Goal: Task Accomplishment & Management: Manage account settings

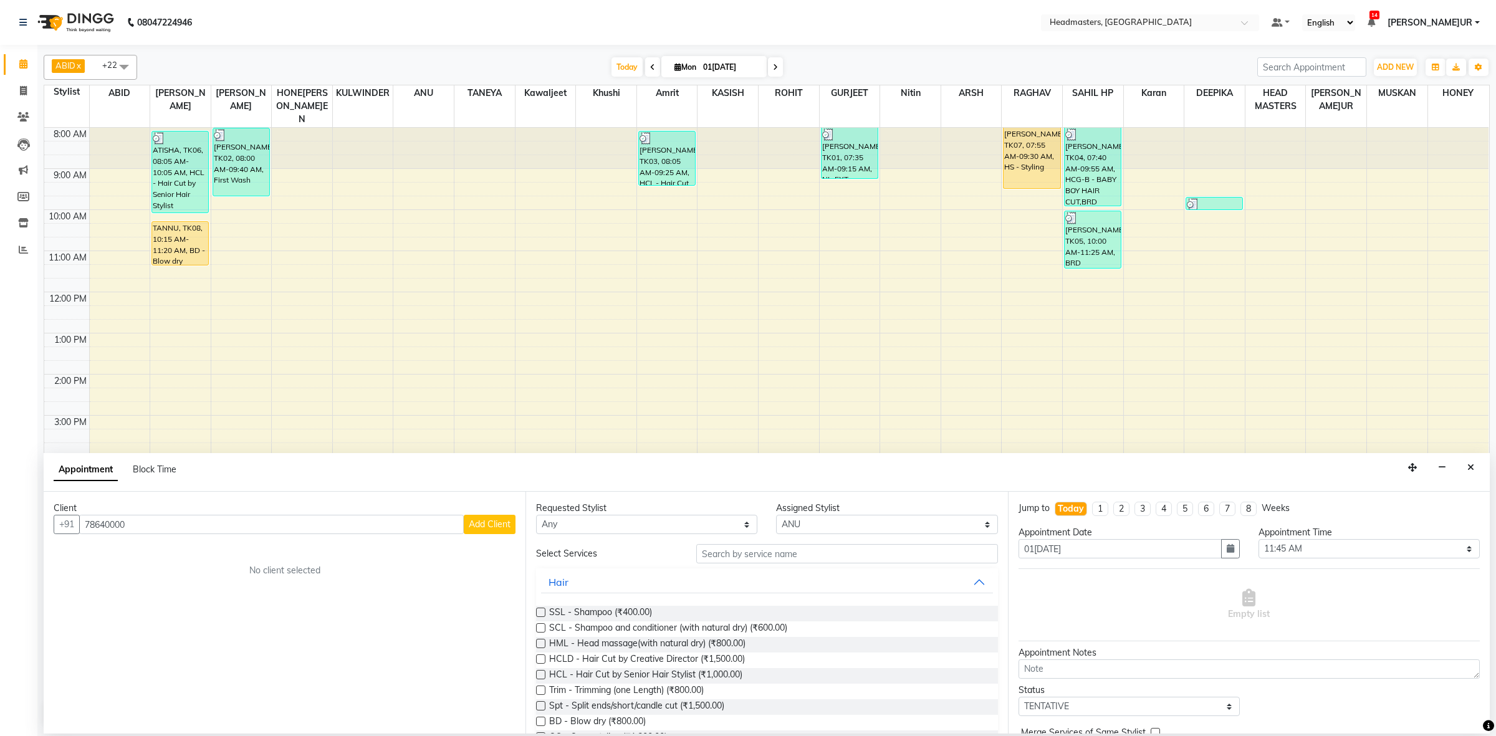
select select "60764"
select select "705"
select select "tentative"
click at [1474, 472] on button "Close" at bounding box center [1470, 467] width 18 height 19
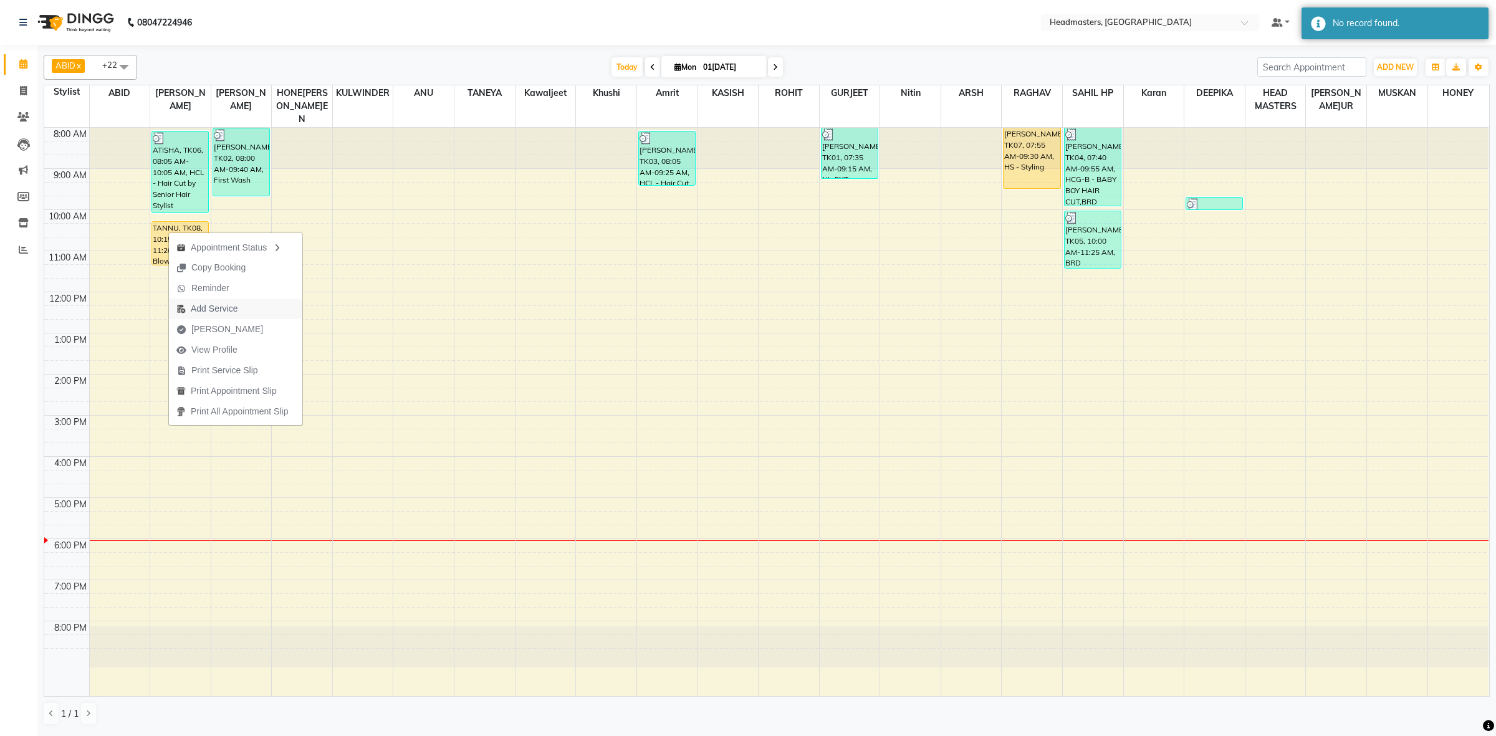
click at [244, 307] on span "Add Service" at bounding box center [207, 308] width 76 height 21
select select "60609"
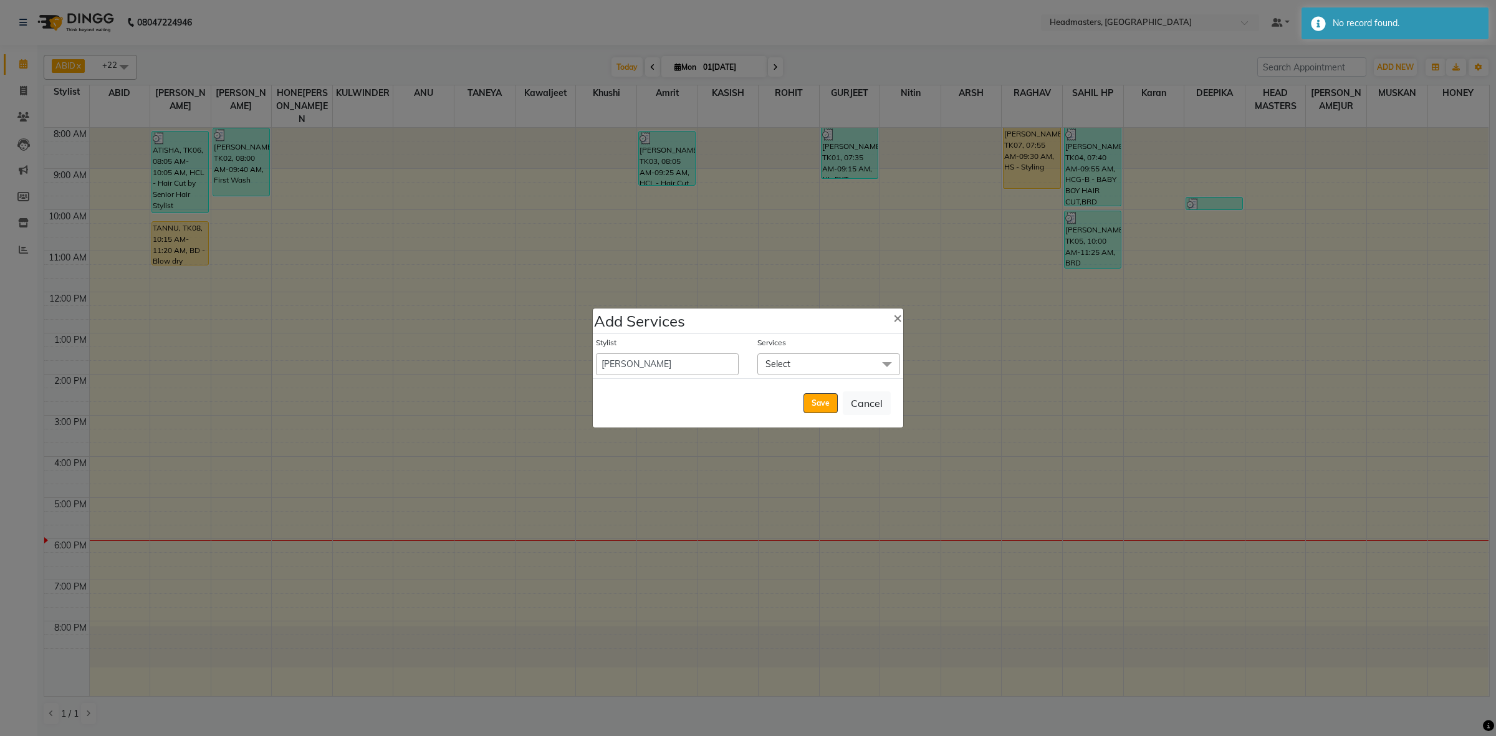
click at [796, 362] on span "Select" at bounding box center [828, 364] width 143 height 22
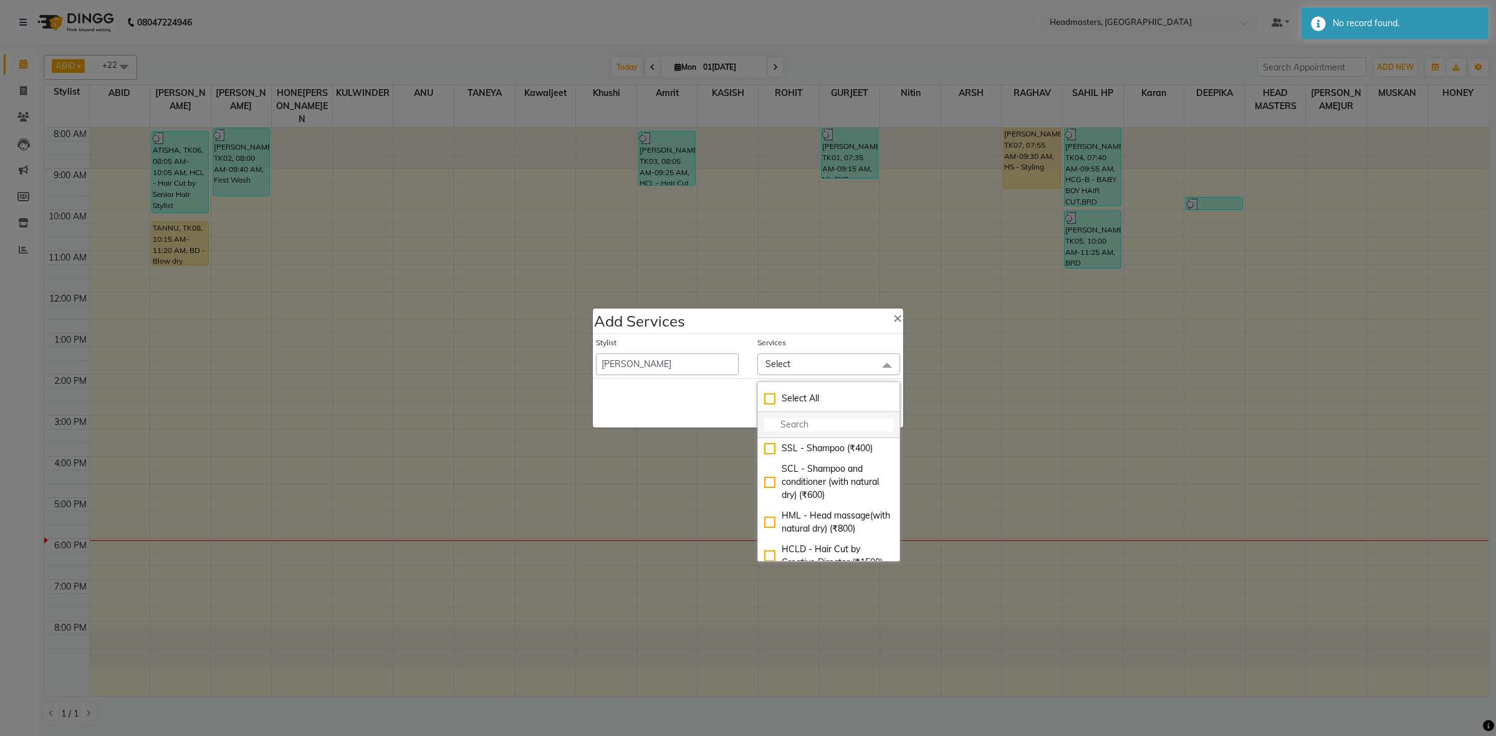
click at [776, 427] on input "multiselect-search" at bounding box center [828, 424] width 129 height 13
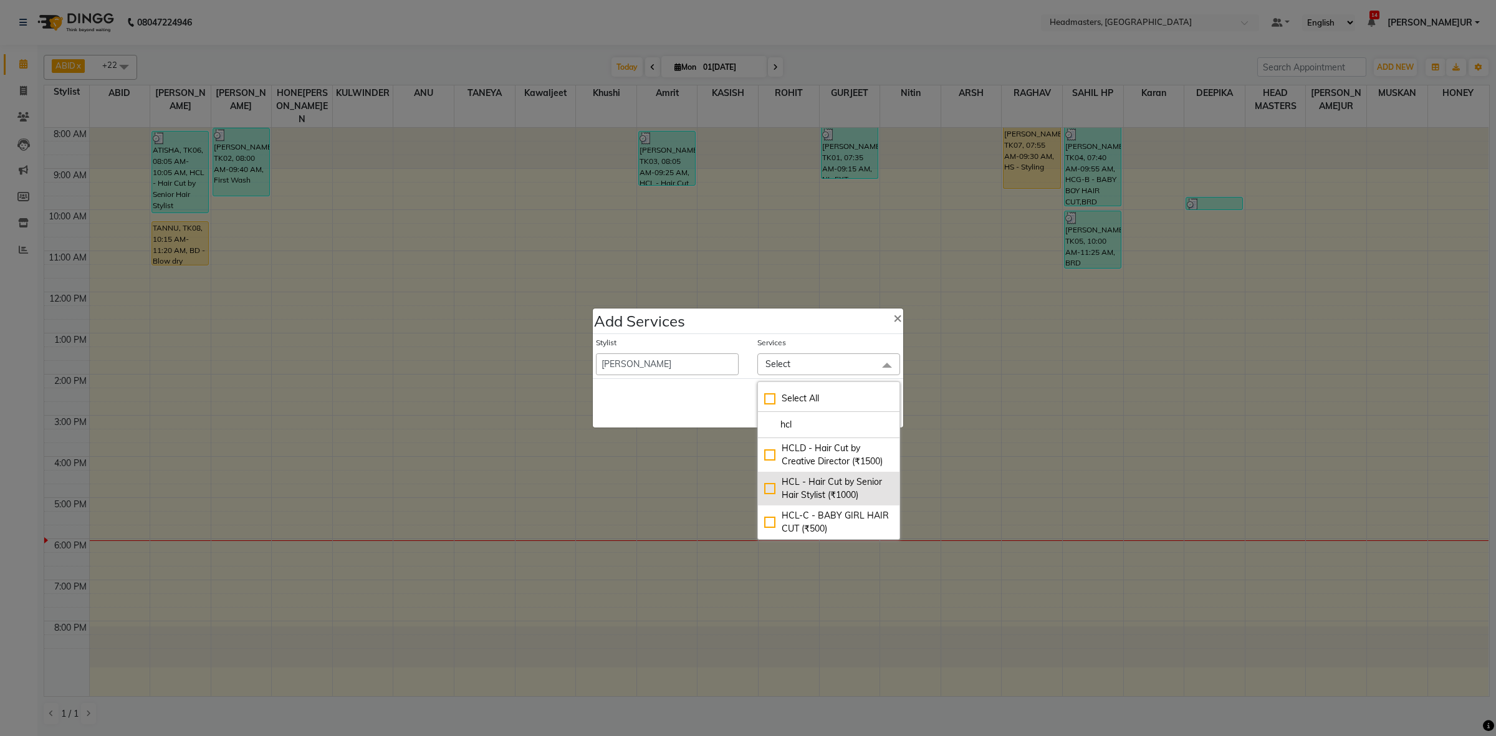
type input "hcl"
click at [771, 489] on div "HCL - Hair Cut by Senior Hair Stylist (₹1000)" at bounding box center [828, 488] width 129 height 26
checkbox input "true"
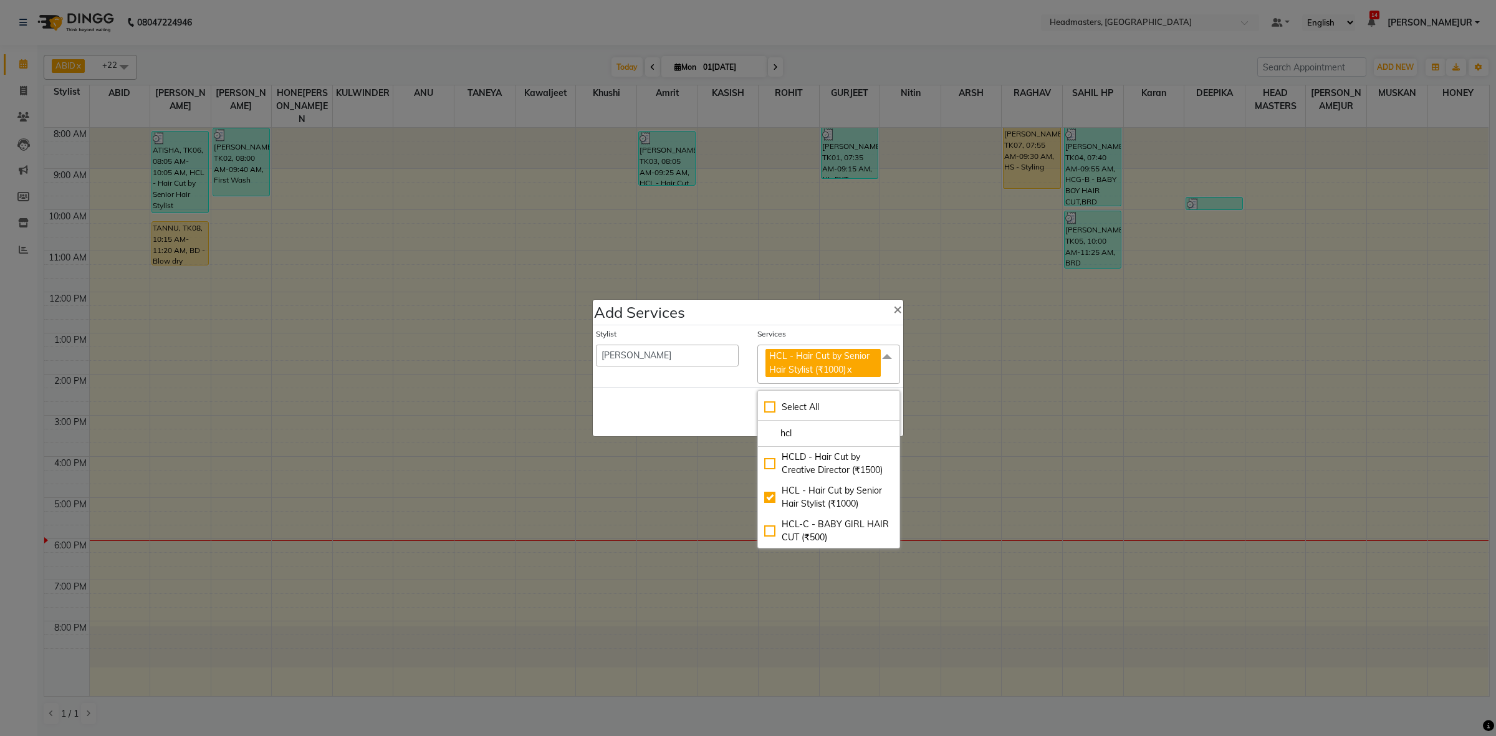
click at [667, 424] on div "Save Cancel" at bounding box center [748, 411] width 310 height 49
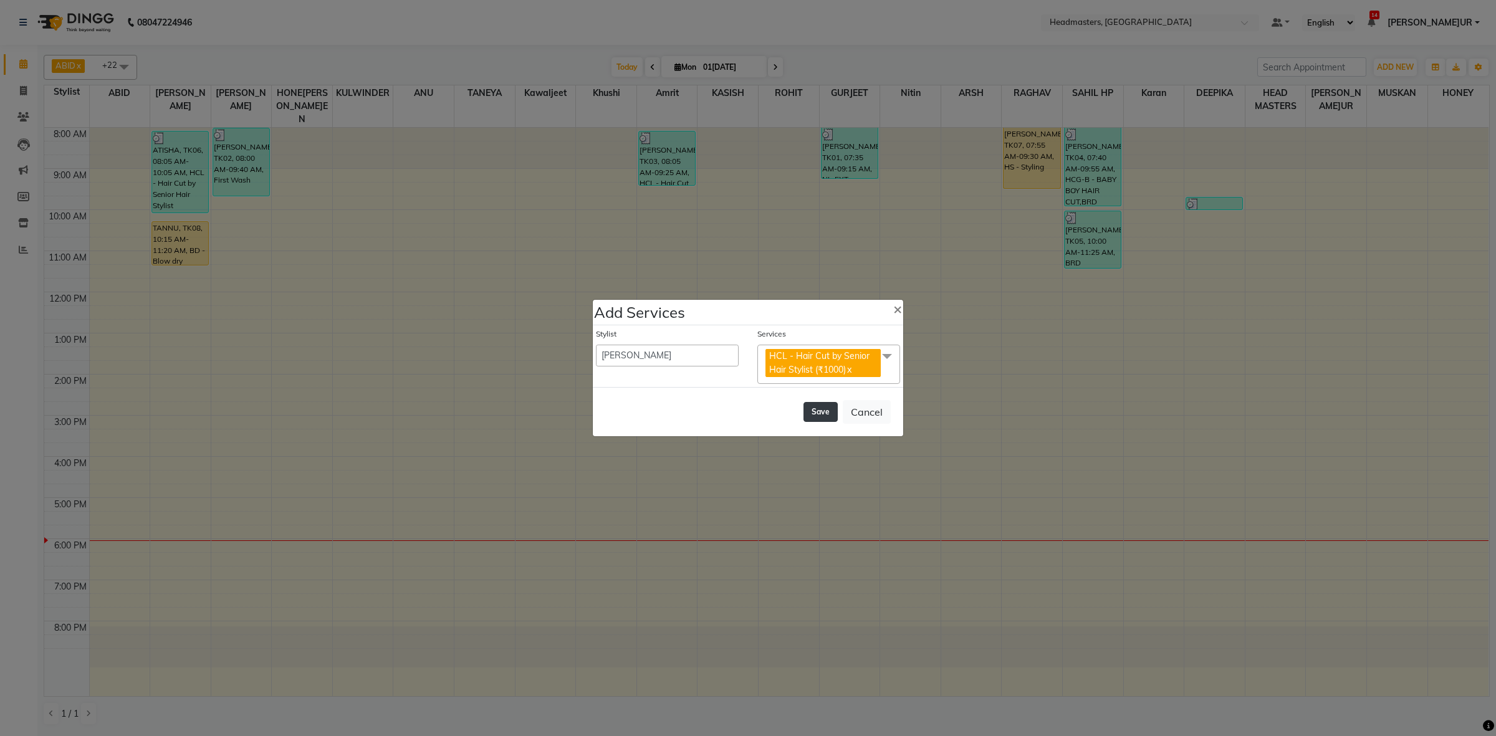
click at [813, 410] on button "Save" at bounding box center [820, 412] width 34 height 20
select select "60608"
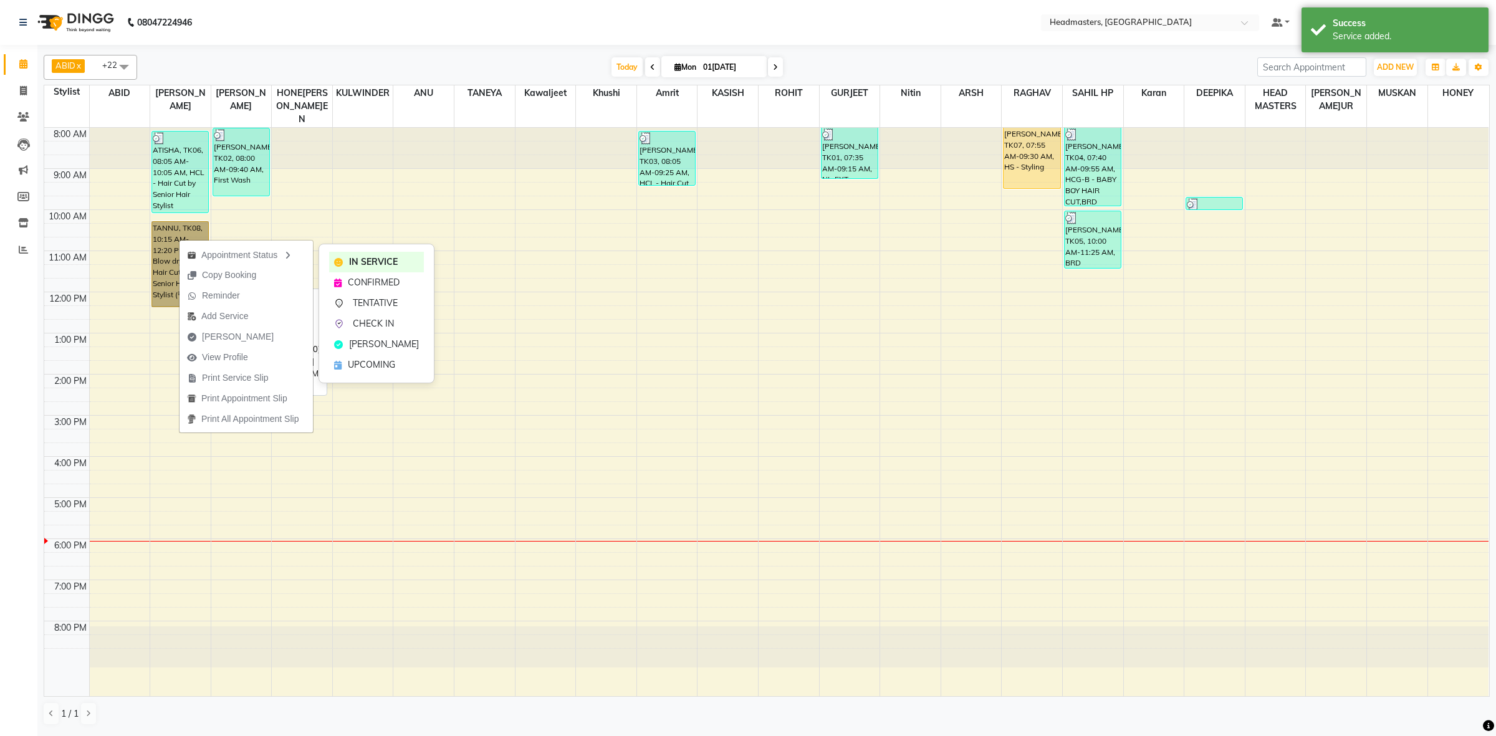
click at [166, 232] on link "TANNU, TK08, 10:15 AM-12:20 PM, BD - Blow dry,HCL - Hair Cut by Senior Hair Sty…" at bounding box center [179, 264] width 57 height 86
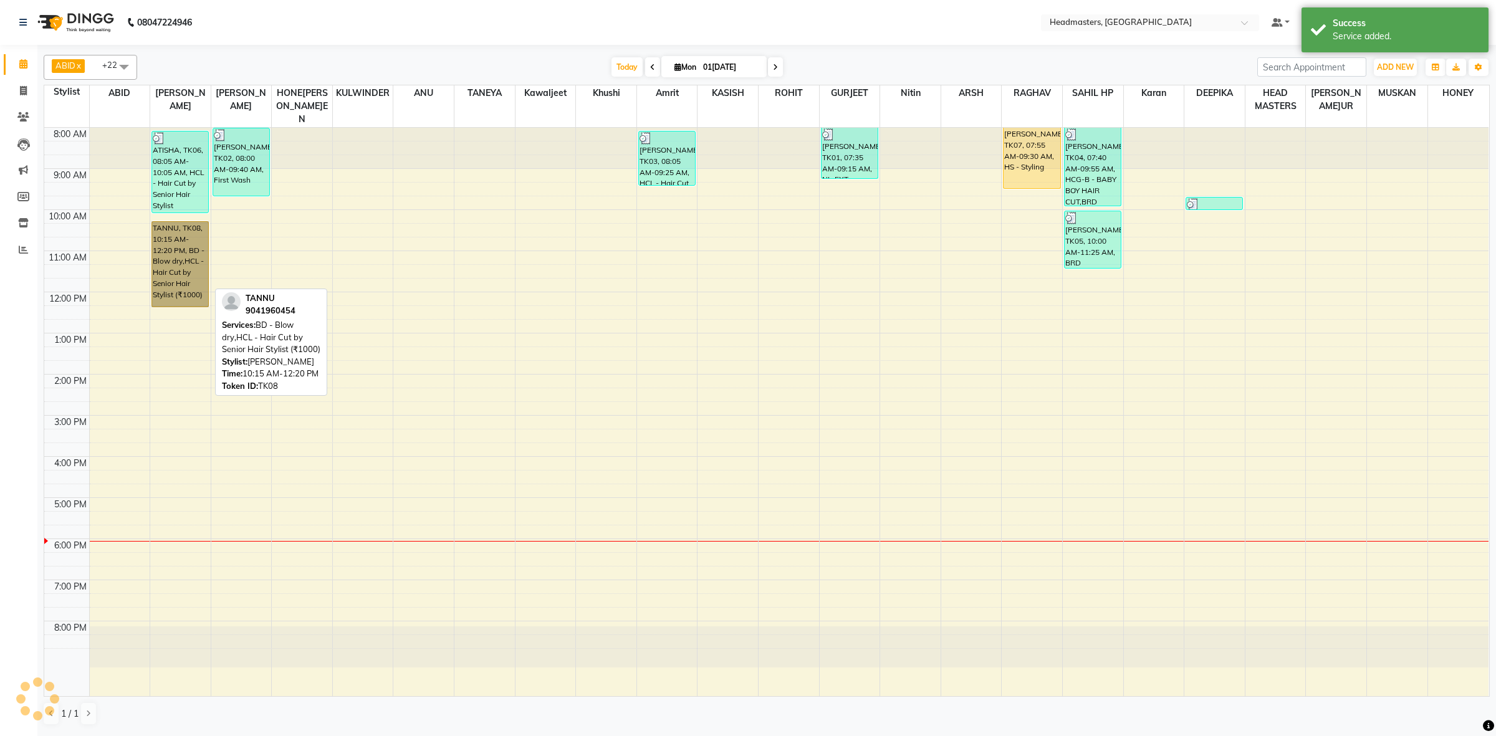
click at [175, 237] on link "TANNU, TK08, 10:15 AM-12:20 PM, BD - Blow dry,HCL - Hair Cut by Senior Hair Sty…" at bounding box center [179, 264] width 57 height 86
select select "1"
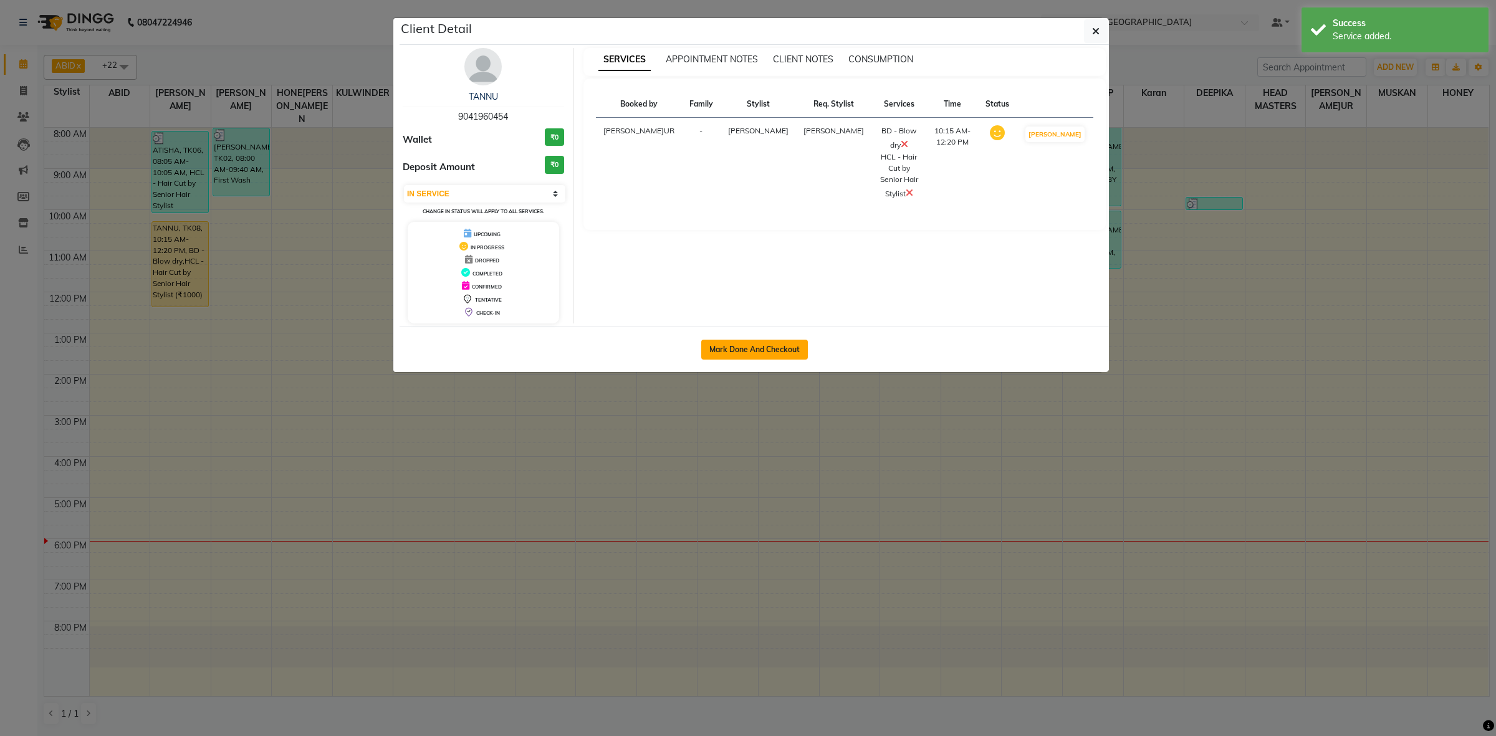
click at [743, 348] on button "Mark Done And Checkout" at bounding box center [754, 350] width 107 height 20
select select "service"
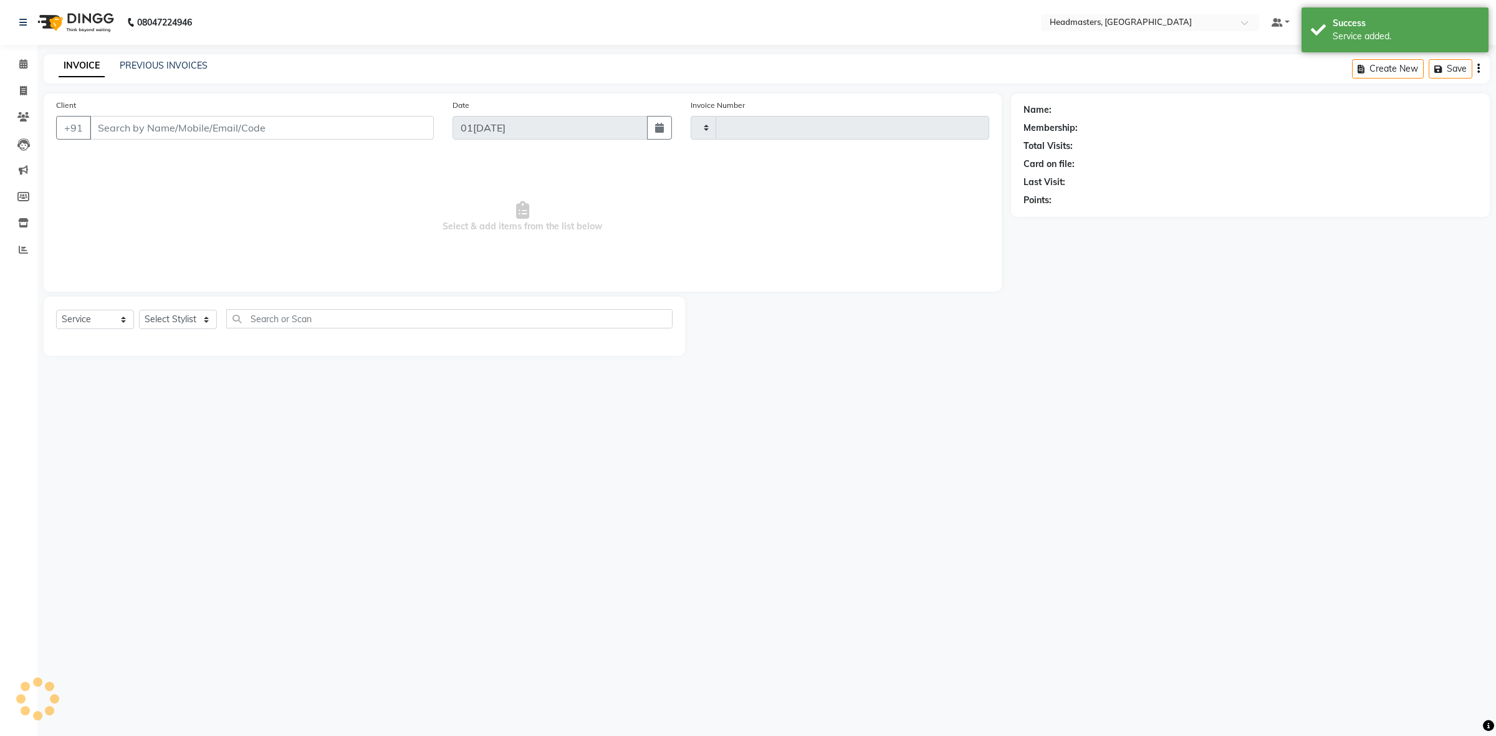
type input "3373"
select select "7132"
type input "9041960454"
select select "60609"
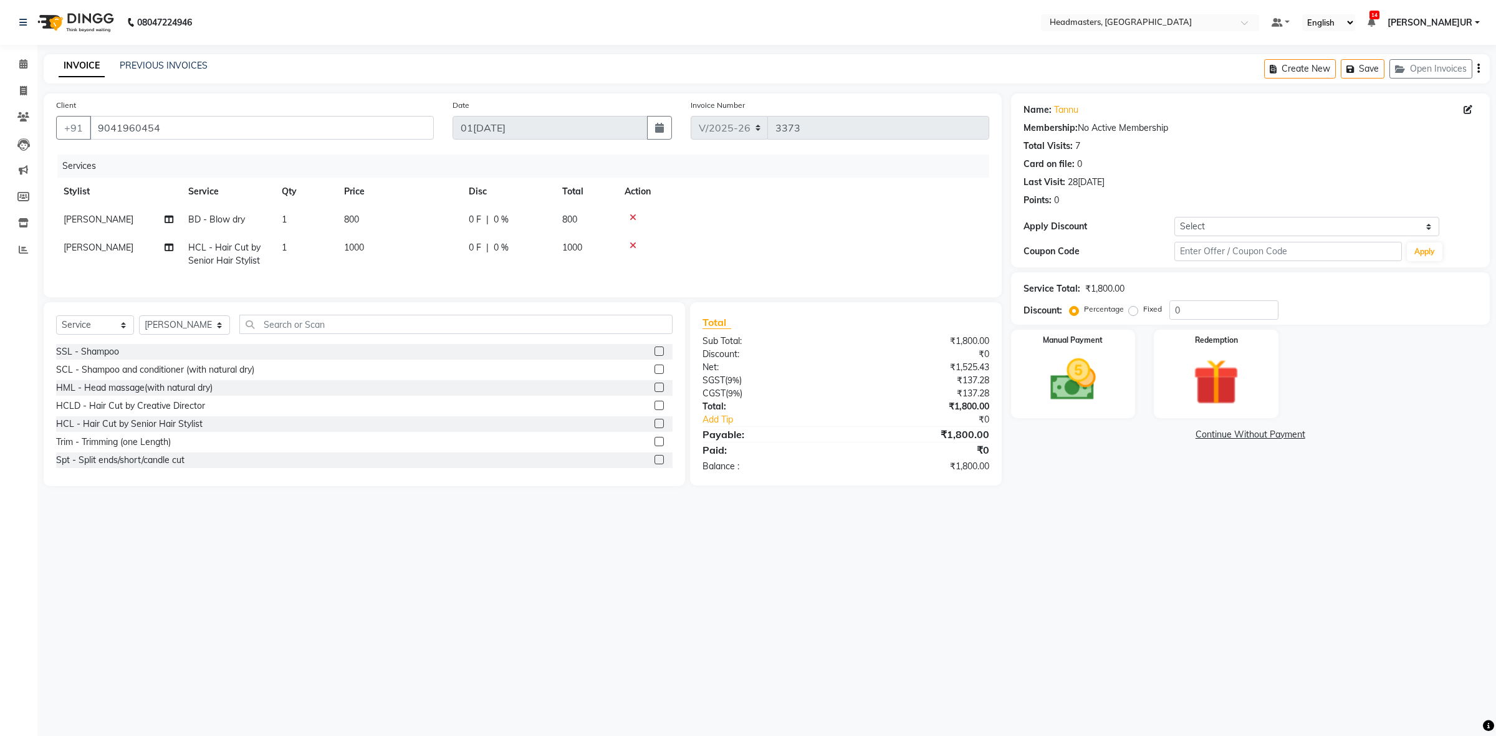
click at [70, 212] on td "[PERSON_NAME]" at bounding box center [118, 220] width 125 height 28
select select "60609"
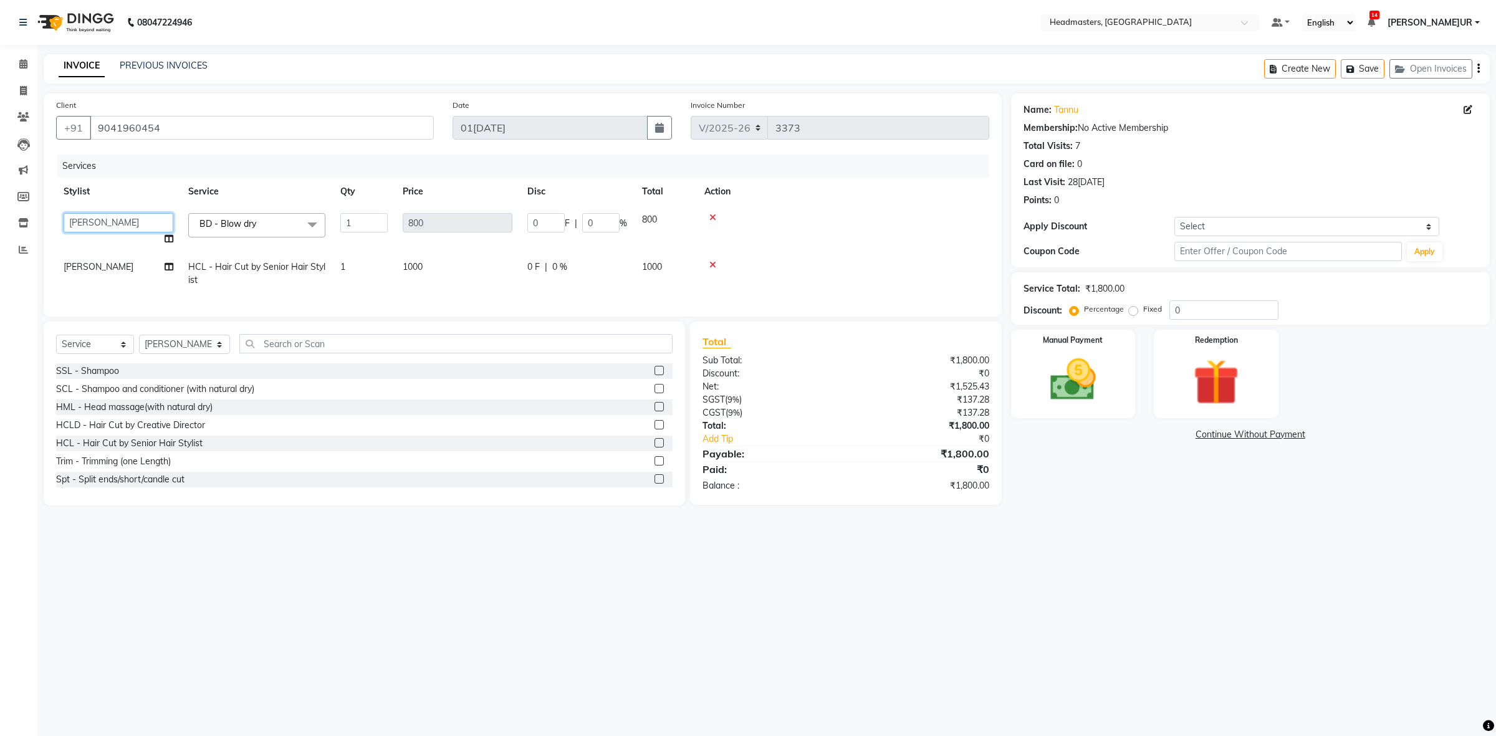
click at [95, 218] on select "ABID Amrit ANU ARSH [PERSON_NAME] HEAD MASTERS HONEY [PERSON_NAME] [PERSON_NAME…" at bounding box center [119, 222] width 110 height 19
select select "85513"
click at [527, 223] on input "0" at bounding box center [545, 222] width 37 height 19
type input "300"
click at [608, 178] on tr "Stylist Service Qty Price Disc Total Action" at bounding box center [522, 192] width 933 height 28
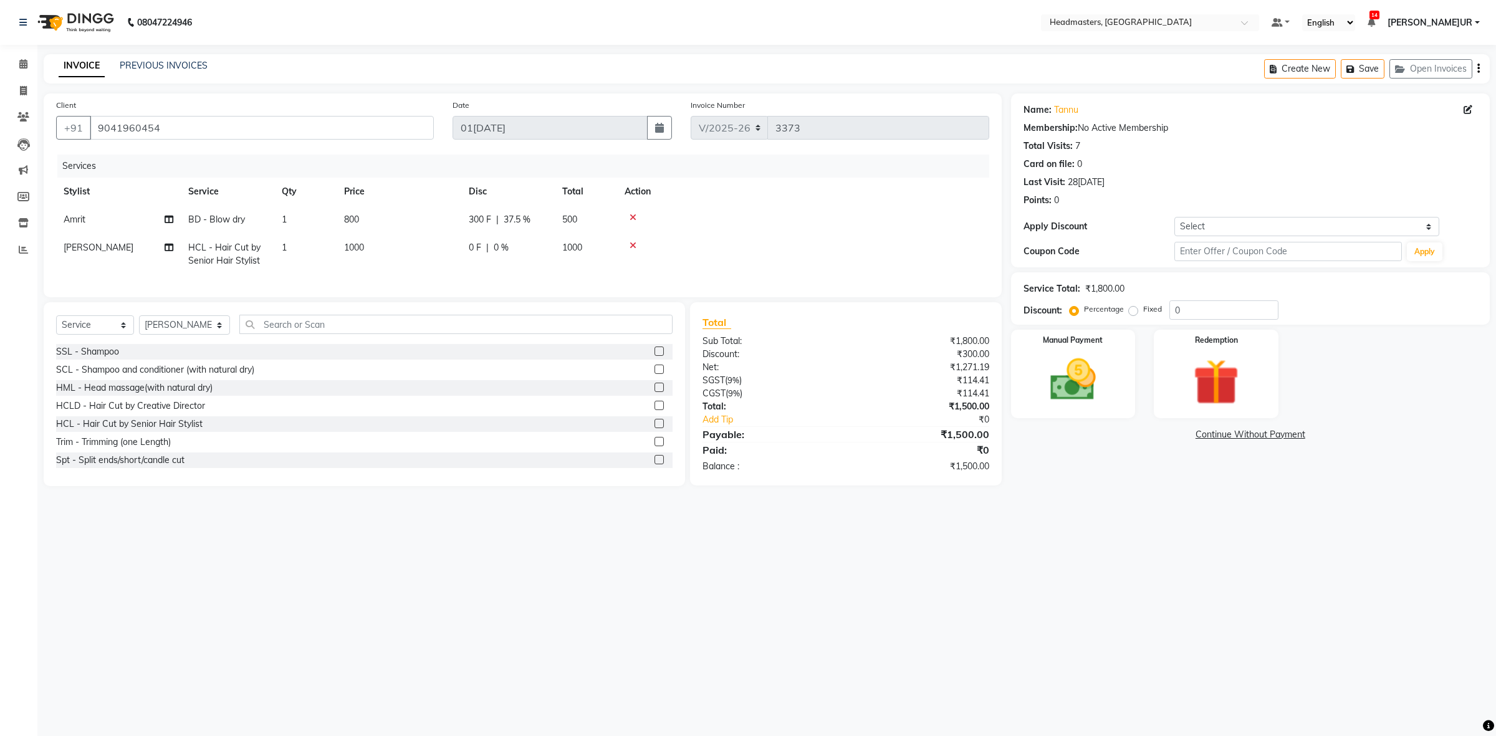
click at [482, 252] on div "0 F | 0 %" at bounding box center [508, 247] width 79 height 13
select select "60609"
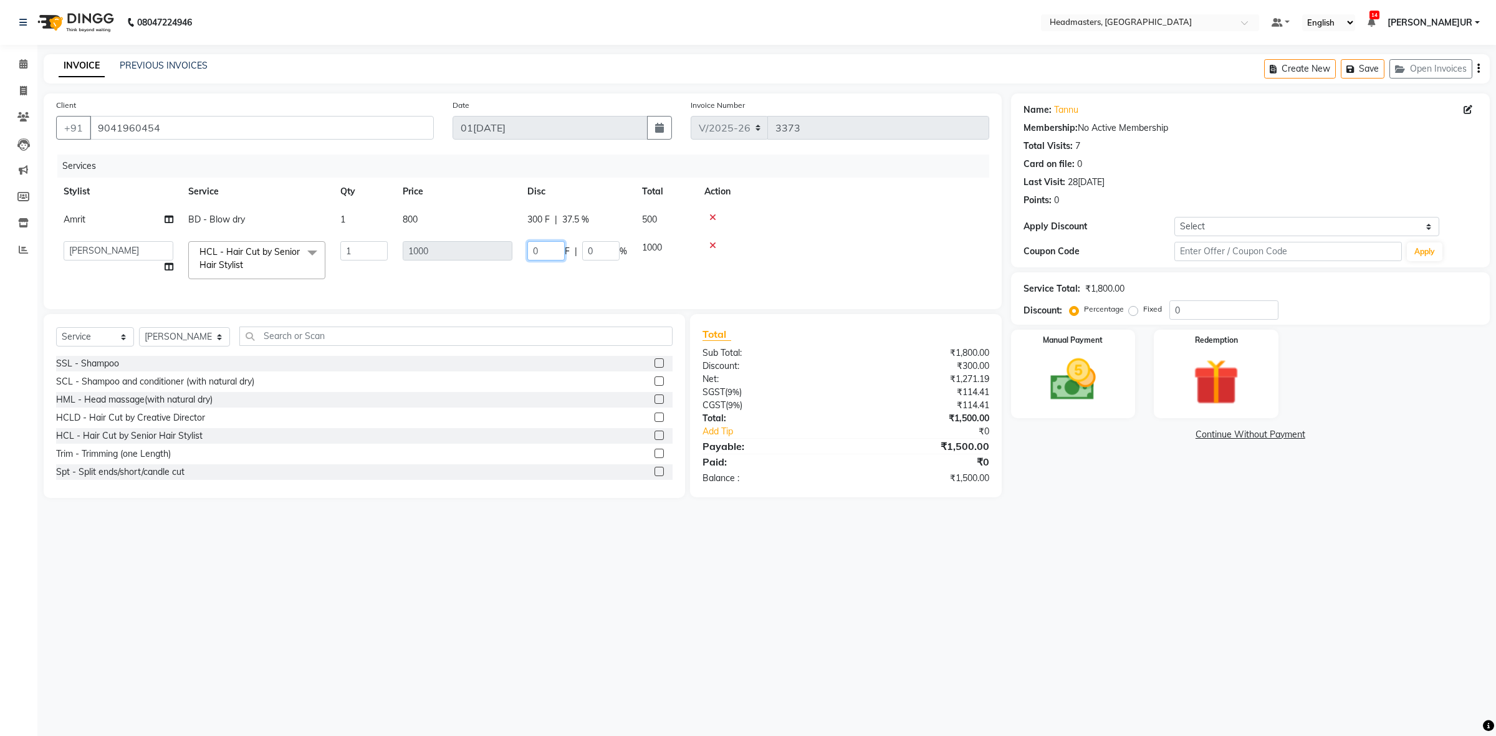
click at [528, 249] on input "0" at bounding box center [545, 250] width 37 height 19
type input "500"
click at [826, 169] on div "Services" at bounding box center [527, 166] width 941 height 23
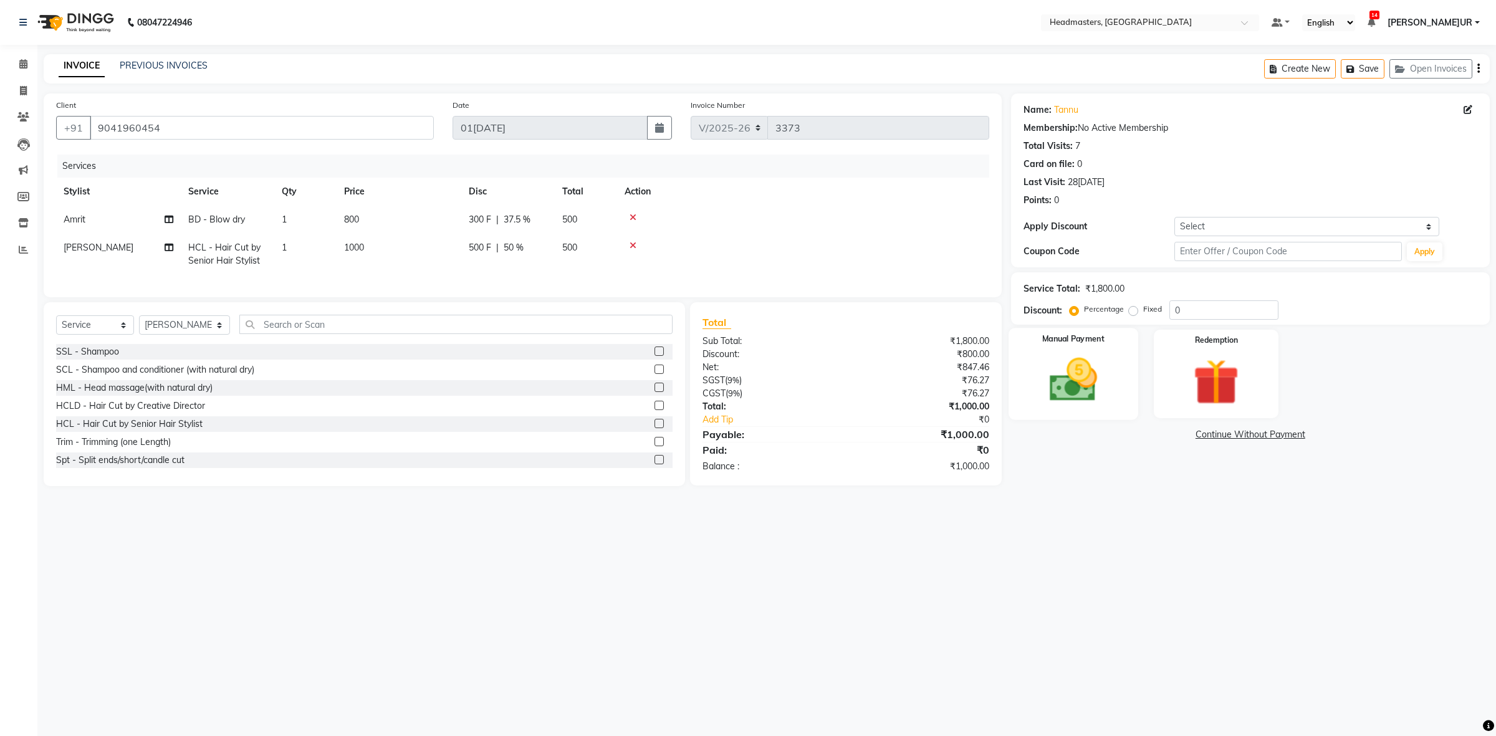
click at [1075, 373] on img at bounding box center [1072, 380] width 77 height 55
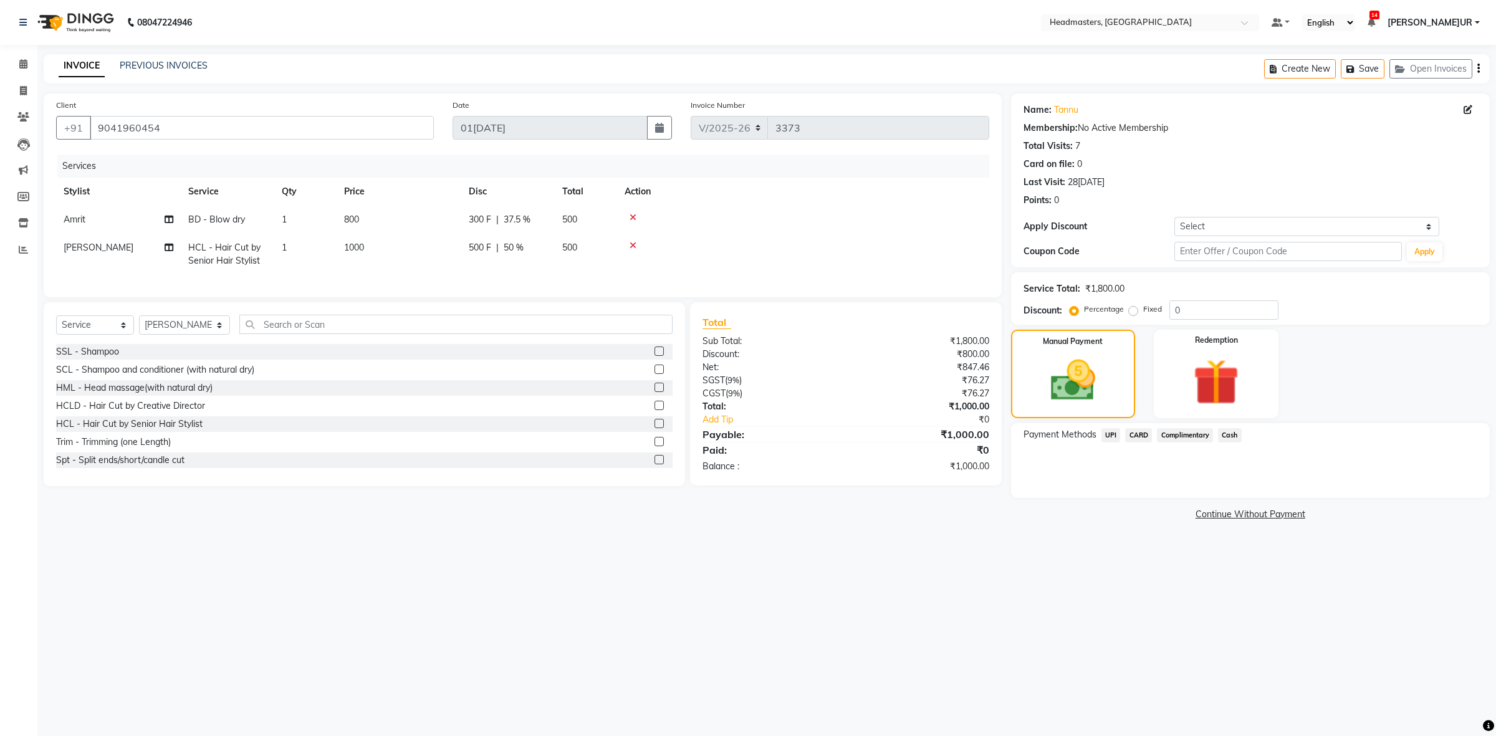
click at [1114, 432] on span "UPI" at bounding box center [1110, 435] width 19 height 14
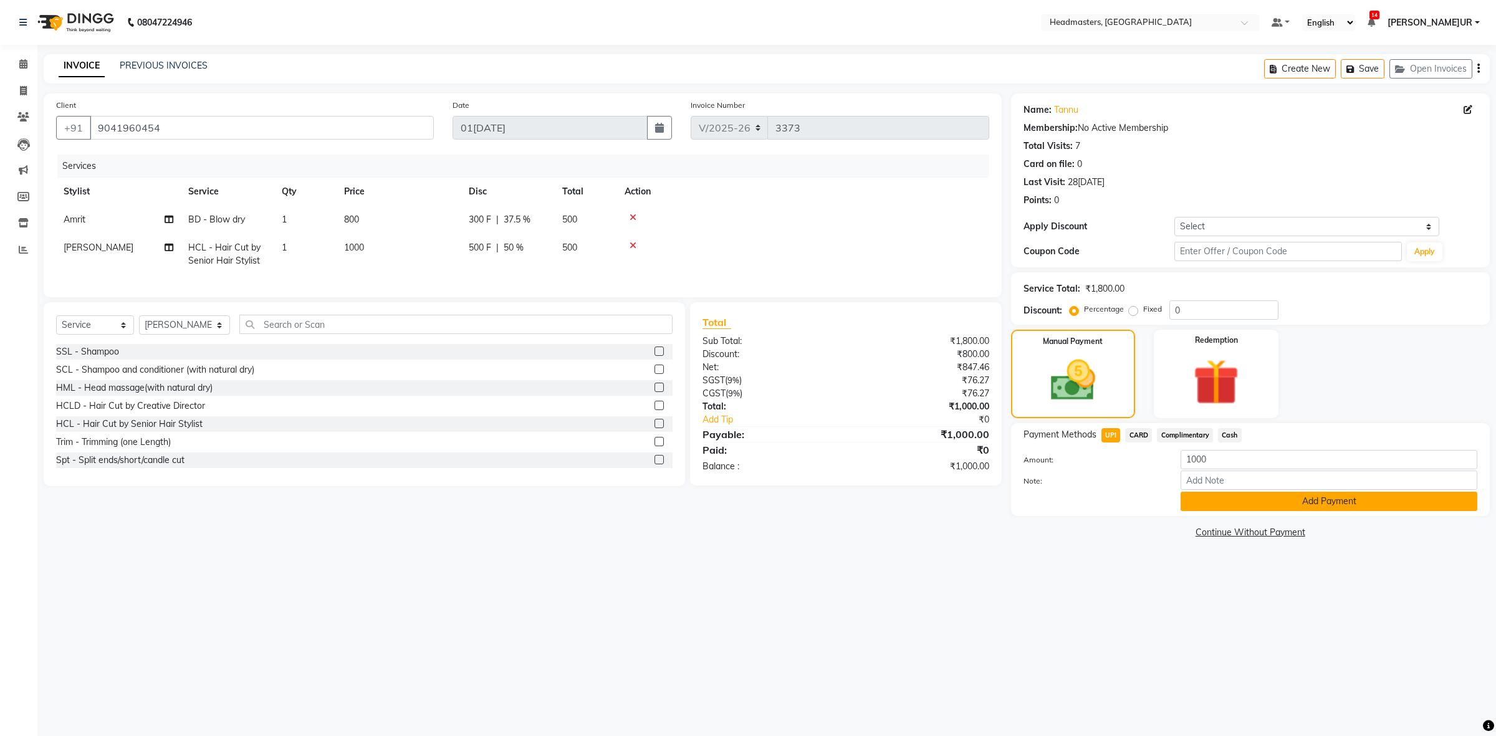
click at [1198, 506] on button "Add Payment" at bounding box center [1328, 501] width 297 height 19
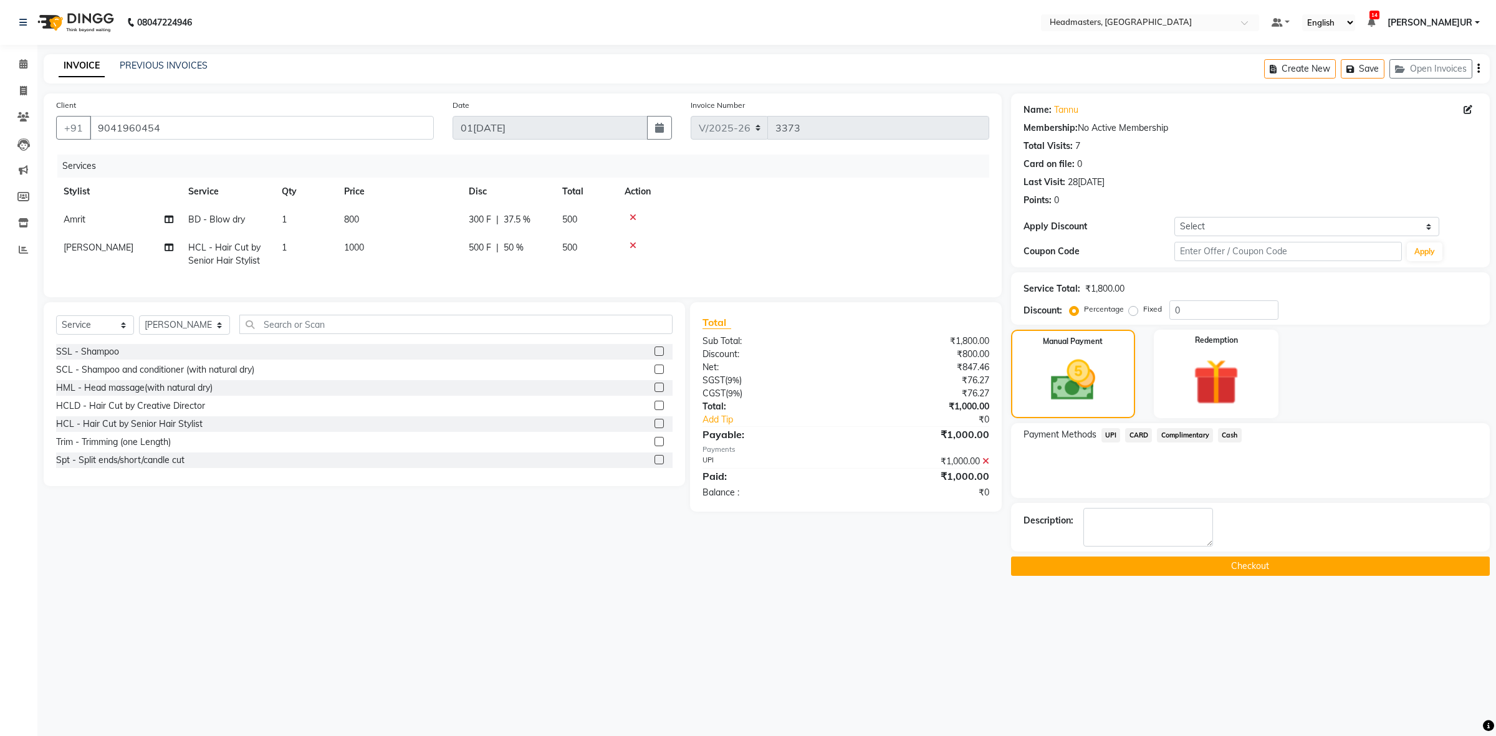
click at [1200, 571] on button "Checkout" at bounding box center [1250, 565] width 479 height 19
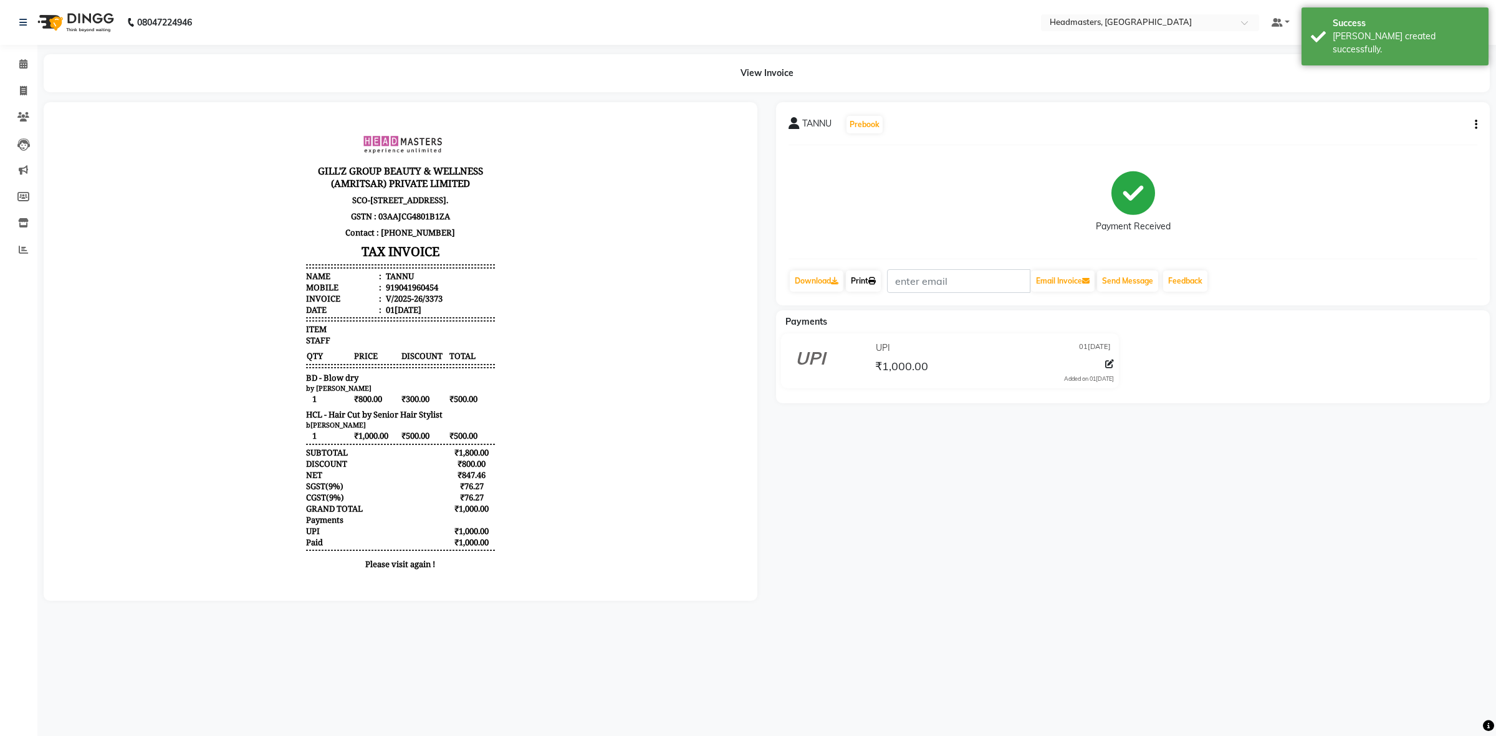
click at [875, 279] on icon at bounding box center [871, 280] width 7 height 7
click at [22, 57] on span at bounding box center [23, 64] width 22 height 14
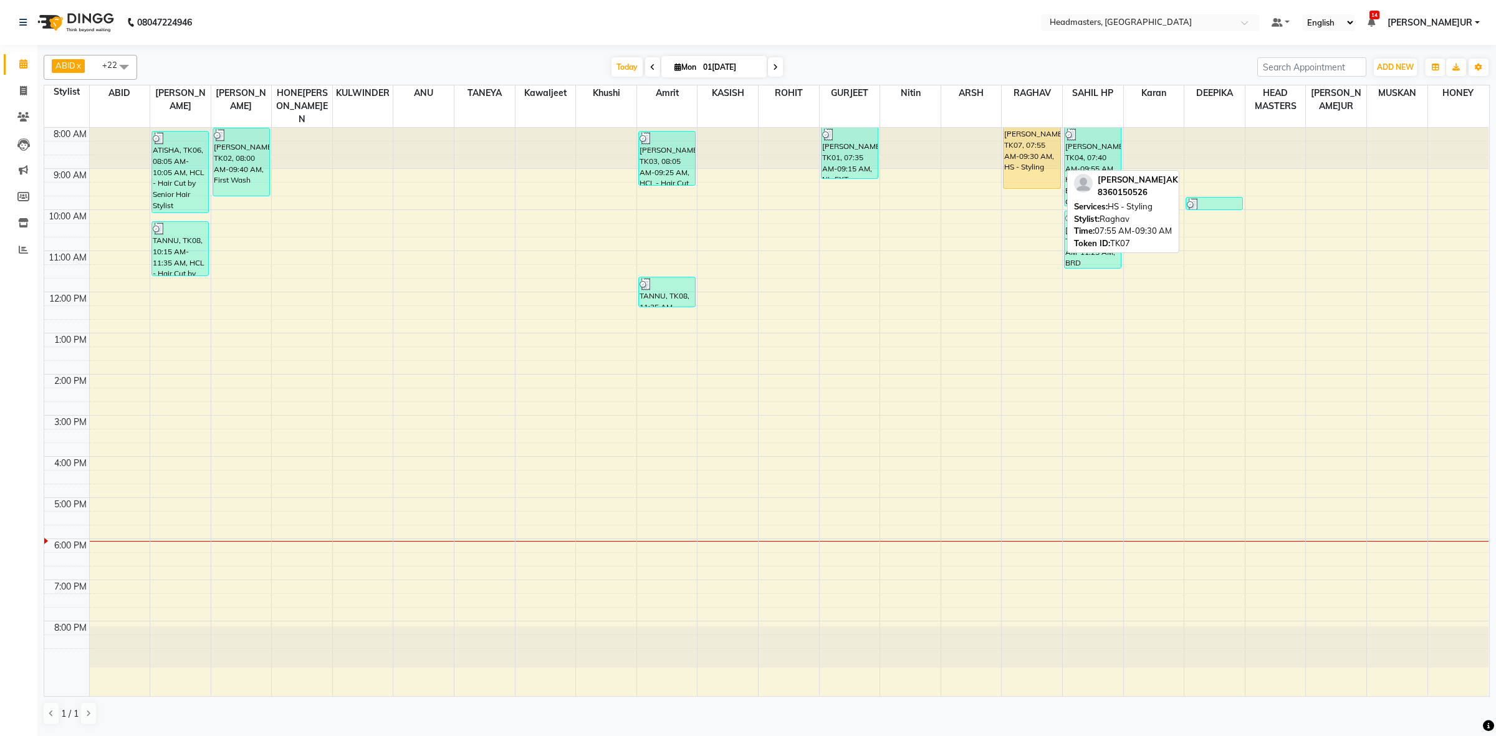
click at [1036, 140] on div "[PERSON_NAME]AK, TK07, 07:55 AM-09:30 AM, HS - Styling" at bounding box center [1031, 158] width 56 height 60
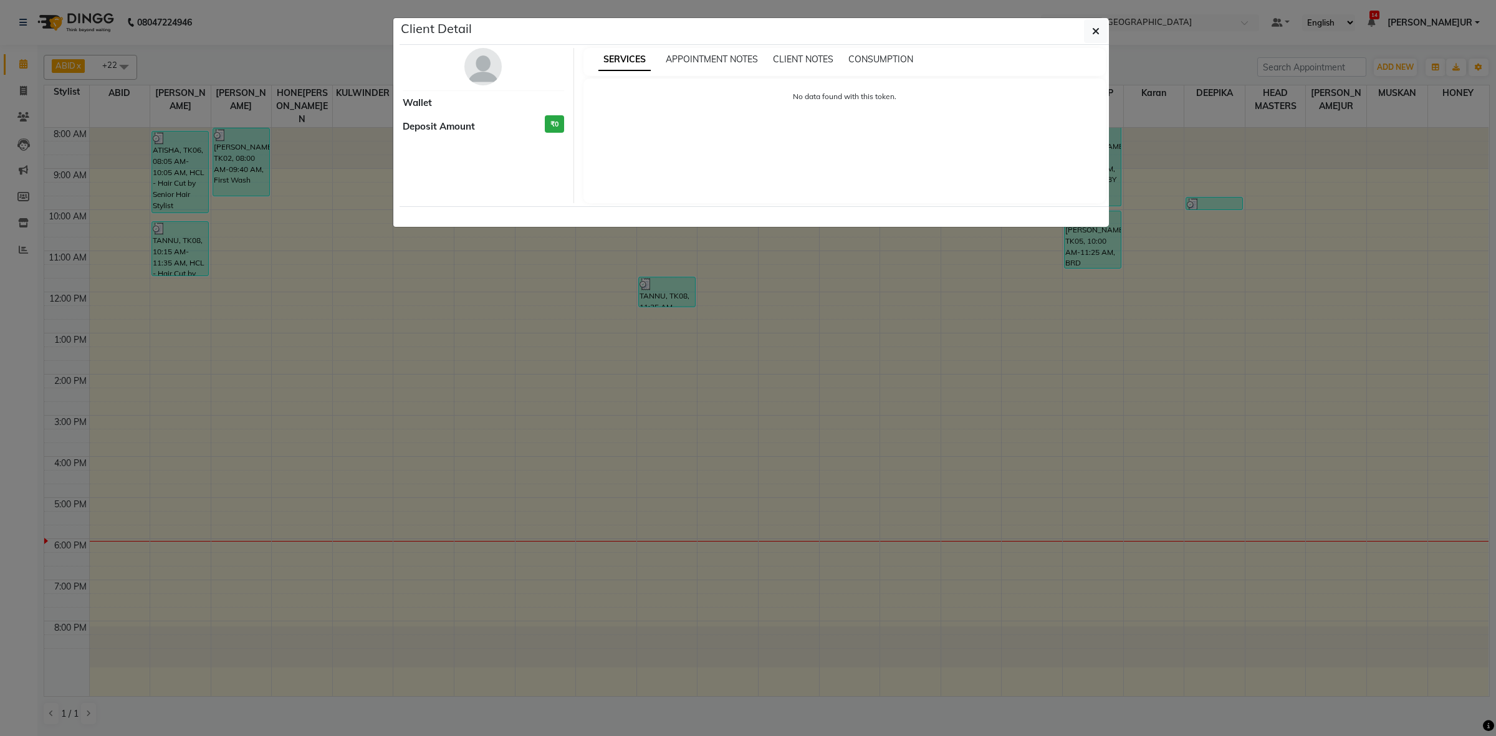
select select "1"
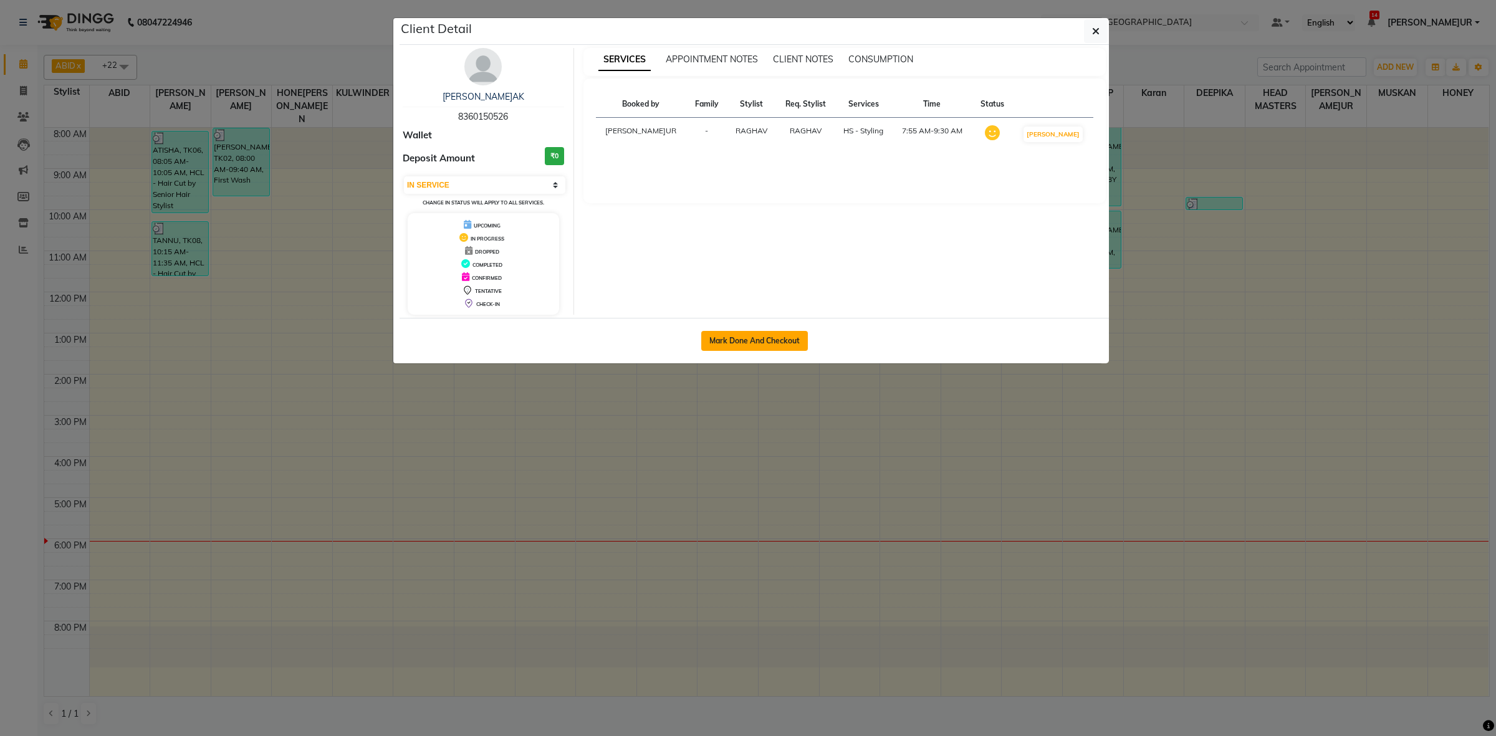
click at [773, 338] on button "Mark Done And Checkout" at bounding box center [754, 341] width 107 height 20
select select "service"
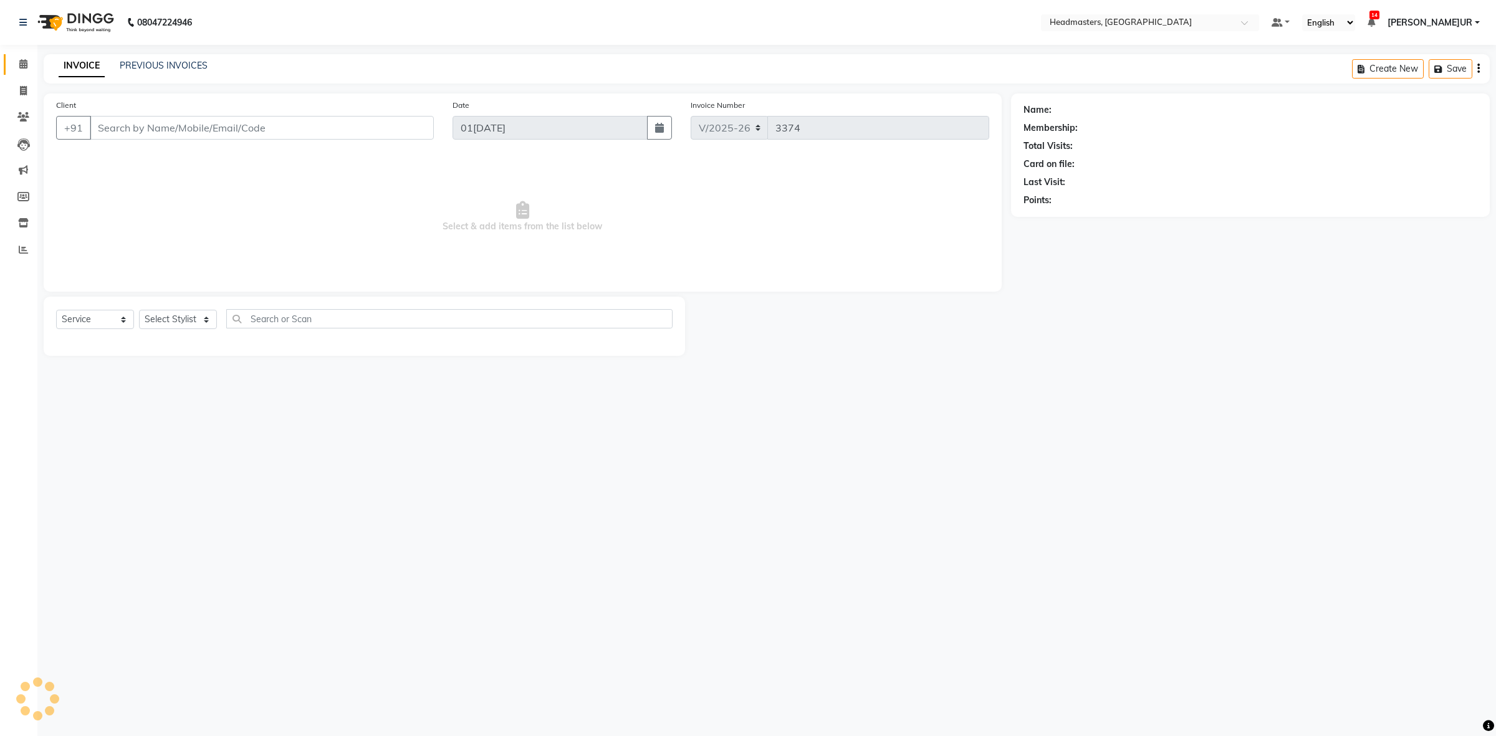
type input "8360150526"
select select "60639"
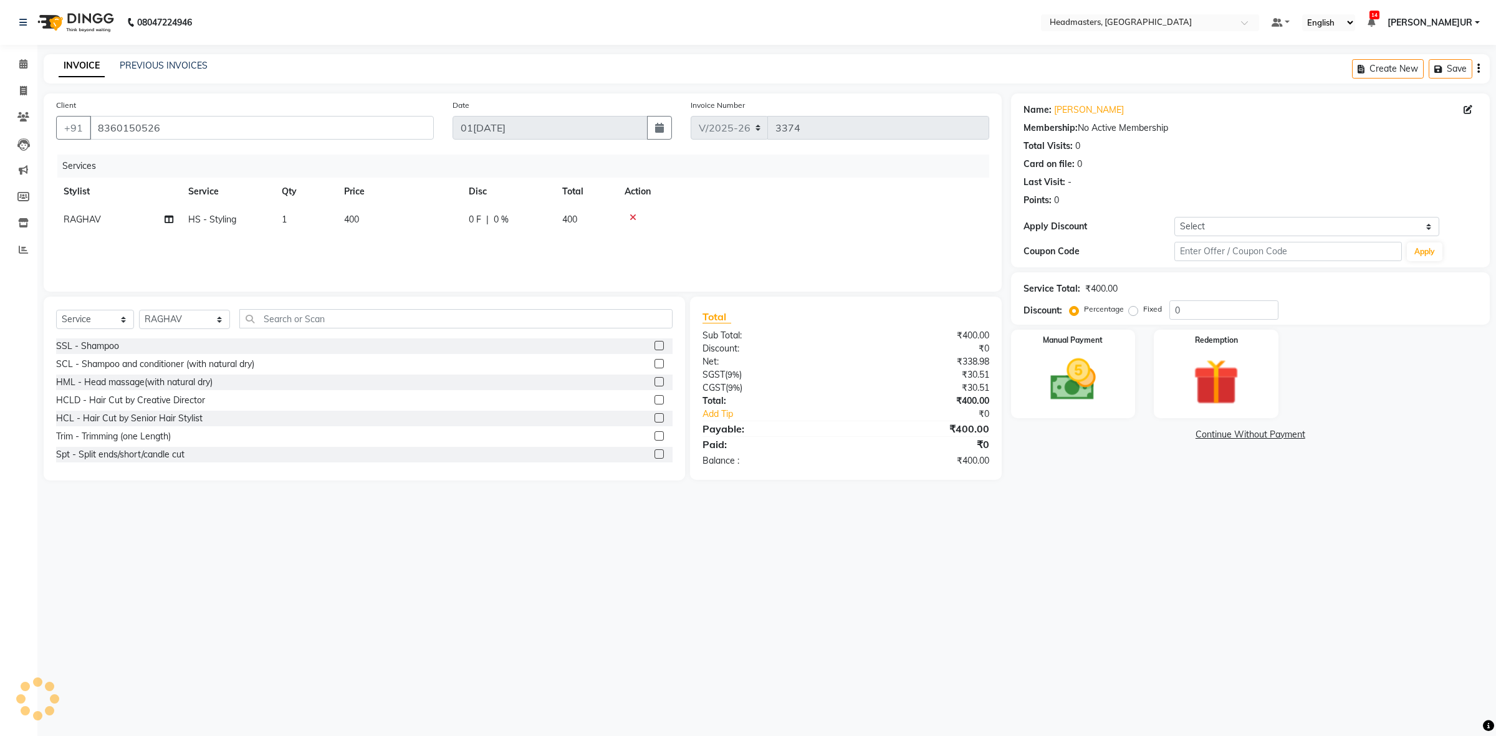
click at [478, 219] on span "0 F" at bounding box center [475, 219] width 12 height 13
select select "60639"
click at [530, 221] on input "0" at bounding box center [545, 222] width 37 height 19
type input "100"
click at [621, 158] on div "Services" at bounding box center [527, 166] width 941 height 23
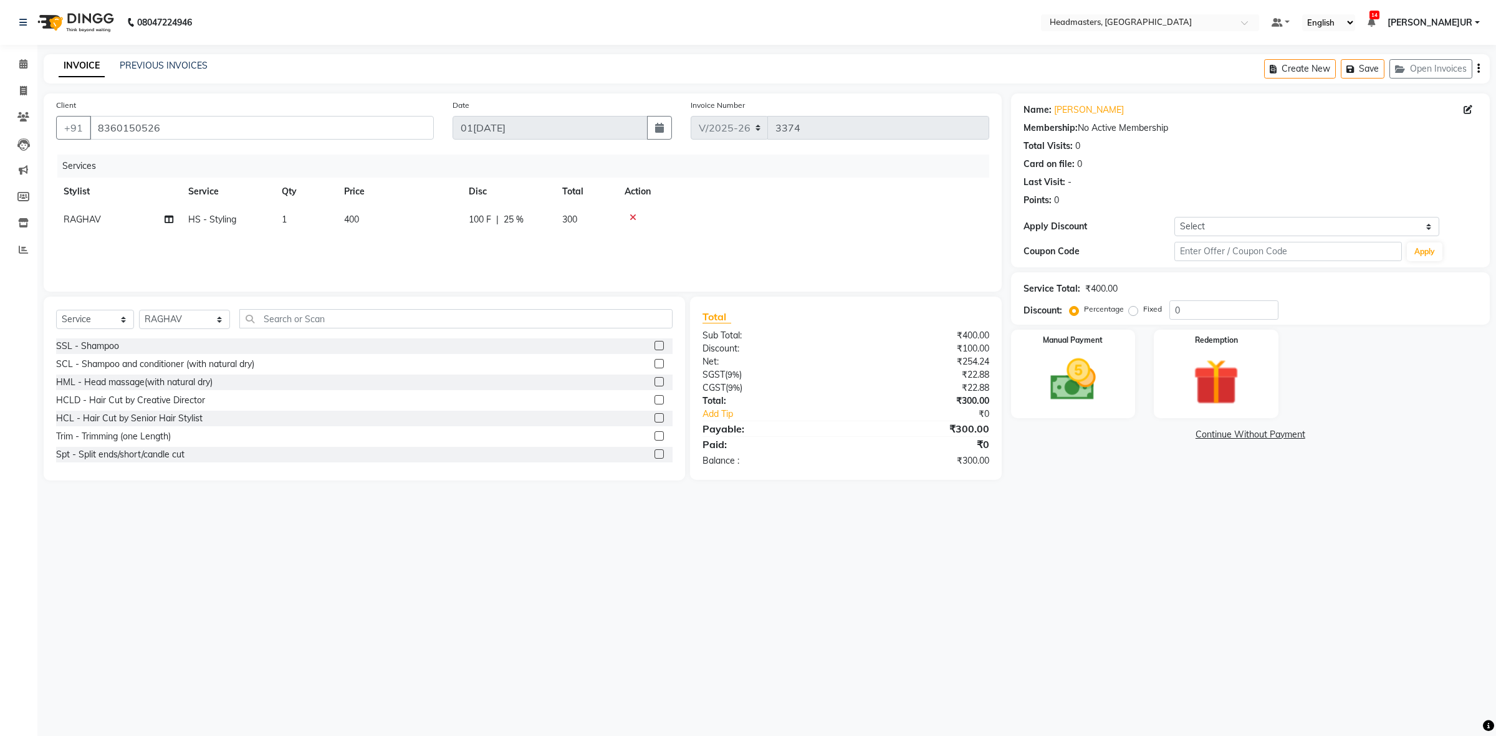
click at [478, 223] on span "100 F" at bounding box center [480, 219] width 22 height 13
select select "60639"
drag, startPoint x: 553, startPoint y: 227, endPoint x: 326, endPoint y: 250, distance: 228.0
click at [384, 249] on tr "ABID Amrit ANU ARSH [PERSON_NAME] HEAD MASTERS HONEY HONEY KUMAR HONE[PERSON_NA…" at bounding box center [522, 229] width 933 height 47
type input "250"
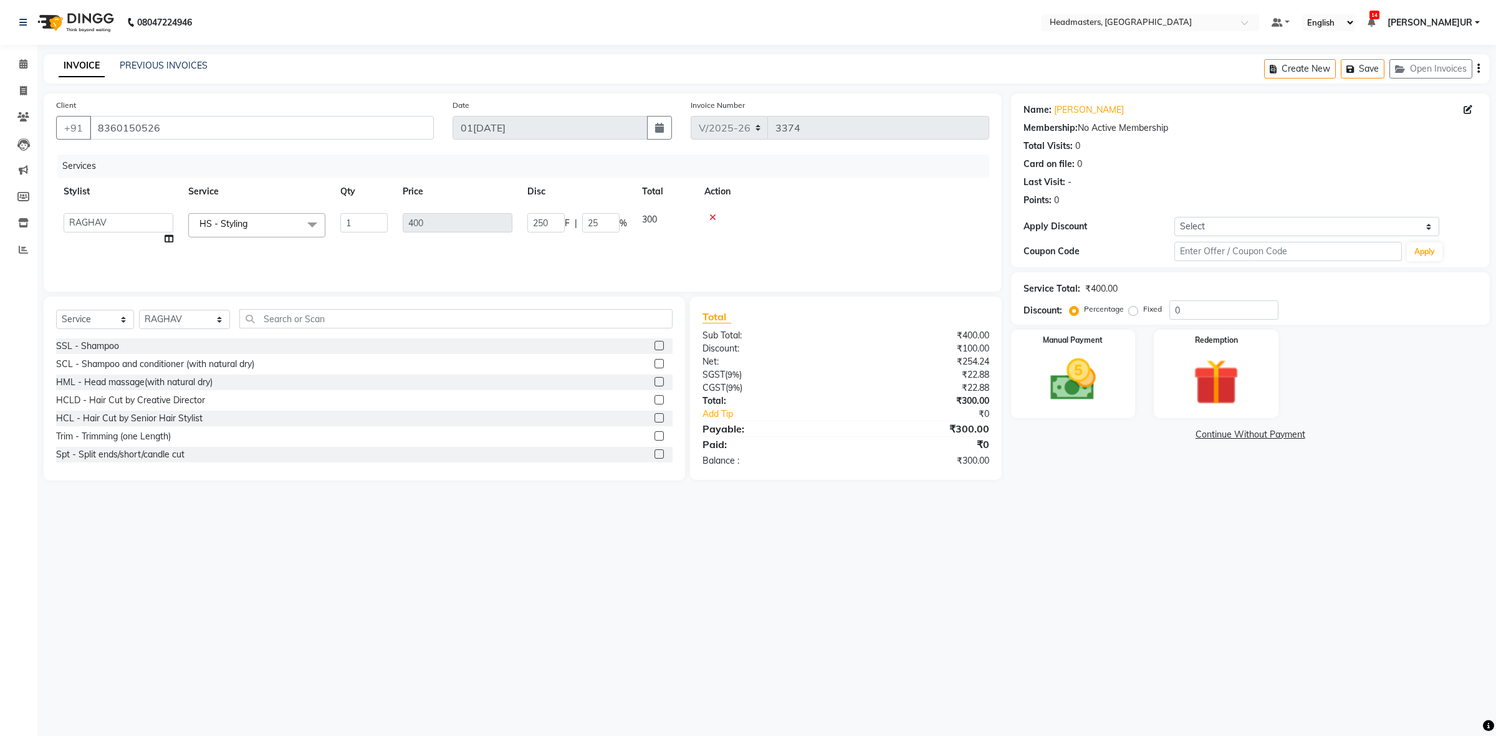
click at [512, 175] on div "Services" at bounding box center [527, 166] width 941 height 23
click at [166, 320] on select "Select Stylist ABID Amrit ANU ARS[PERSON_NAME] HEAD MASTERS HONEY [PERSON_NAME]…" at bounding box center [184, 319] width 91 height 19
select select "87295"
click at [139, 310] on select "Select Stylist ABID Amrit ANU ARS[PERSON_NAME] HEAD MASTERS HONEY [PERSON_NAME]…" at bounding box center [184, 319] width 91 height 19
click at [305, 321] on input "text" at bounding box center [455, 318] width 433 height 19
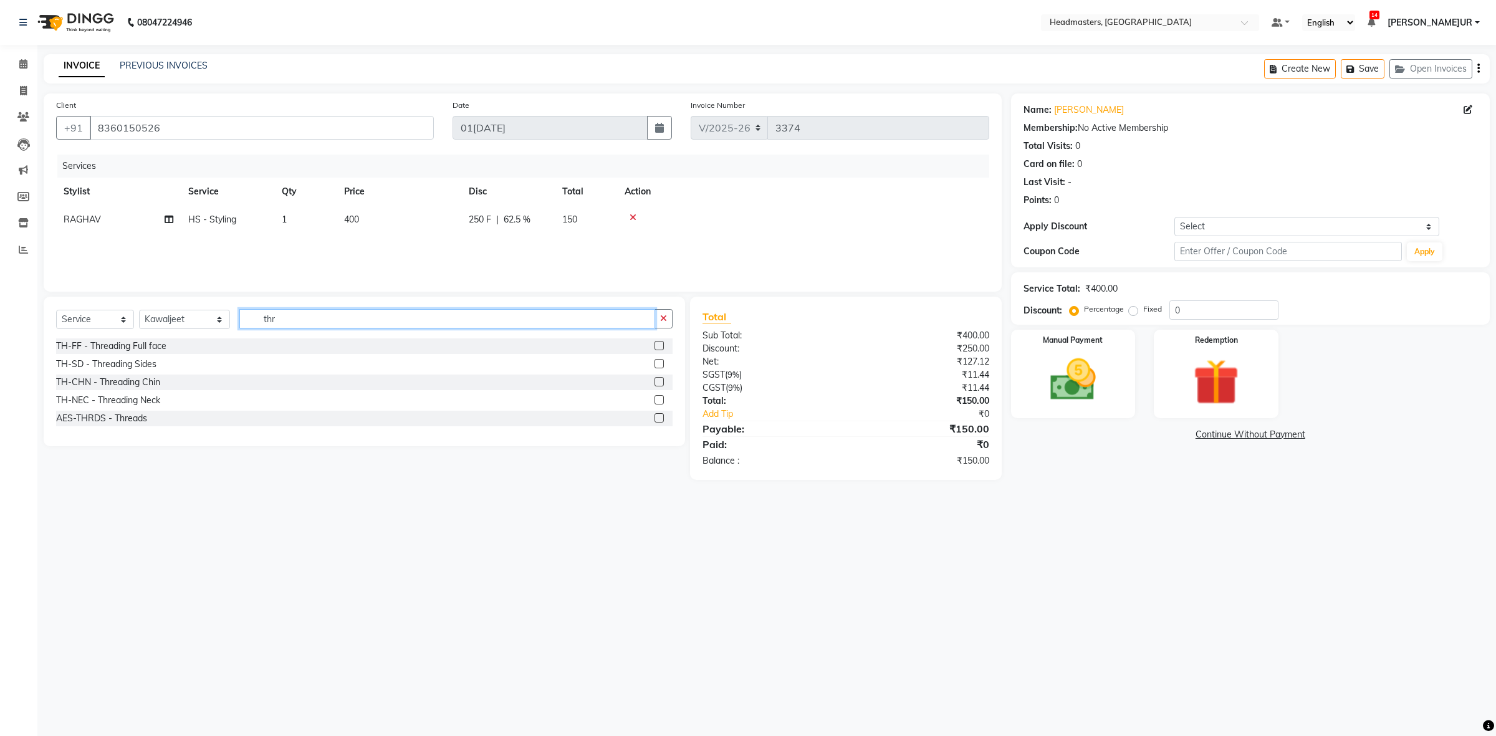
type input "thr"
click at [658, 350] on label at bounding box center [658, 345] width 9 height 9
click at [658, 350] on input "checkbox" at bounding box center [658, 346] width 8 height 8
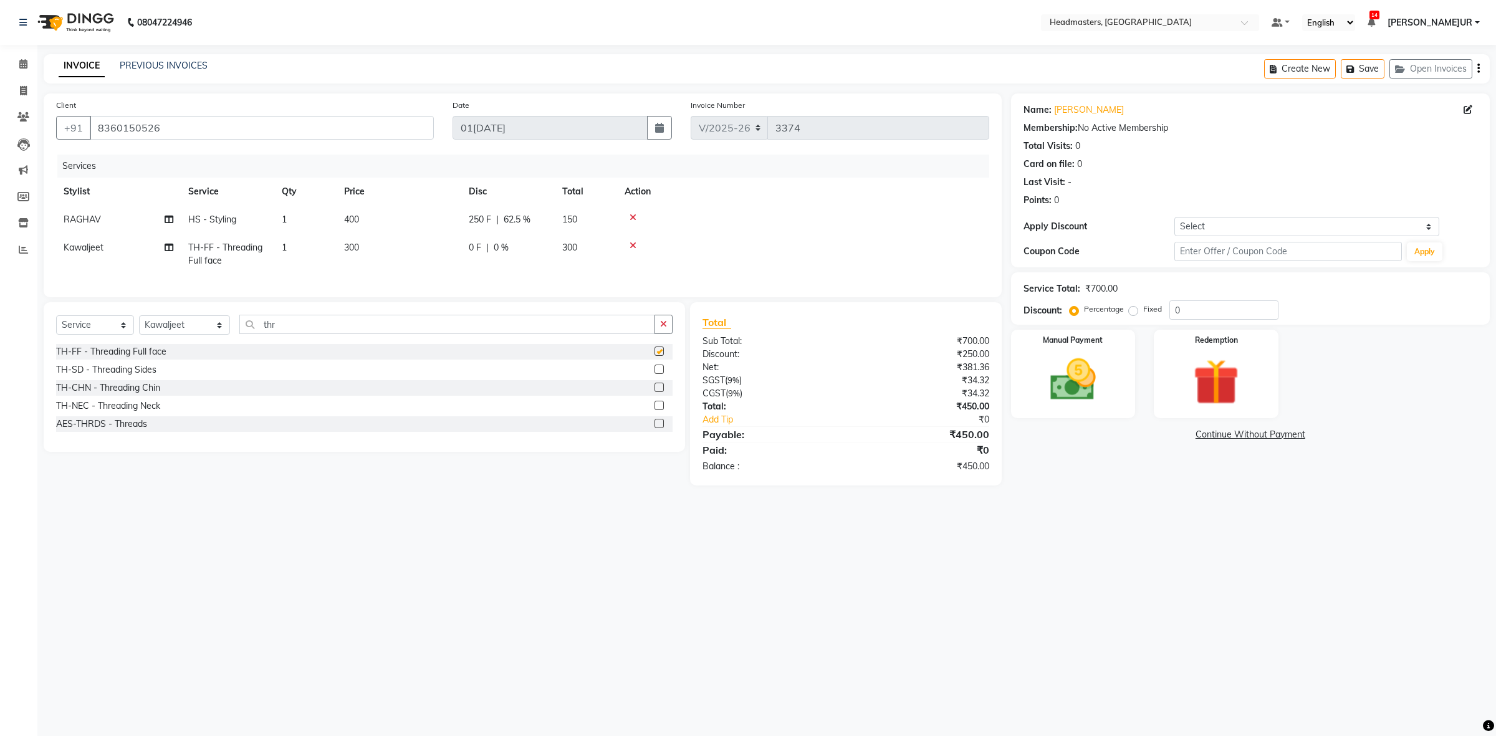
checkbox input "false"
click at [482, 248] on div "0 F | 0 %" at bounding box center [508, 247] width 79 height 13
select select "87295"
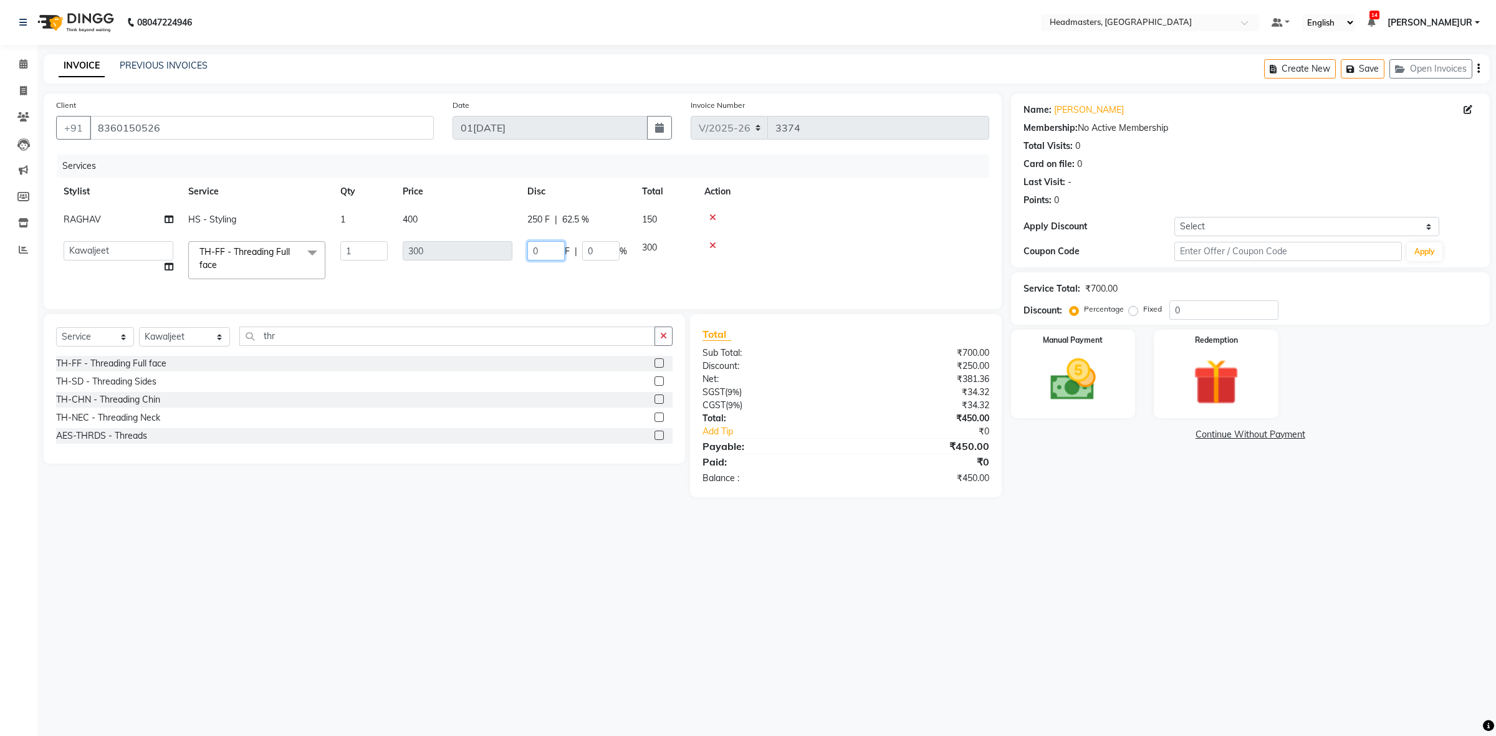
click at [533, 251] on input "0" at bounding box center [545, 250] width 37 height 19
type input "50"
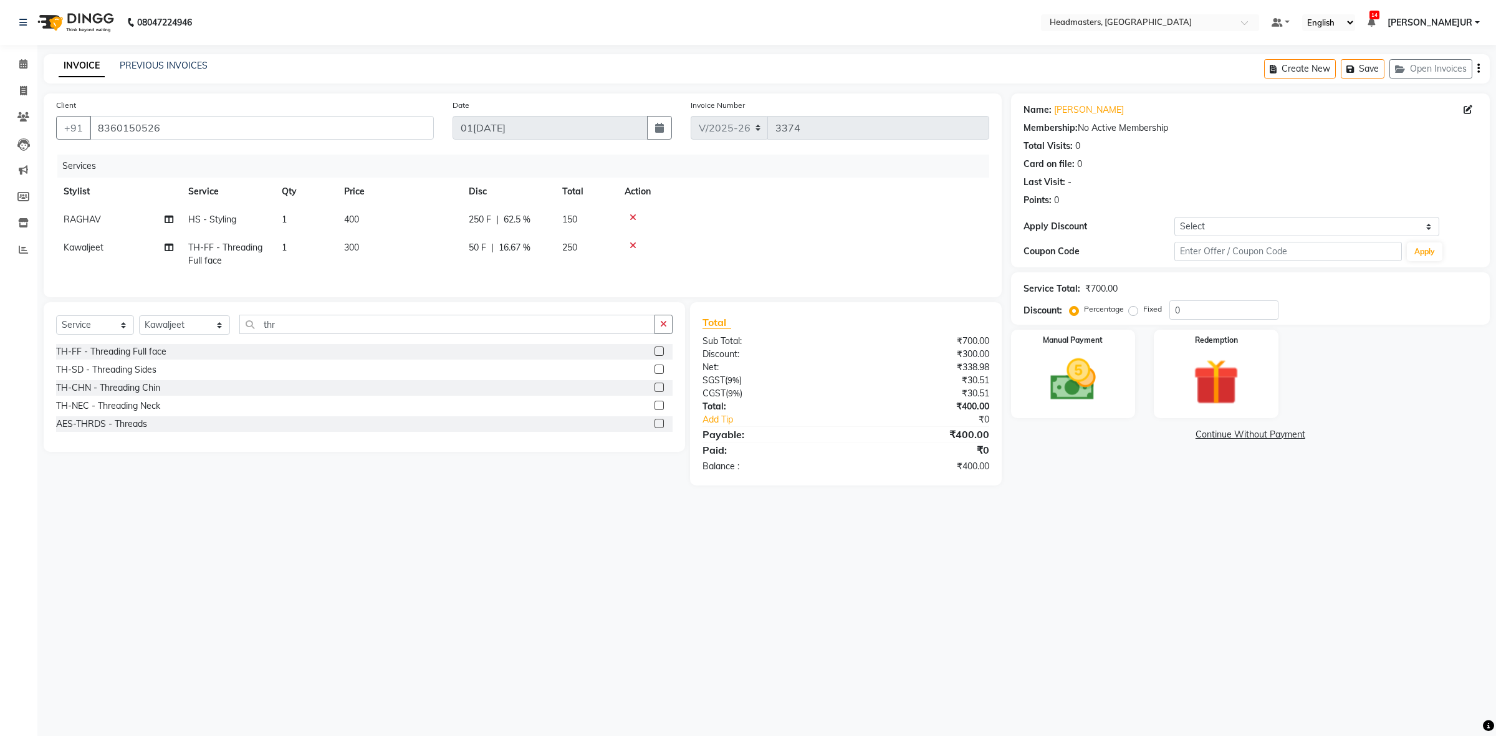
click at [632, 169] on div "Services" at bounding box center [527, 166] width 941 height 23
click at [1084, 379] on img at bounding box center [1072, 380] width 77 height 55
click at [1237, 433] on span "Cash" at bounding box center [1230, 435] width 24 height 14
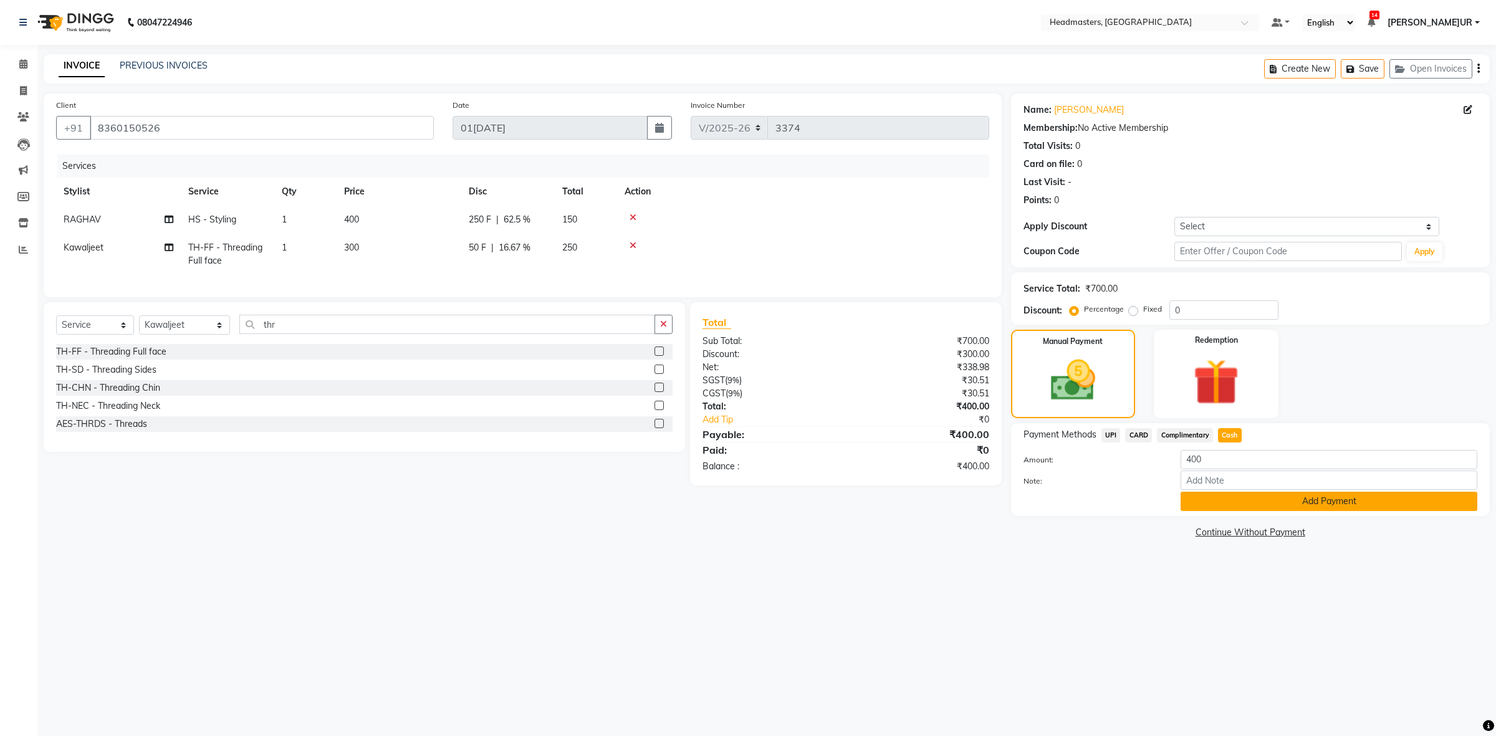
click at [1200, 493] on button "Add Payment" at bounding box center [1328, 501] width 297 height 19
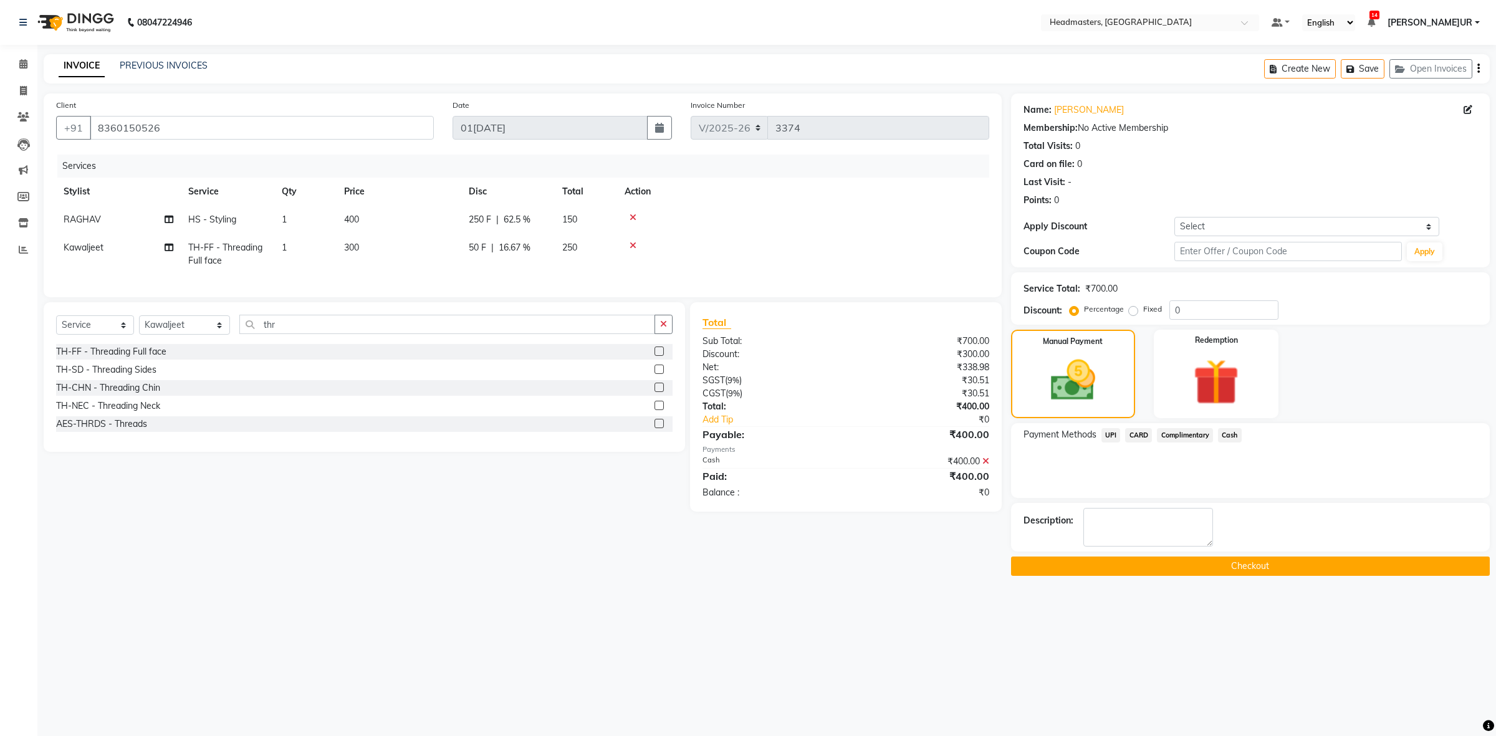
click at [1165, 565] on button "Checkout" at bounding box center [1250, 565] width 479 height 19
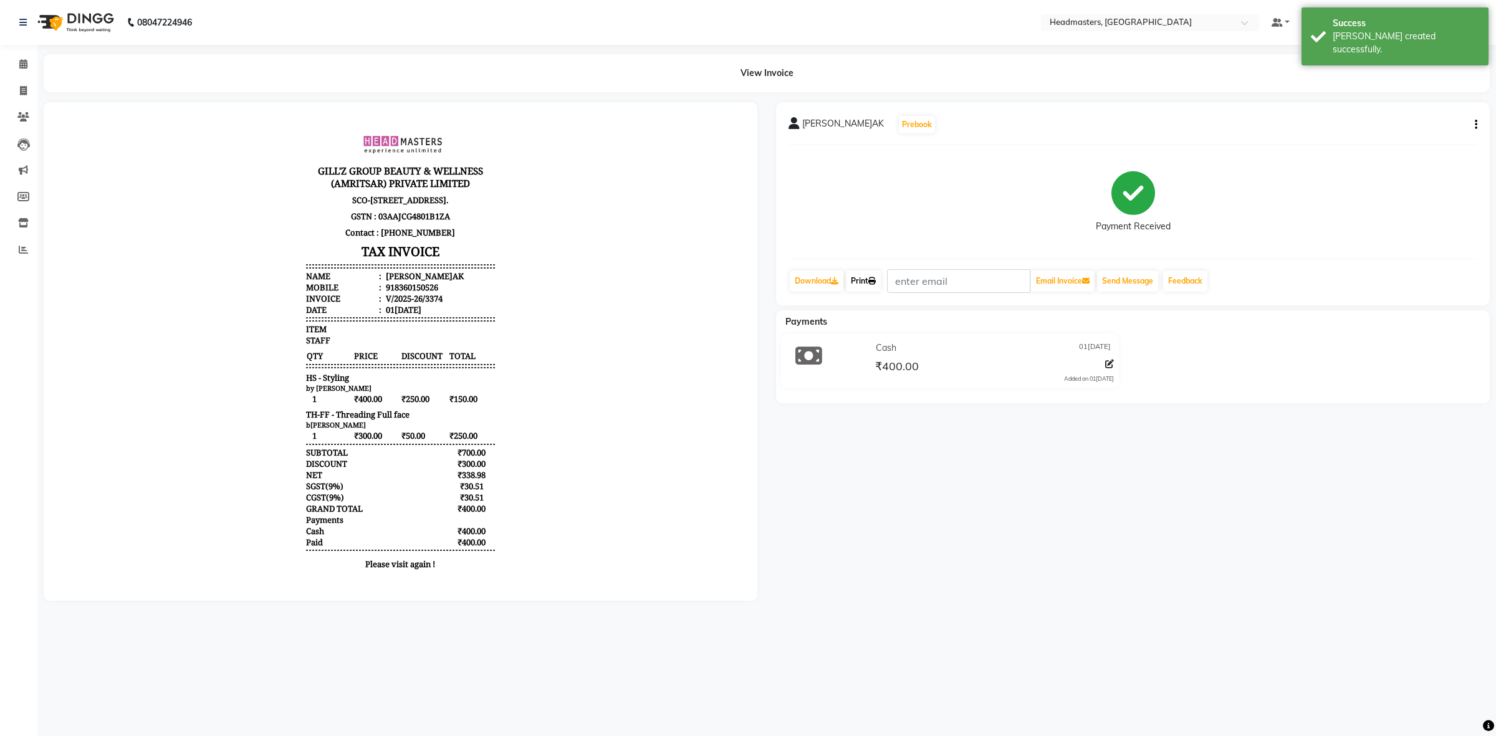
click at [862, 287] on link "Print" at bounding box center [863, 280] width 35 height 21
click at [26, 65] on icon at bounding box center [23, 63] width 8 height 9
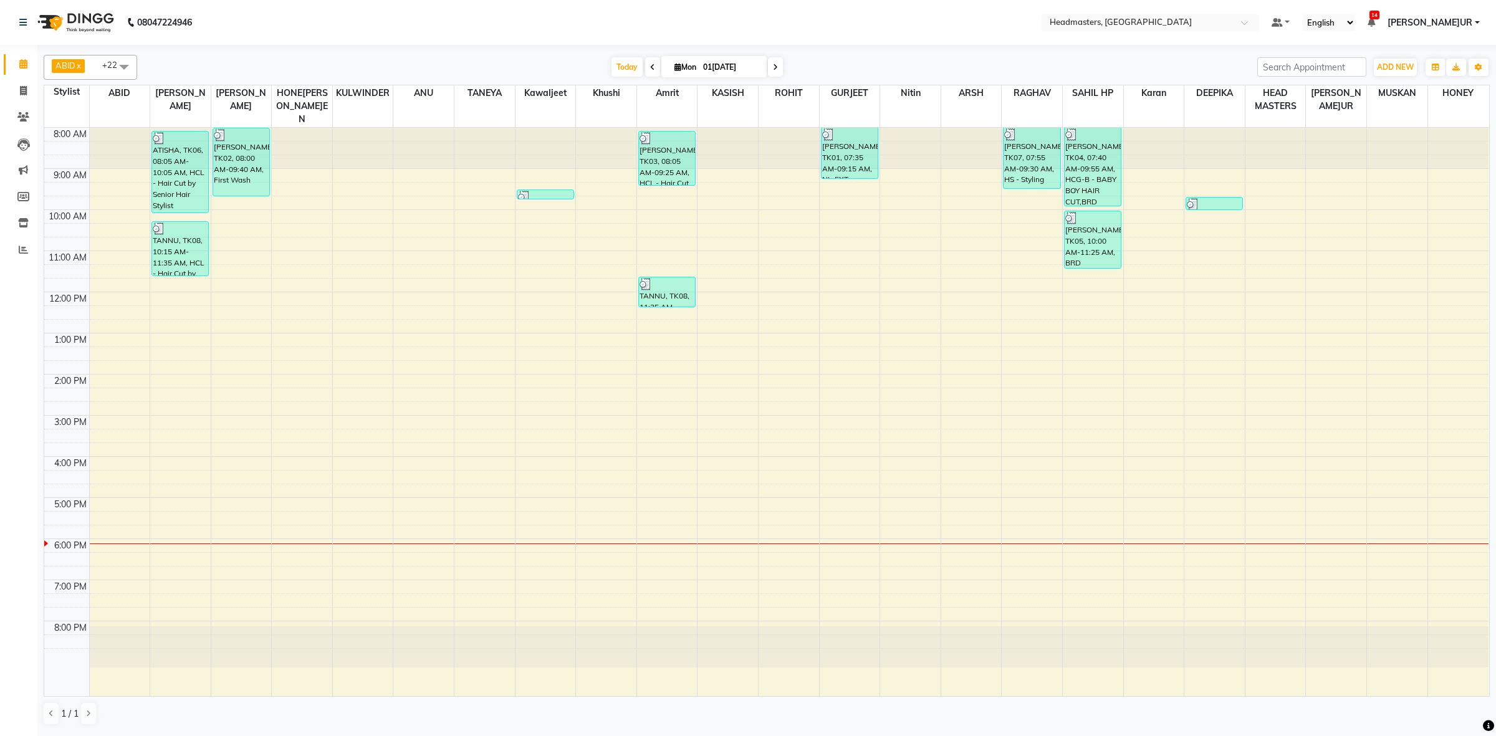
click at [756, 219] on div "8:00 AM 9:00 AM 10:00 AM 11:00 AM 12:00 PM 1:00 PM 2:00 PM 3:00 PM 4:00 PM 5:00…" at bounding box center [766, 412] width 1444 height 568
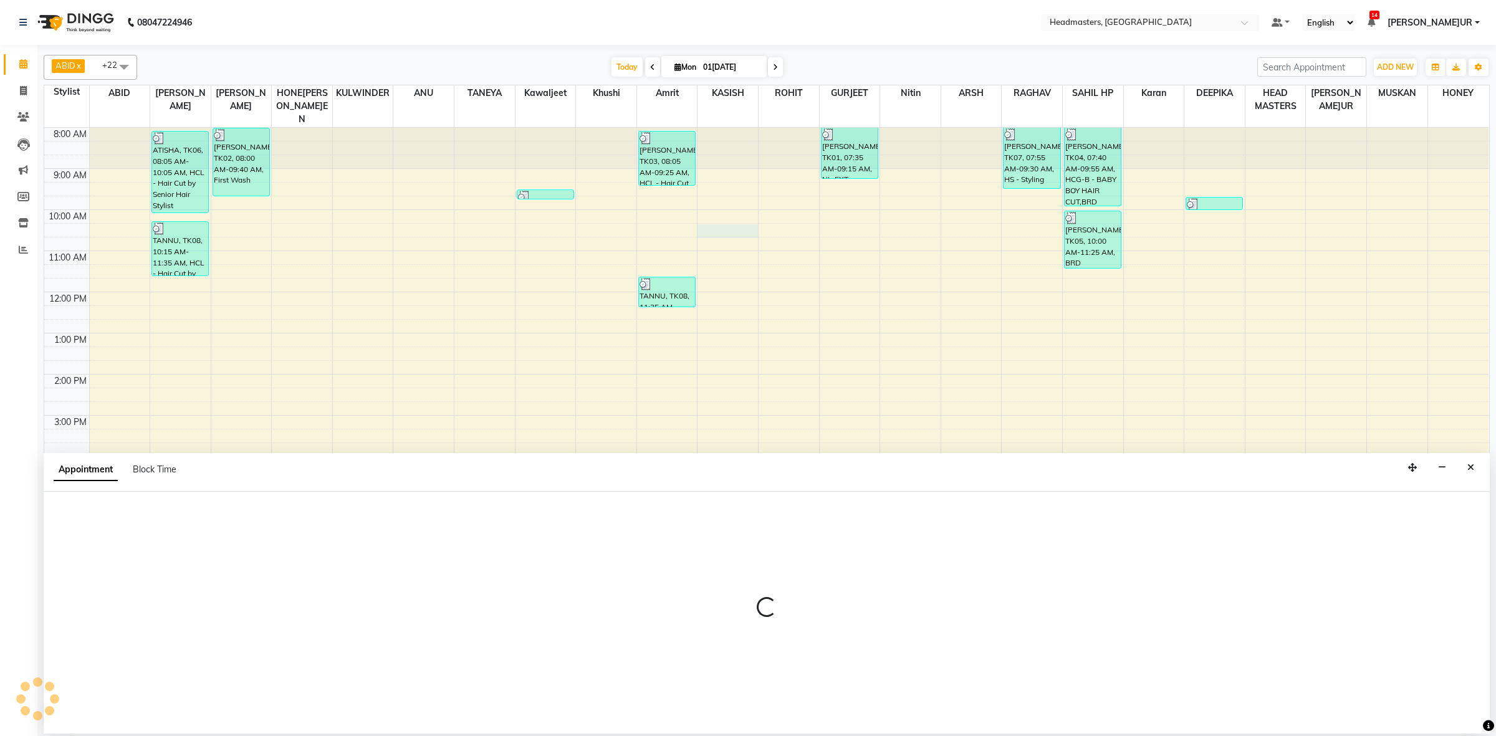
select select "60642"
select select "615"
select select "tentative"
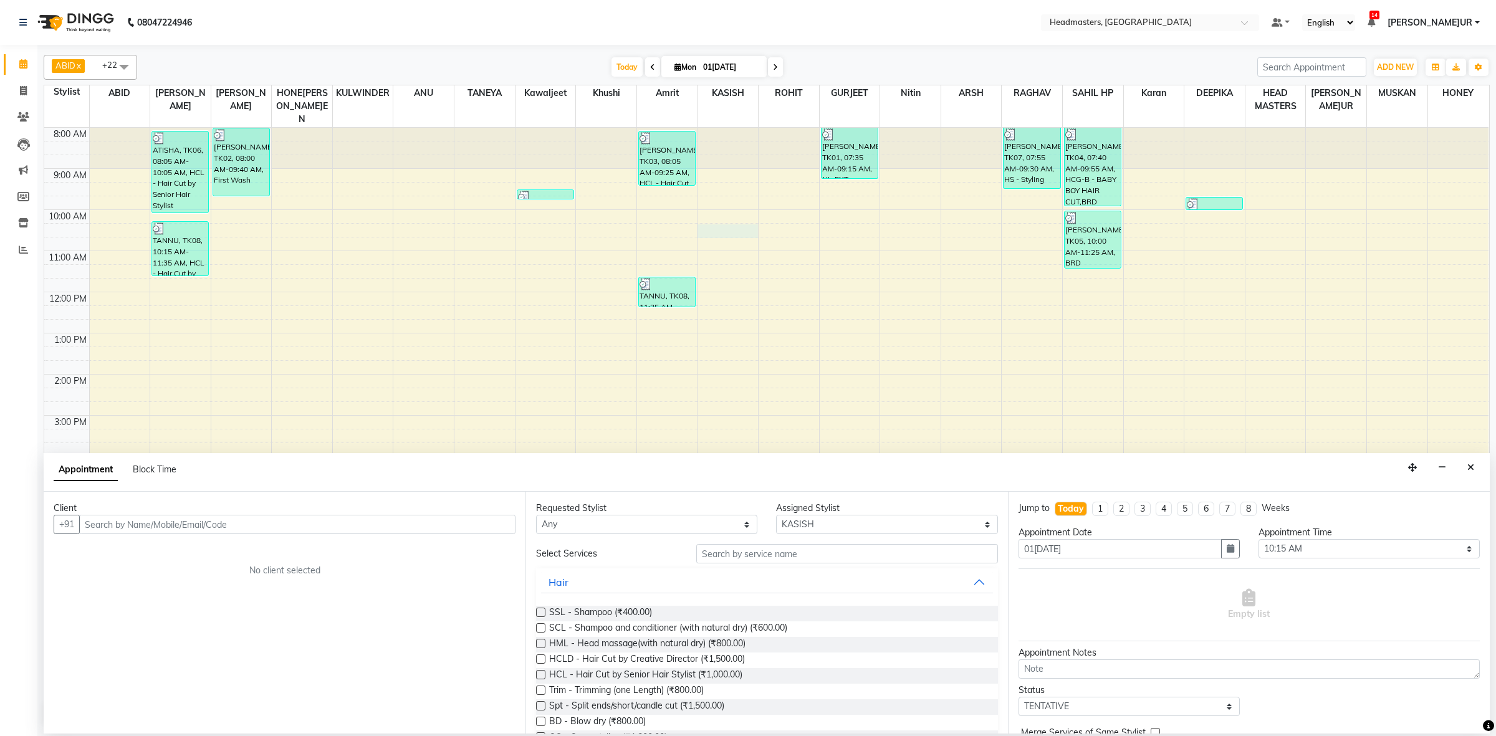
click at [173, 523] on input "text" at bounding box center [297, 524] width 436 height 19
click at [188, 551] on span "98038222" at bounding box center [213, 551] width 50 height 12
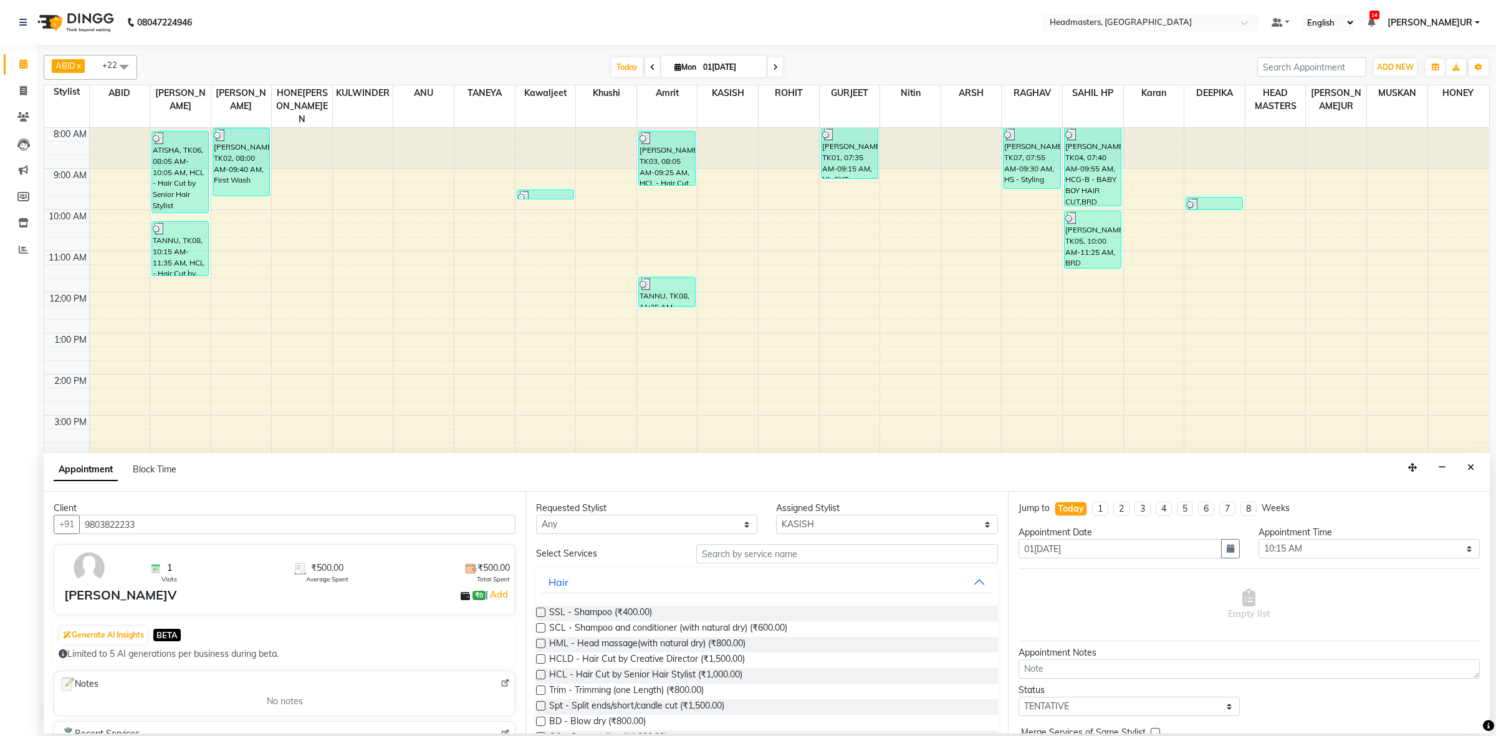
type input "9803822233"
click at [583, 519] on select "Any ABID Amrit ANU ARSH [PERSON_NAME] HEAD MASTERS HONEY [PERSON_NAME] HONEY [P…" at bounding box center [646, 524] width 221 height 19
click at [589, 523] on select "Any ABID Amrit ANU ARSH [PERSON_NAME] HEAD MASTERS HONEY [PERSON_NAME] HONEY [P…" at bounding box center [646, 524] width 221 height 19
select select "68421"
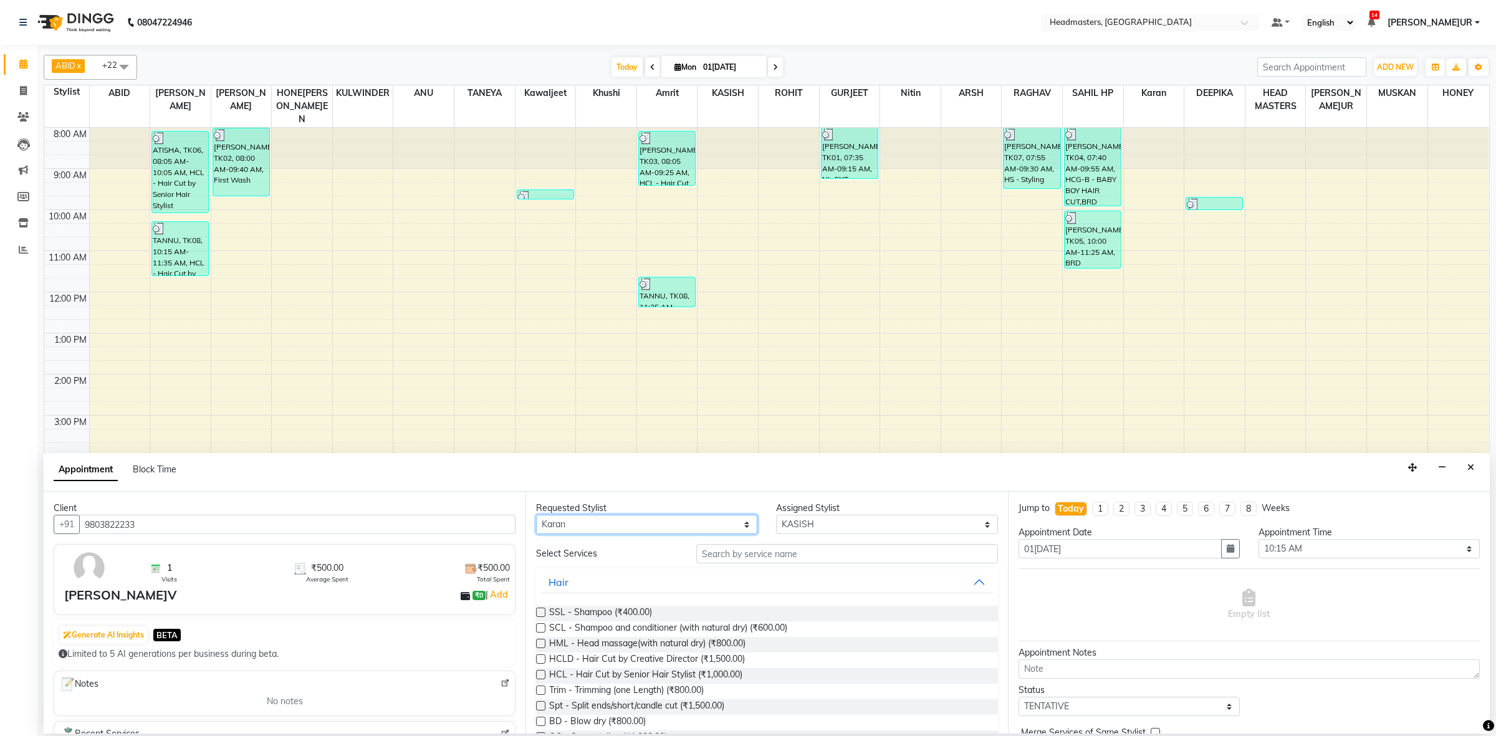
click at [536, 515] on select "Any ABID Amrit ANU ARSH [PERSON_NAME] HEAD MASTERS HONEY [PERSON_NAME] HONEY [P…" at bounding box center [646, 524] width 221 height 19
select select "68421"
click at [701, 556] on input "text" at bounding box center [847, 553] width 302 height 19
click at [712, 556] on input "text" at bounding box center [847, 553] width 302 height 19
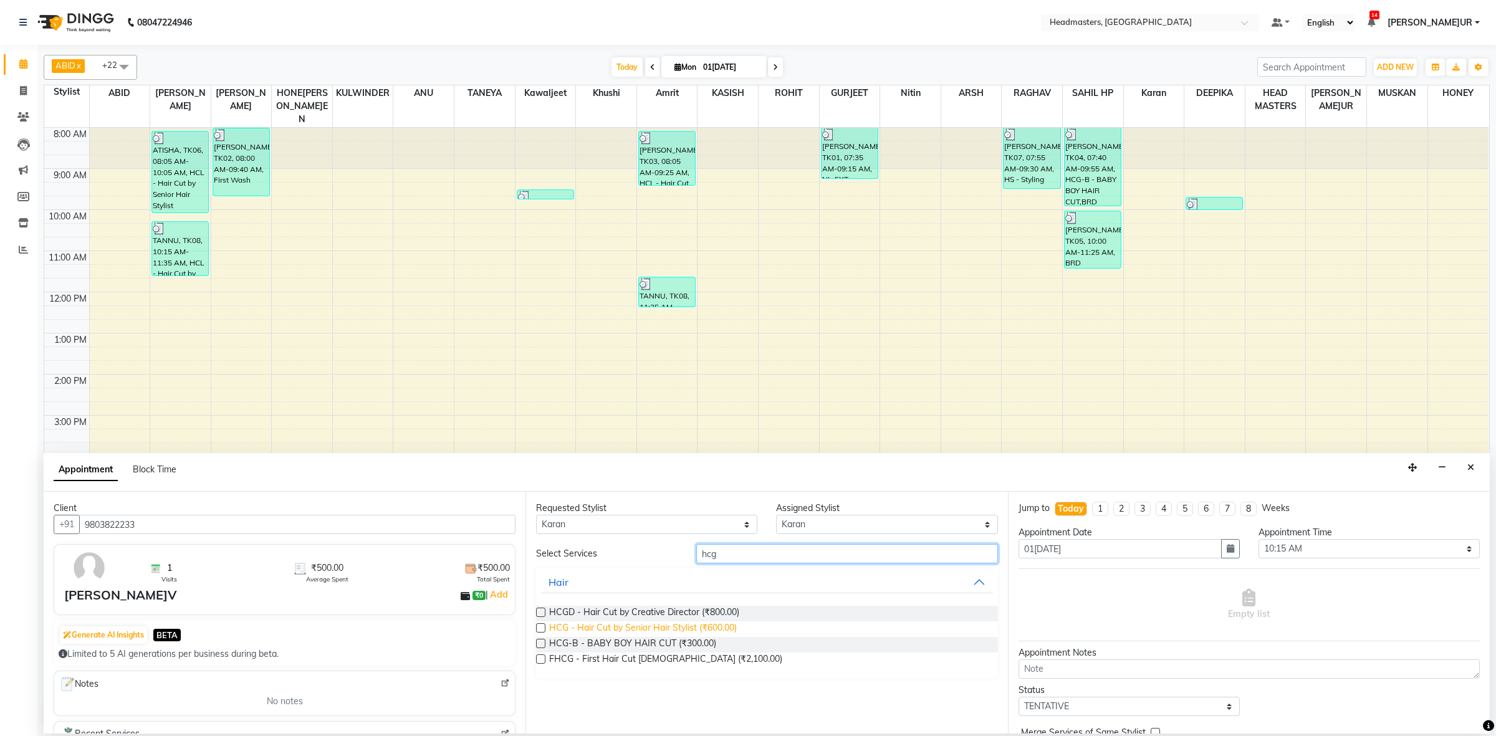
type input "hcg"
click at [649, 632] on span "HCG - Hair Cut by Senior Hair Stylist (₹600.00)" at bounding box center [643, 629] width 188 height 16
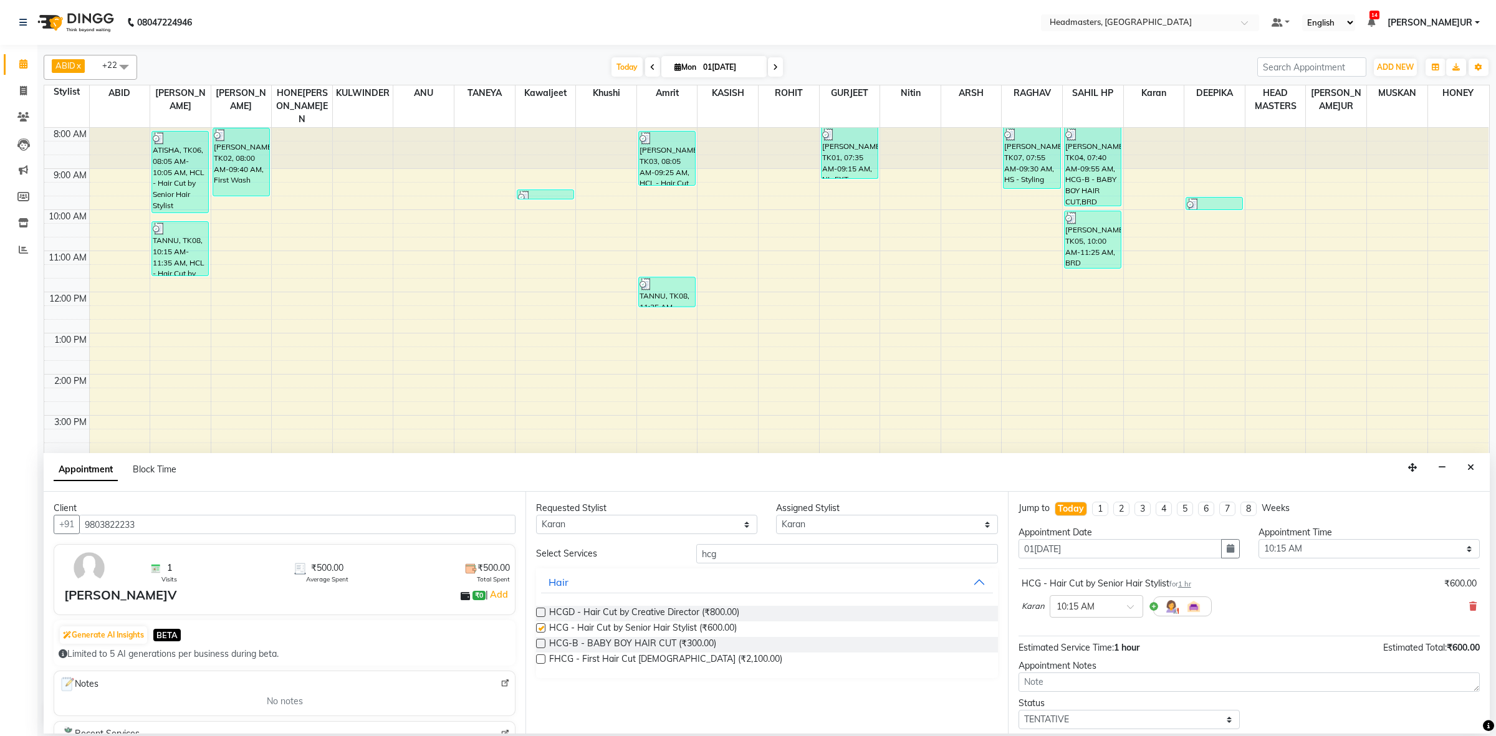
checkbox input "false"
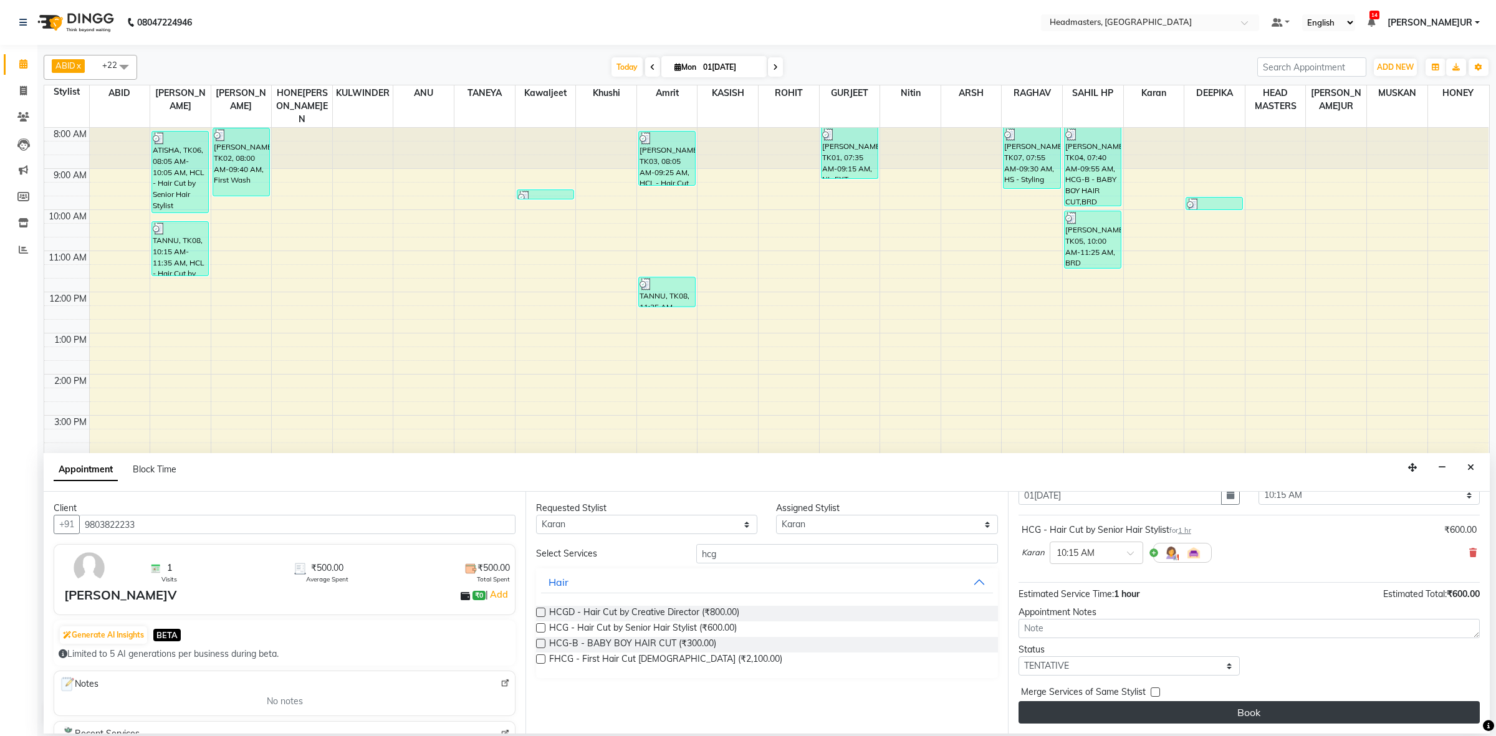
click at [1231, 710] on button "Book" at bounding box center [1248, 712] width 461 height 22
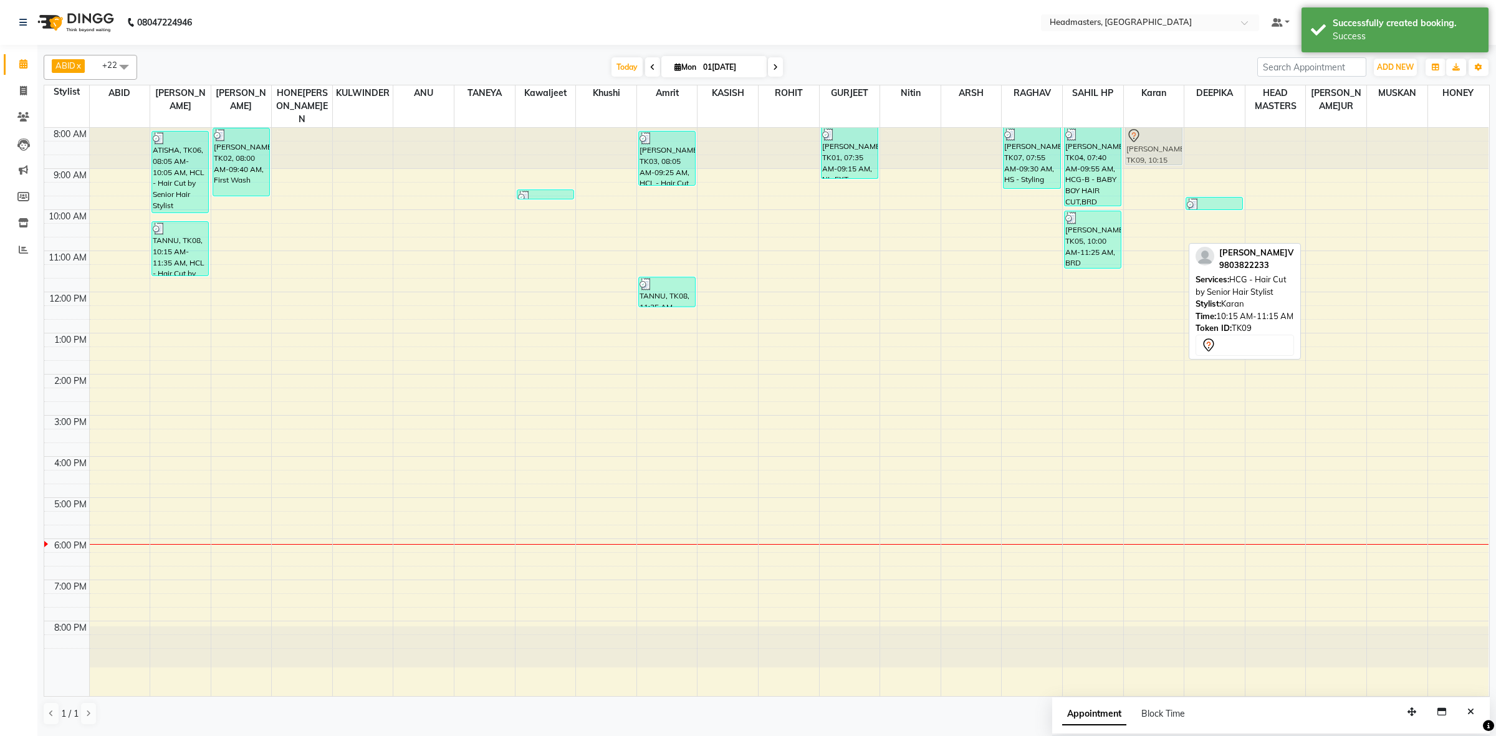
drag, startPoint x: 1173, startPoint y: 222, endPoint x: 1157, endPoint y: 159, distance: 65.6
click at [1162, 128] on div "[PERSON_NAME], TK09, 10:15 AM-11:15 AM, HCG - Hair Cut by Senior Hair Stylist […" at bounding box center [1154, 412] width 60 height 568
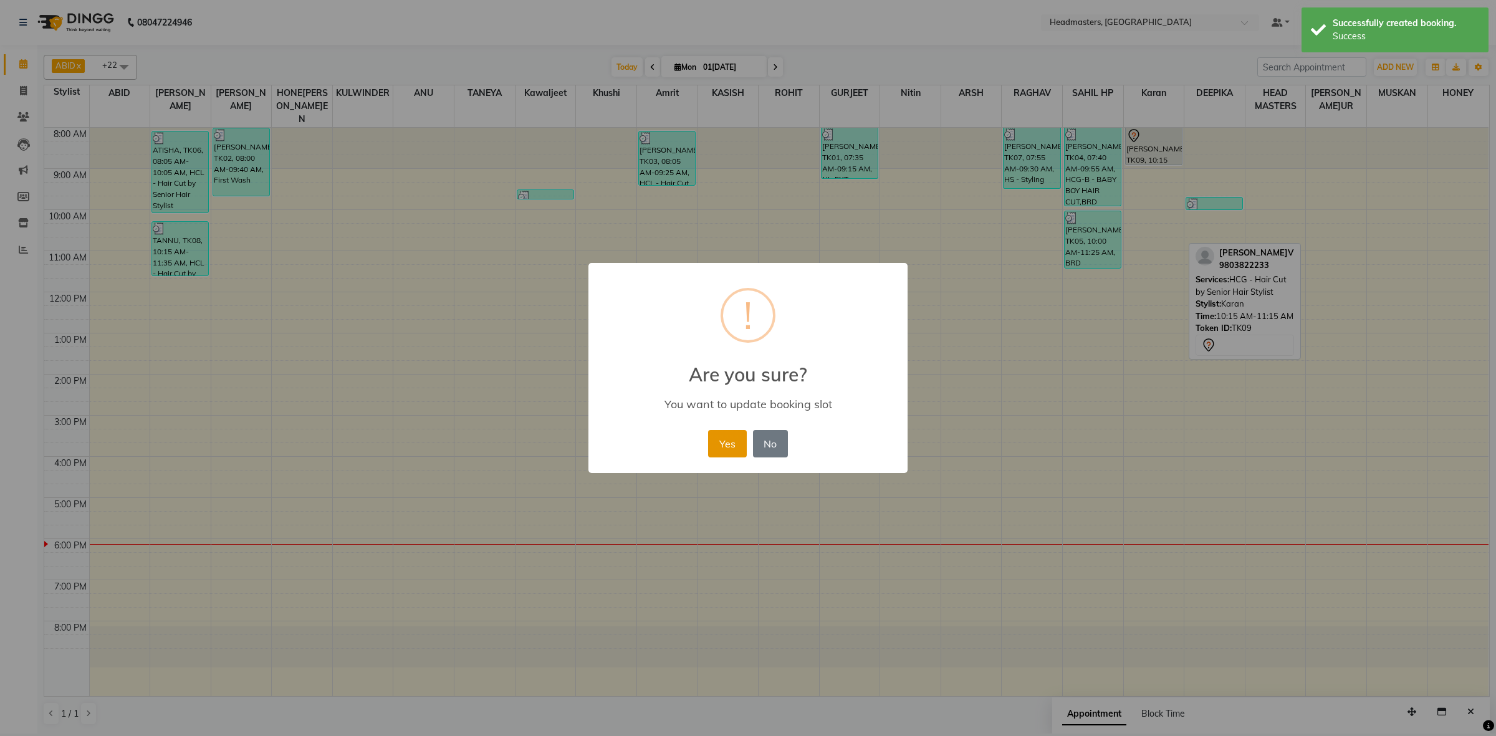
click at [727, 441] on button "Yes" at bounding box center [727, 443] width 38 height 27
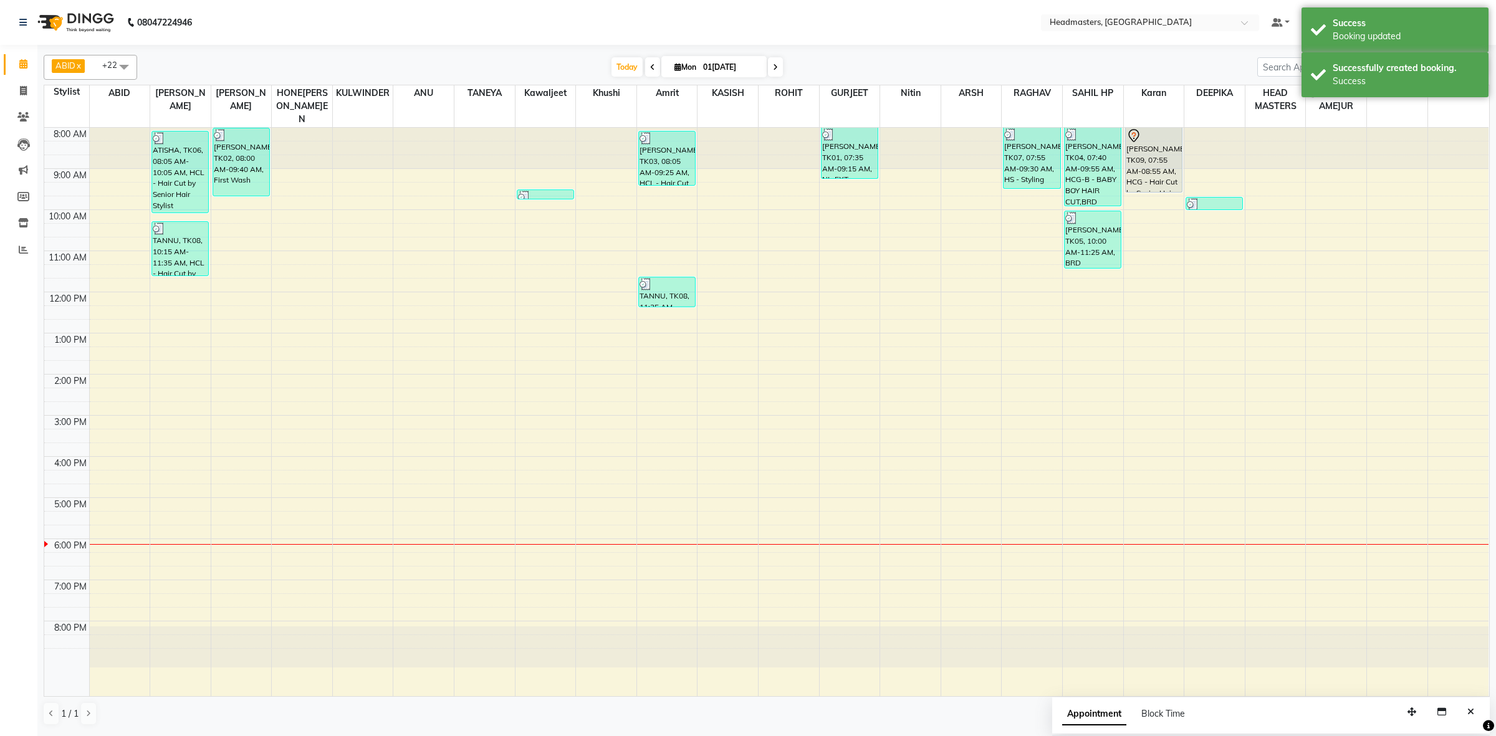
drag, startPoint x: 1157, startPoint y: 150, endPoint x: 1159, endPoint y: 172, distance: 21.9
click at [1159, 172] on div "[PERSON_NAME]AV, TK09, 07:55 AM-08:55 AM, HCG - Hair Cut by Senior Hair Stylist…" at bounding box center [1154, 412] width 60 height 568
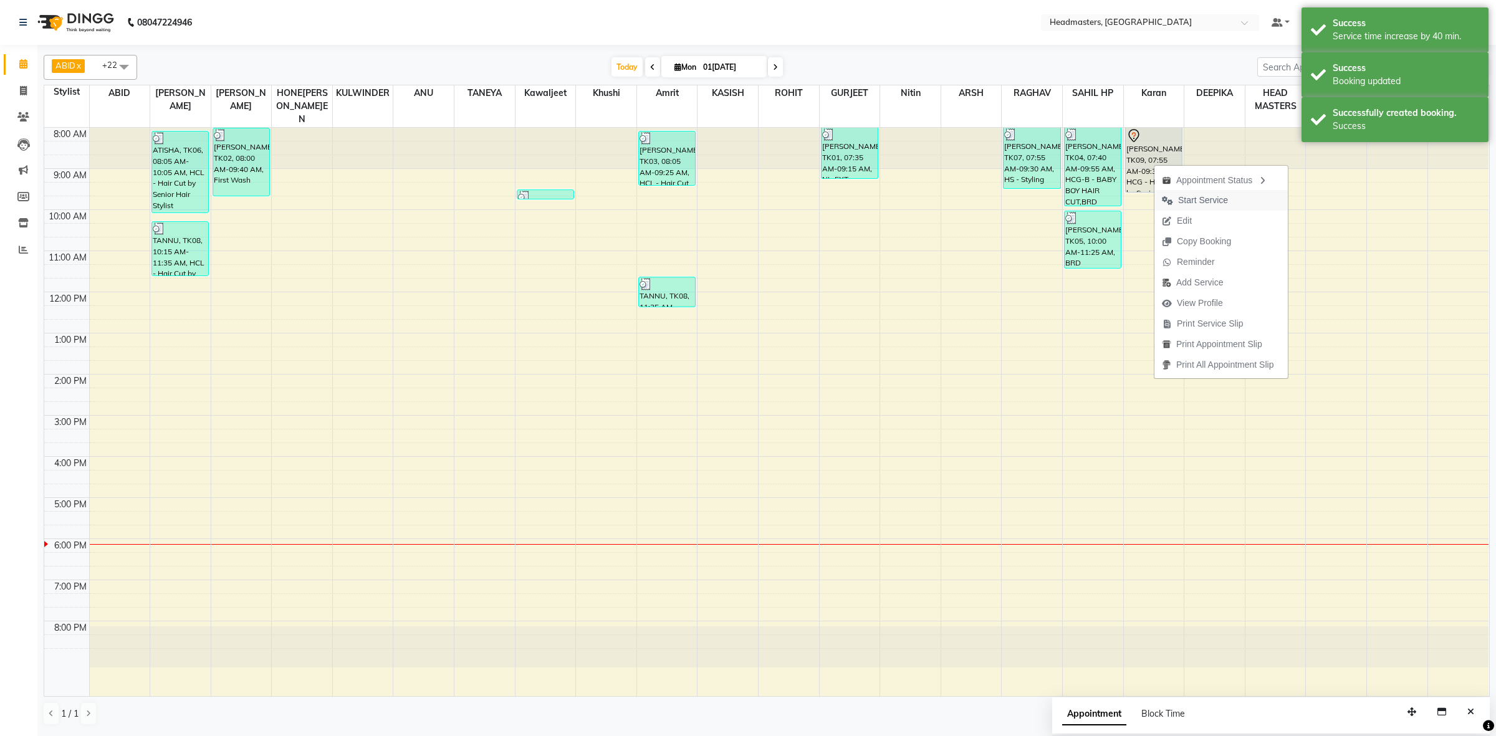
click at [1187, 201] on span "Start Service" at bounding box center [1203, 200] width 50 height 13
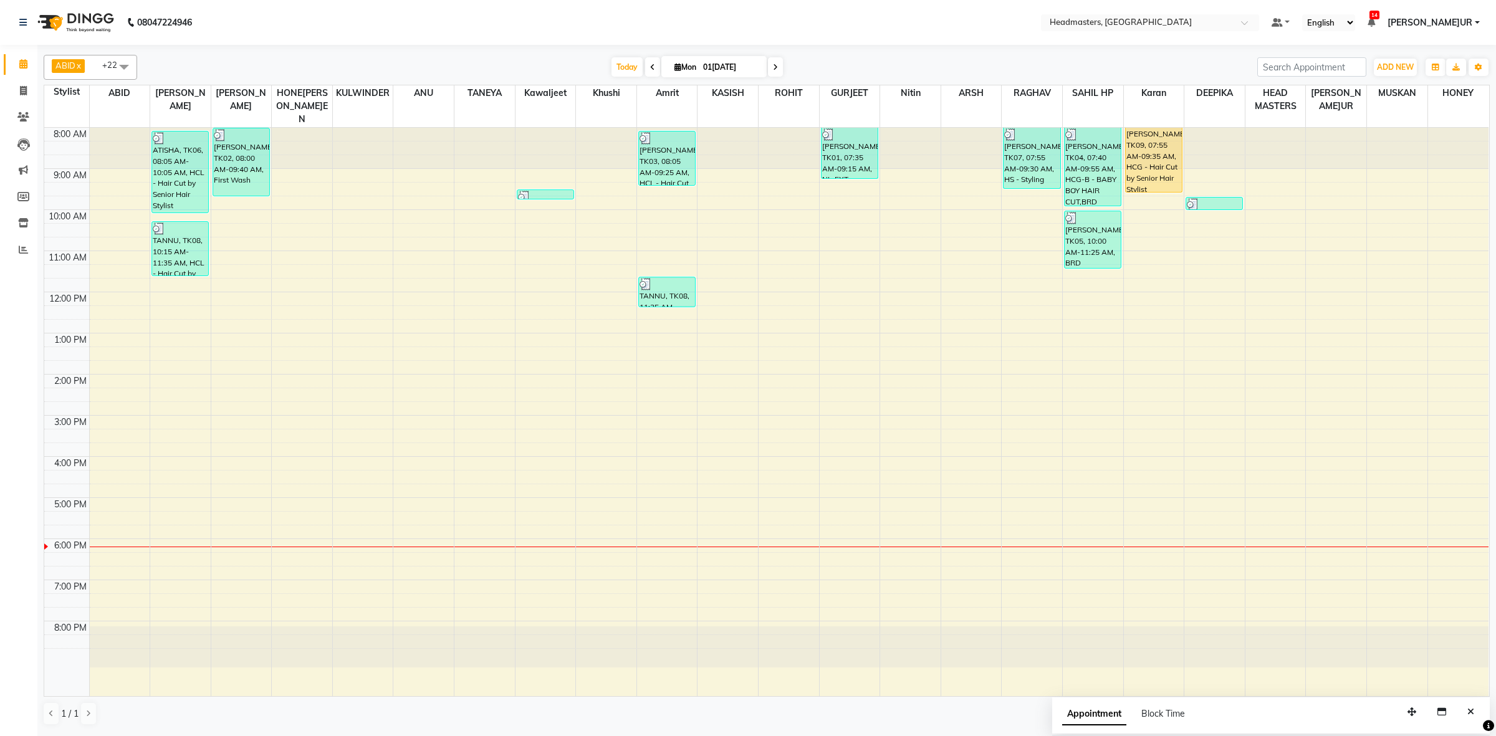
click at [277, 441] on div "8:00 AM 9:00 AM 10:00 AM 11:00 AM 12:00 PM 1:00 PM 2:00 PM 3:00 PM 4:00 PM 5:00…" at bounding box center [766, 412] width 1444 height 568
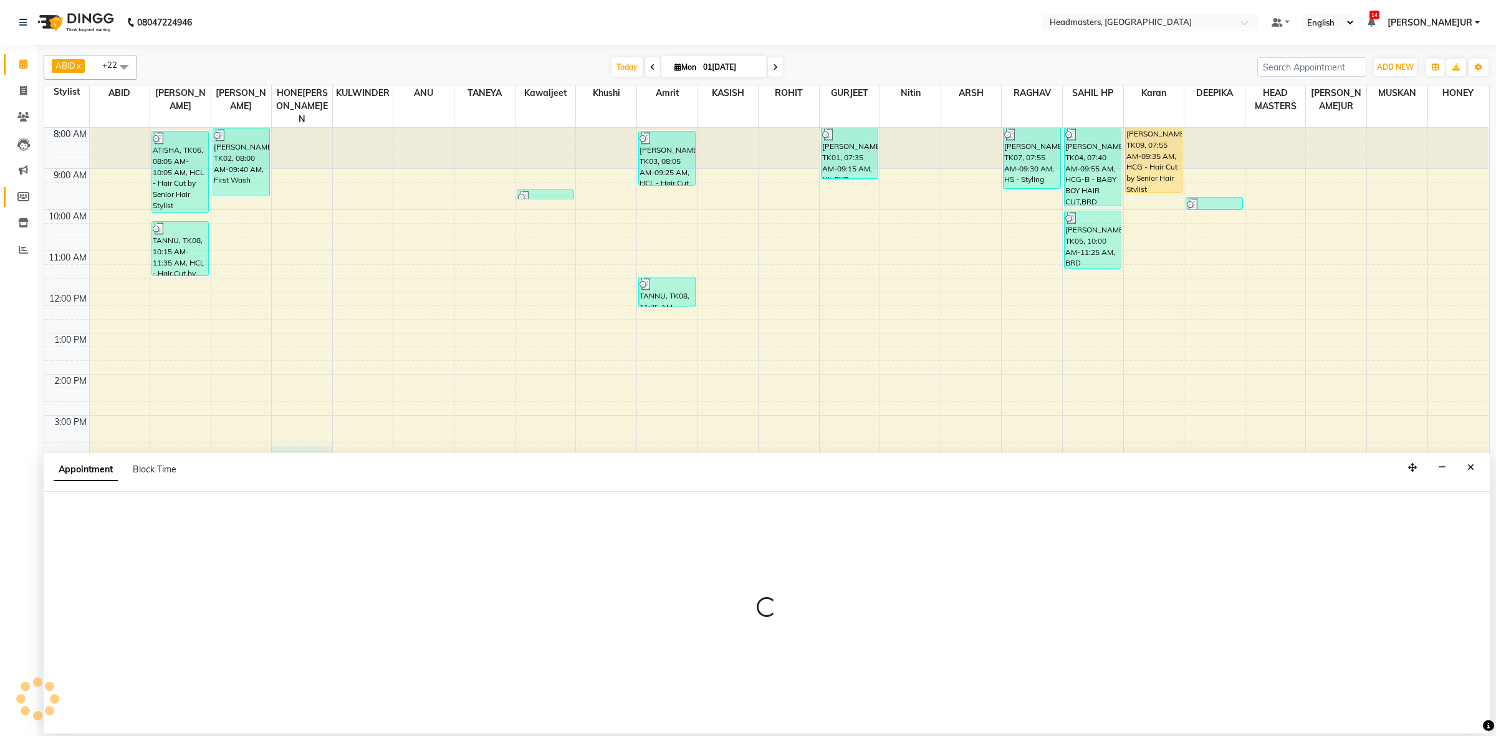
select select "60638"
select select "tentative"
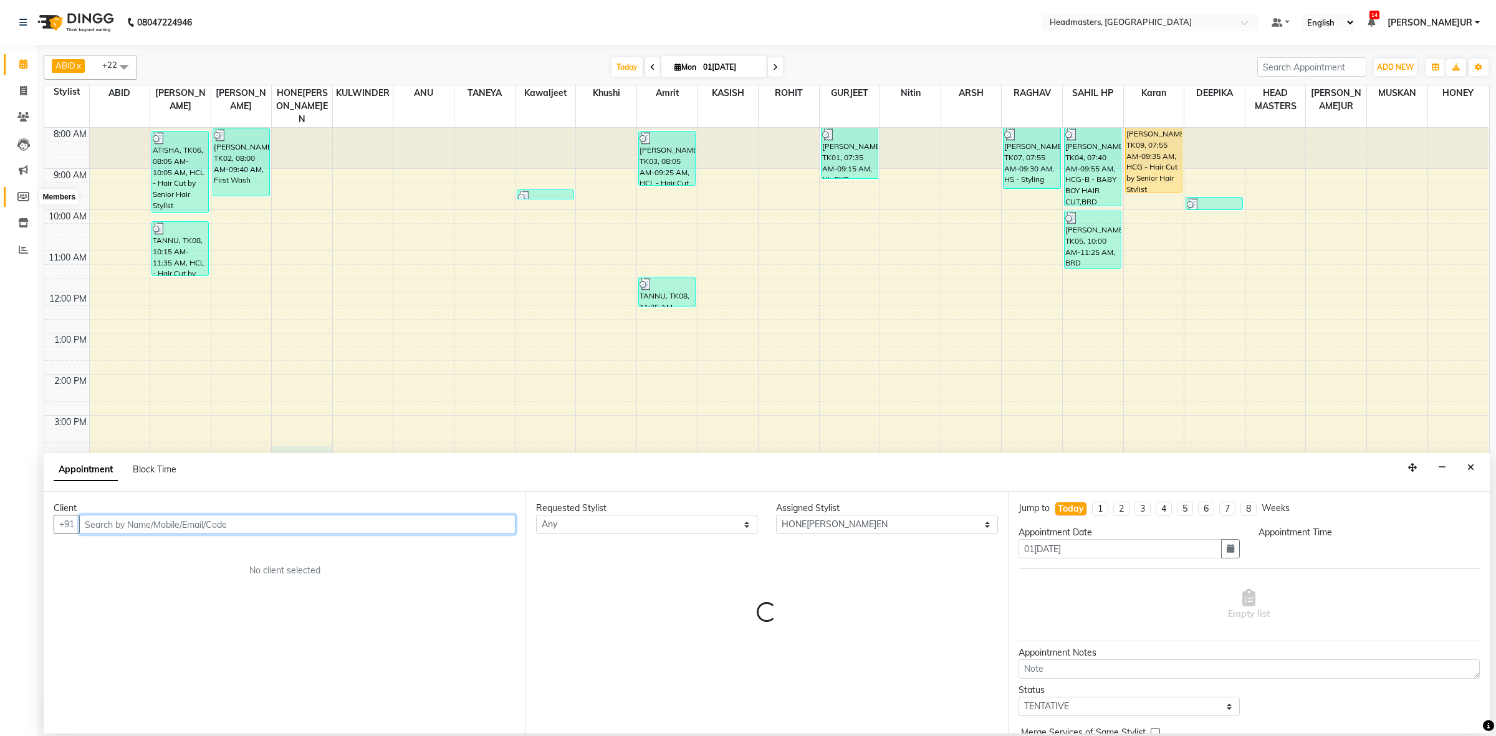
select select "945"
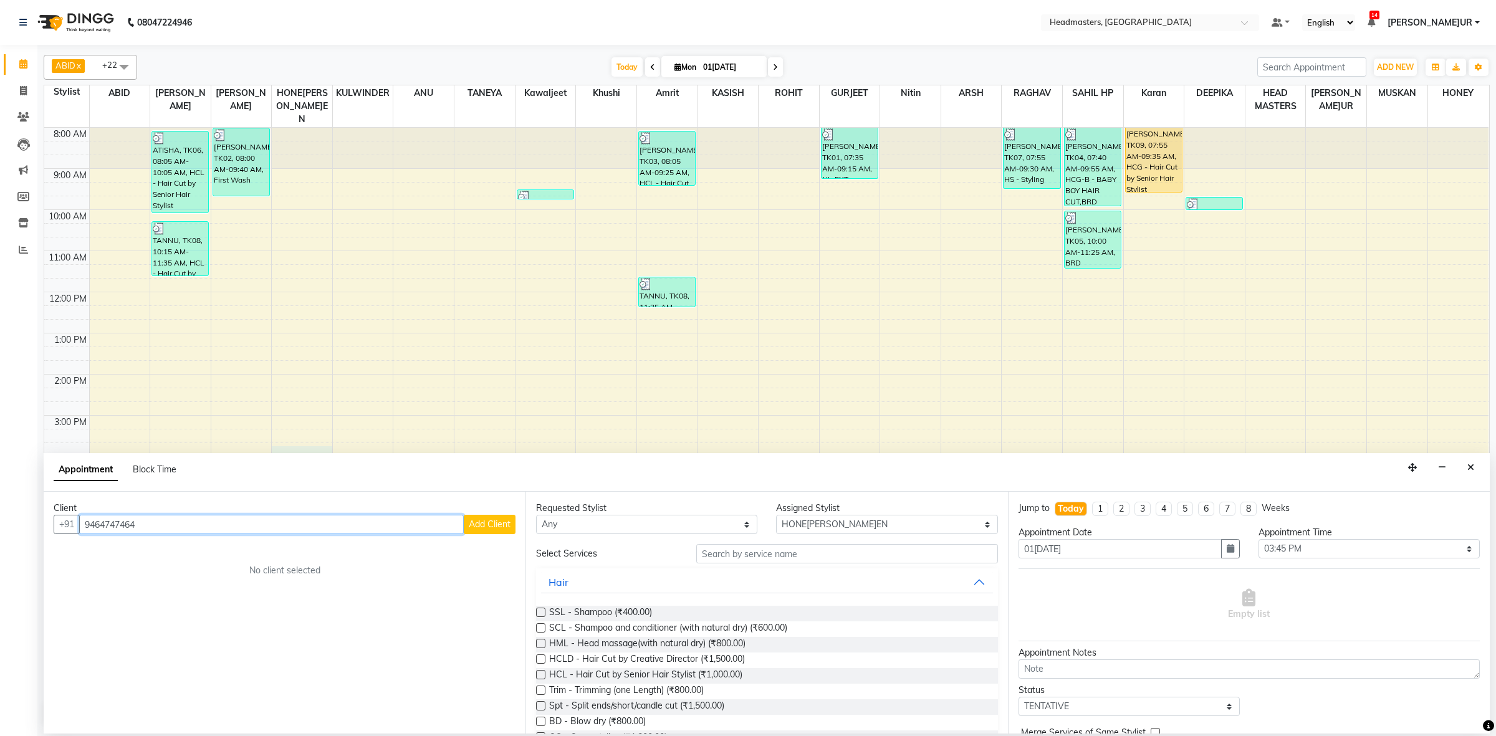
type input "9464747464"
click at [488, 522] on span "Add Client" at bounding box center [490, 523] width 42 height 11
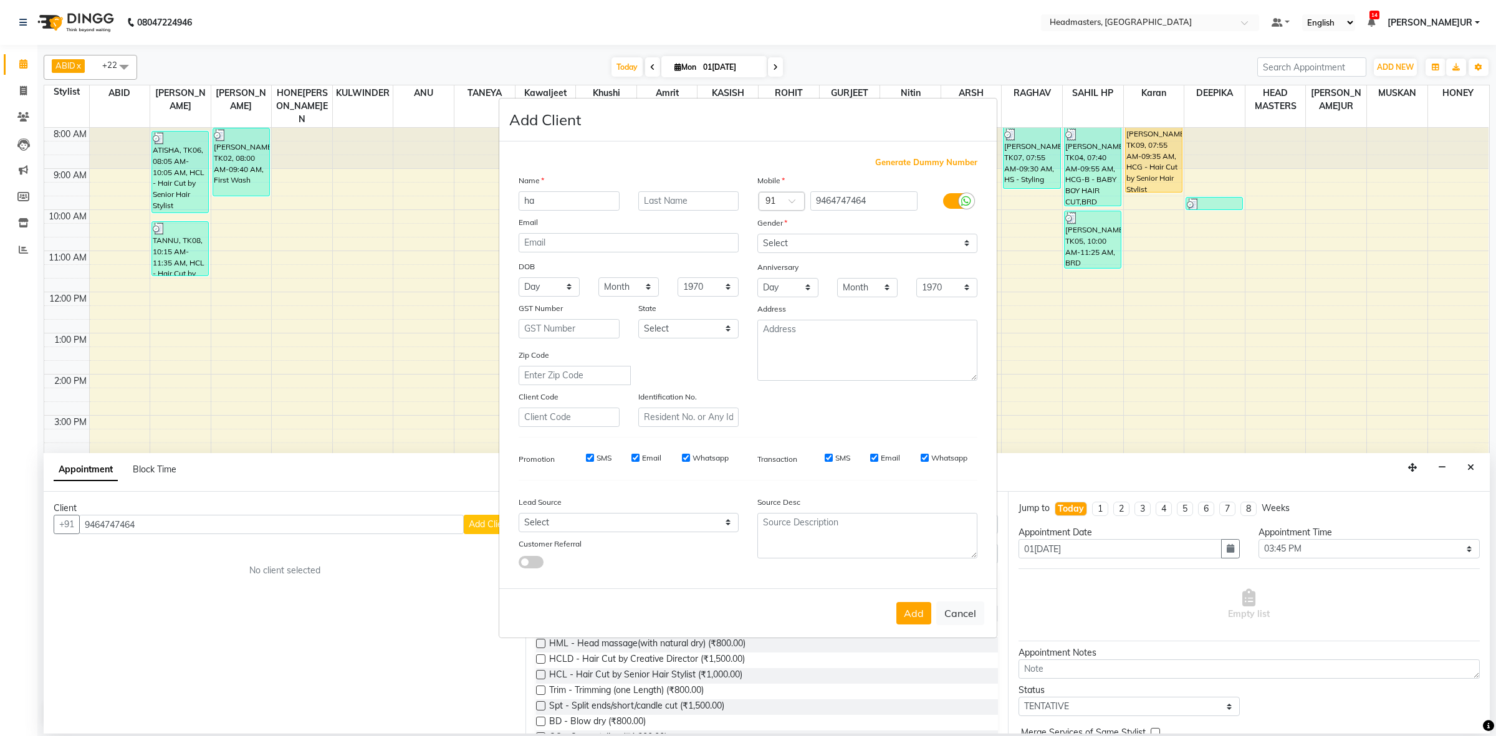
type input "h"
click at [563, 200] on input "HARMAANJOT" at bounding box center [568, 200] width 101 height 19
type input "[PERSON_NAME]OT"
click at [879, 245] on select "Select [DEMOGRAPHIC_DATA] [DEMOGRAPHIC_DATA] Other Prefer Not To Say" at bounding box center [867, 243] width 220 height 19
select select "[DEMOGRAPHIC_DATA]"
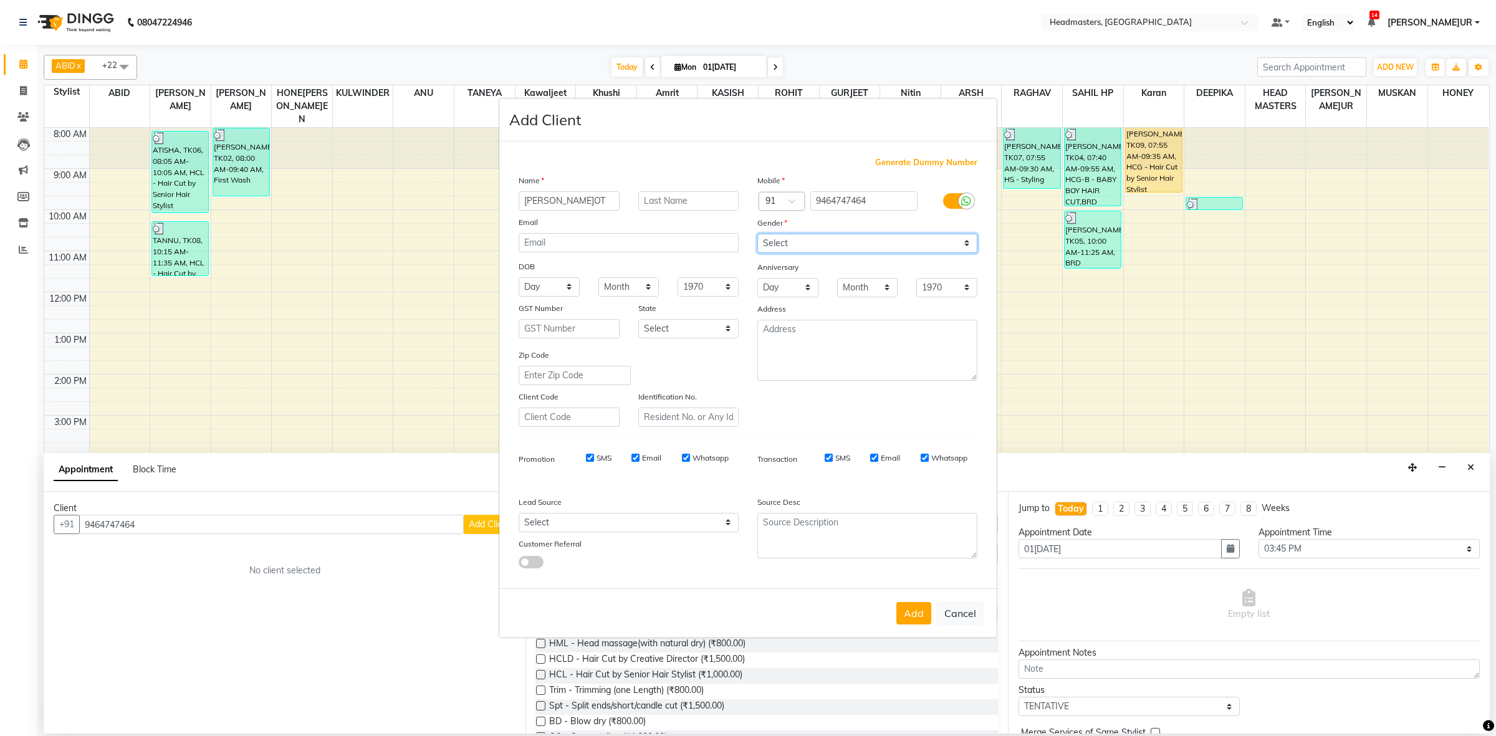
click at [757, 235] on select "Select [DEMOGRAPHIC_DATA] [DEMOGRAPHIC_DATA] Other Prefer Not To Say" at bounding box center [867, 243] width 220 height 19
click at [910, 606] on button "Add" at bounding box center [913, 613] width 35 height 22
select select
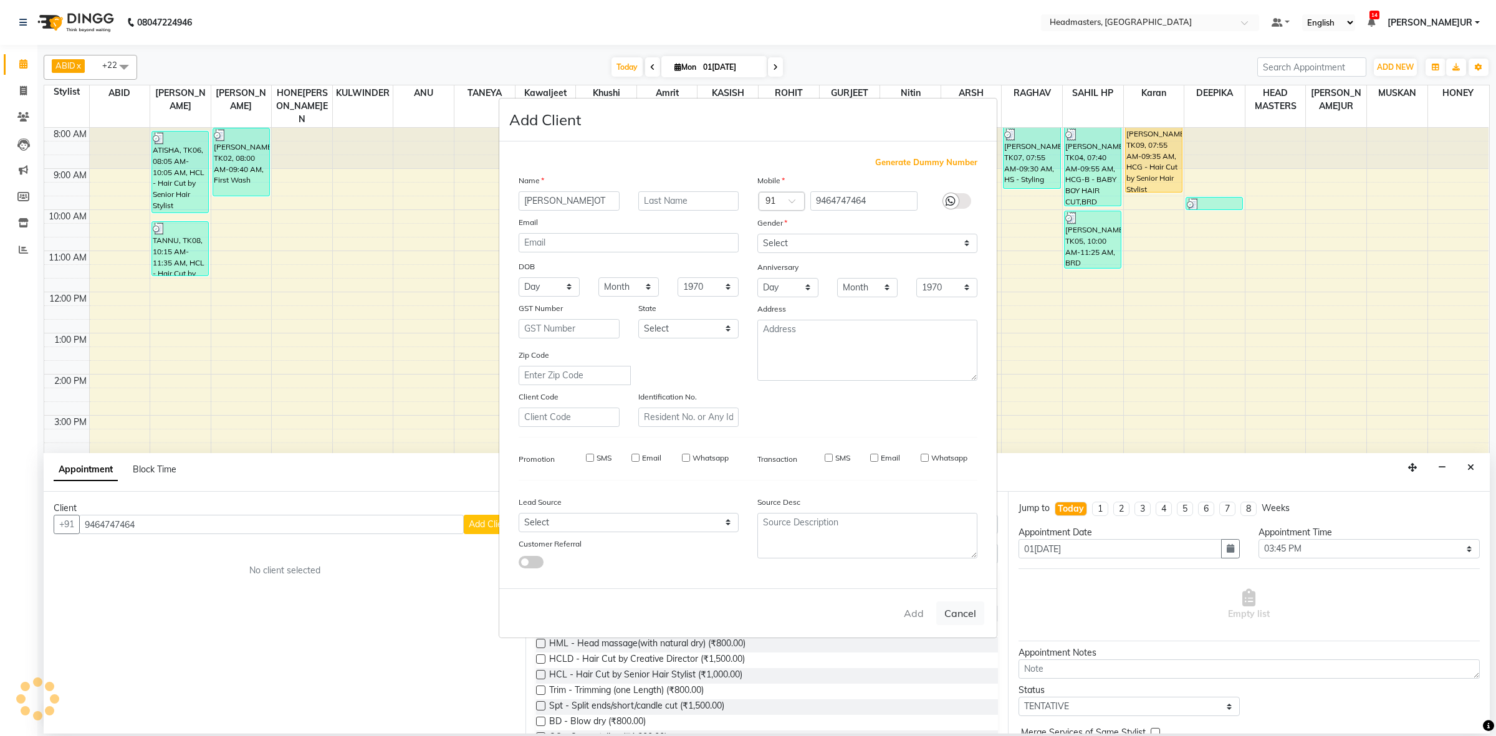
select select
checkbox input "false"
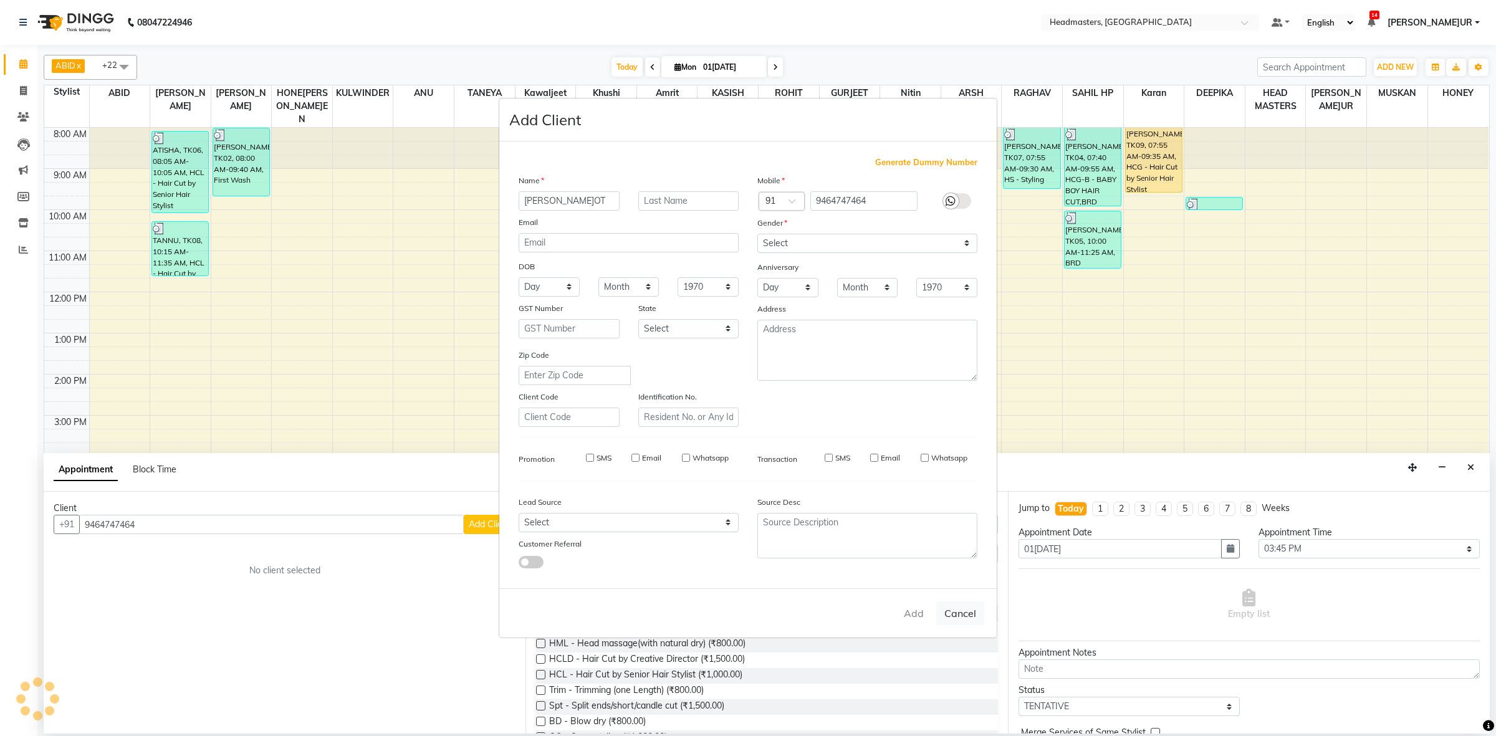
checkbox input "false"
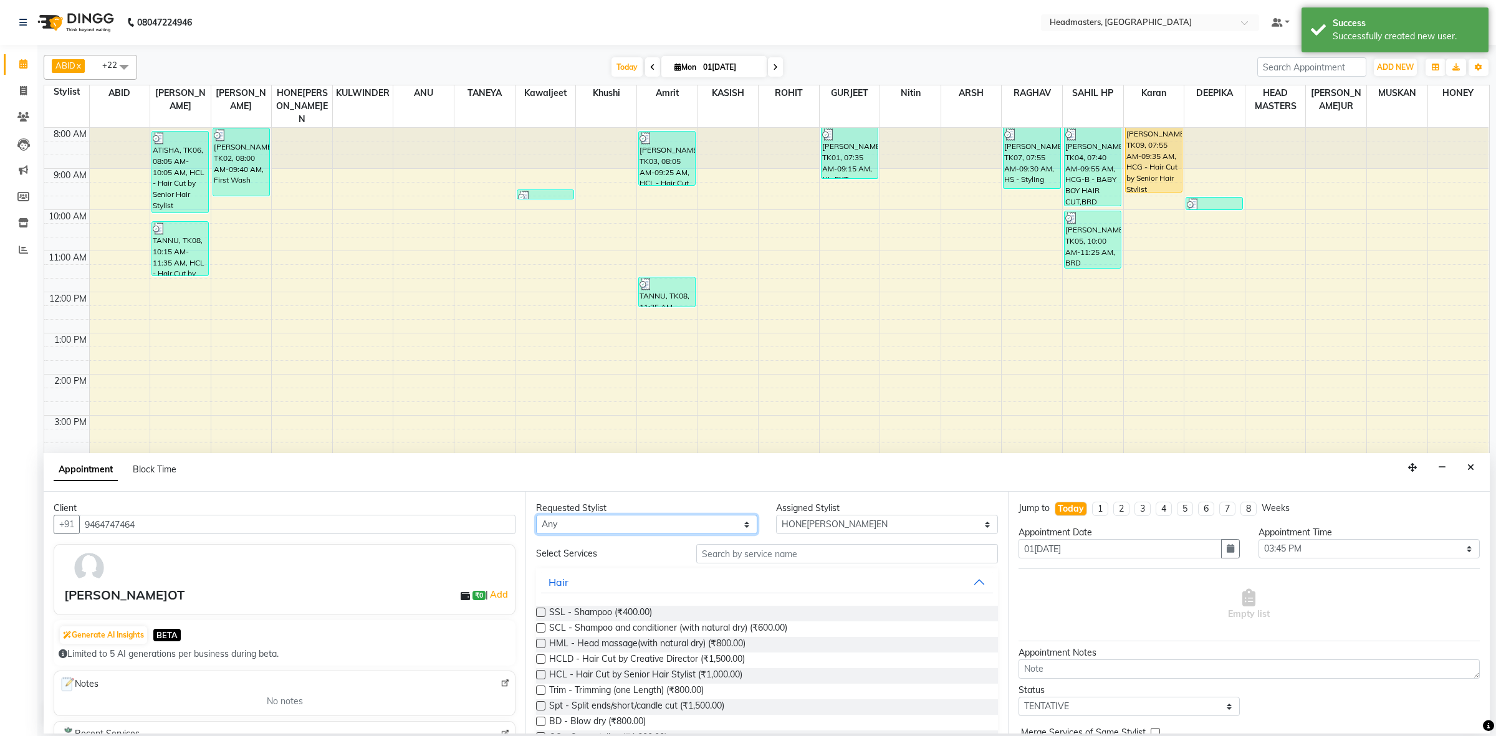
drag, startPoint x: 703, startPoint y: 527, endPoint x: 689, endPoint y: 516, distance: 17.3
click at [703, 527] on select "Any ABID Amrit ANU ARSH [PERSON_NAME] HEAD MASTERS HONEY [PERSON_NAME] HONEY [P…" at bounding box center [646, 524] width 221 height 19
select select "60609"
click at [536, 515] on select "Any ABID Amrit ANU ARSH [PERSON_NAME] HEAD MASTERS HONEY [PERSON_NAME] HONEY [P…" at bounding box center [646, 524] width 221 height 19
select select "60609"
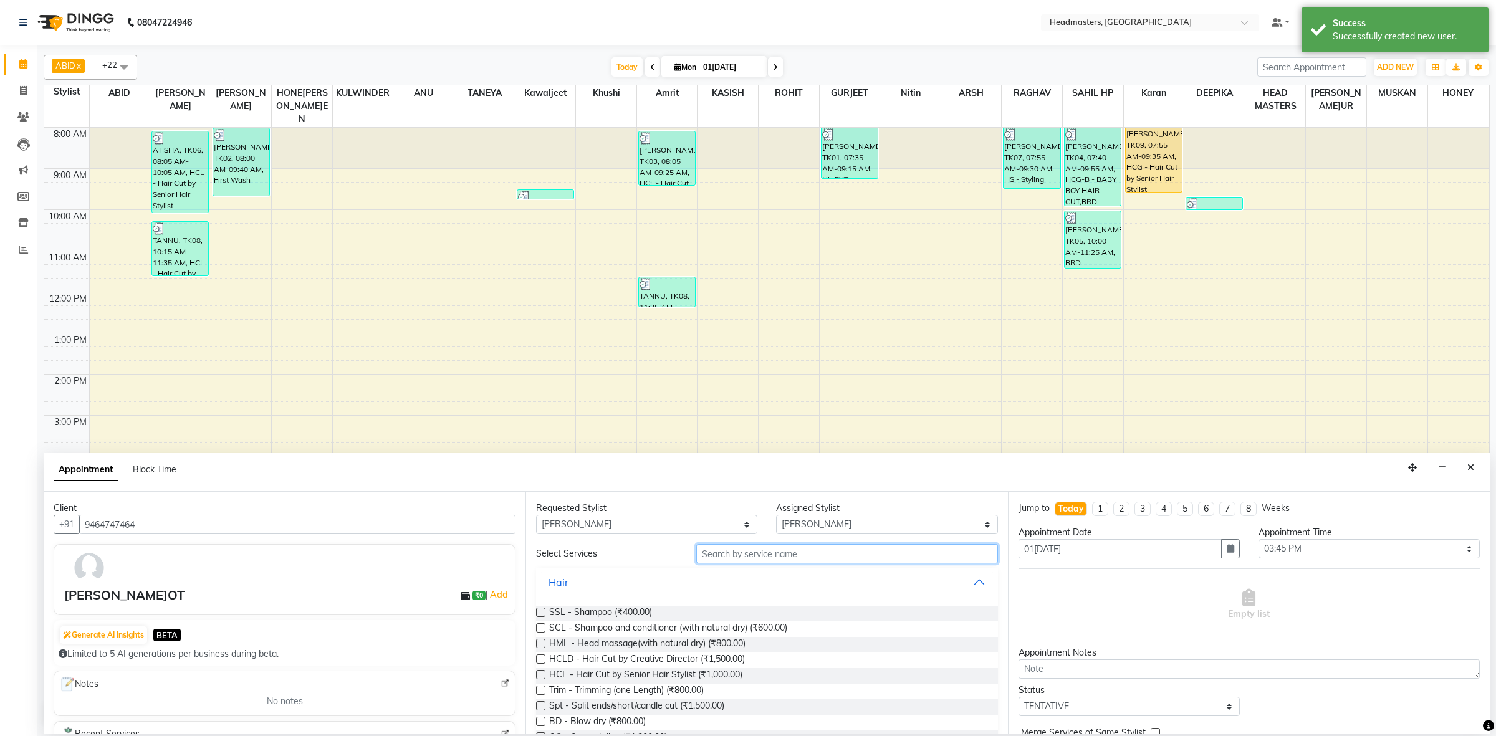
click at [846, 555] on input "text" at bounding box center [847, 553] width 302 height 19
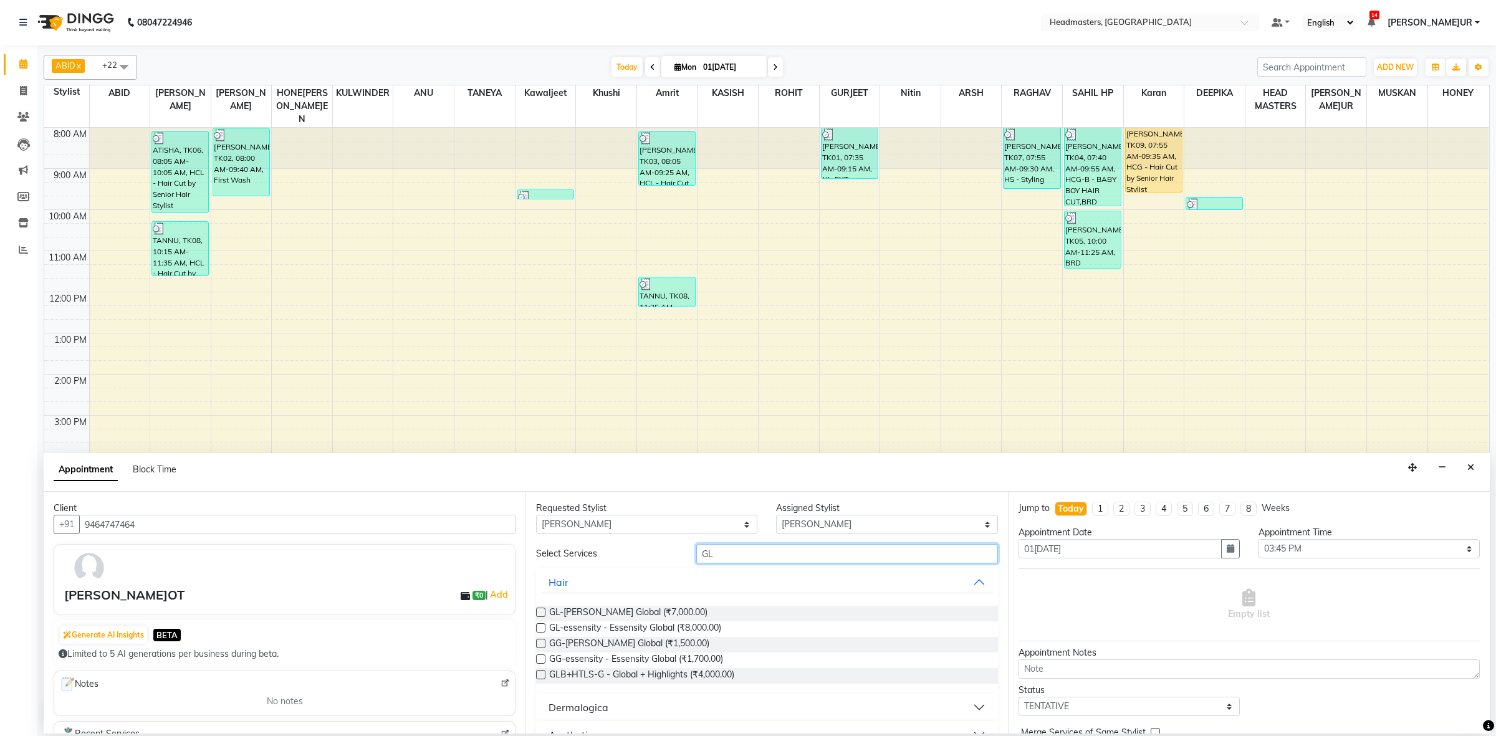
type input "GL"
click at [543, 627] on label at bounding box center [540, 627] width 9 height 9
click at [543, 627] on input "checkbox" at bounding box center [540, 629] width 8 height 8
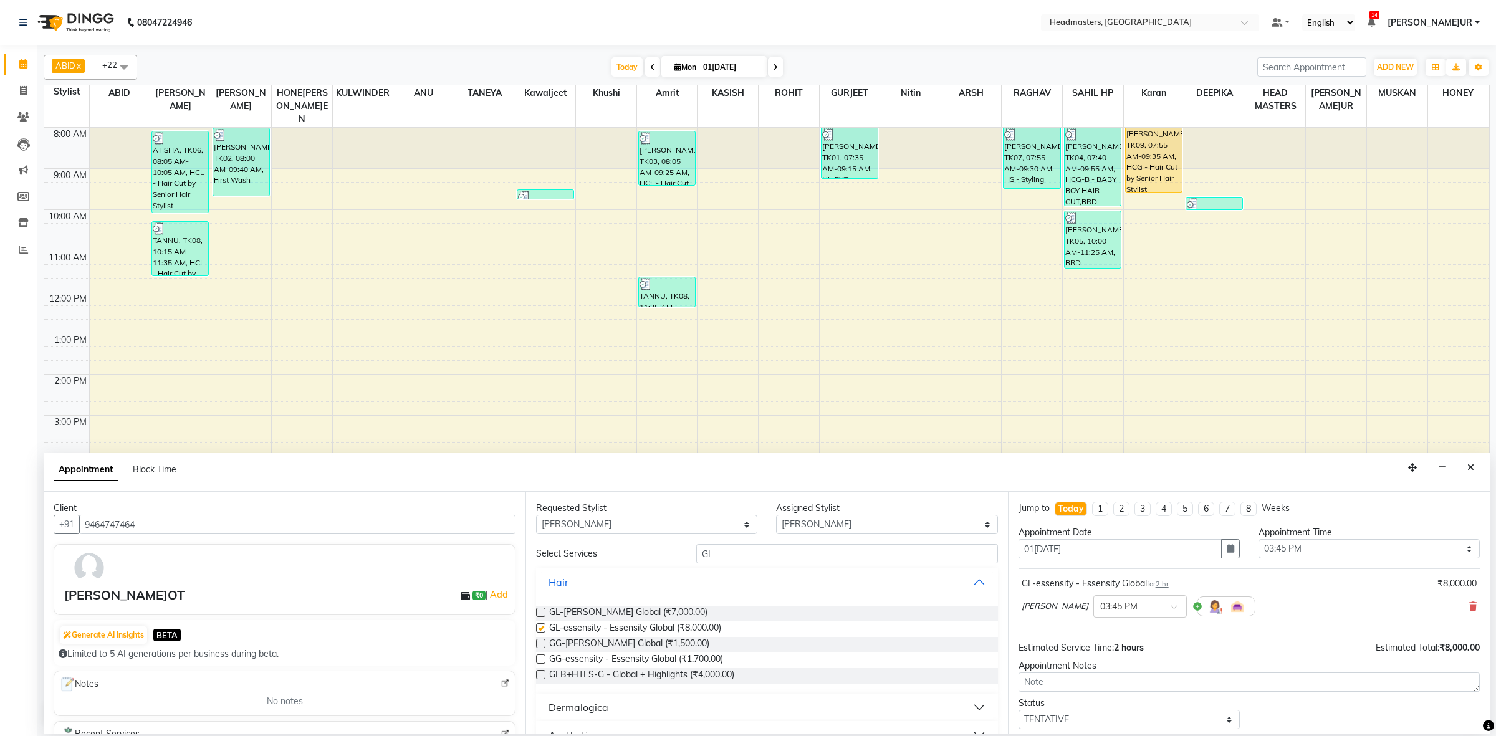
checkbox input "false"
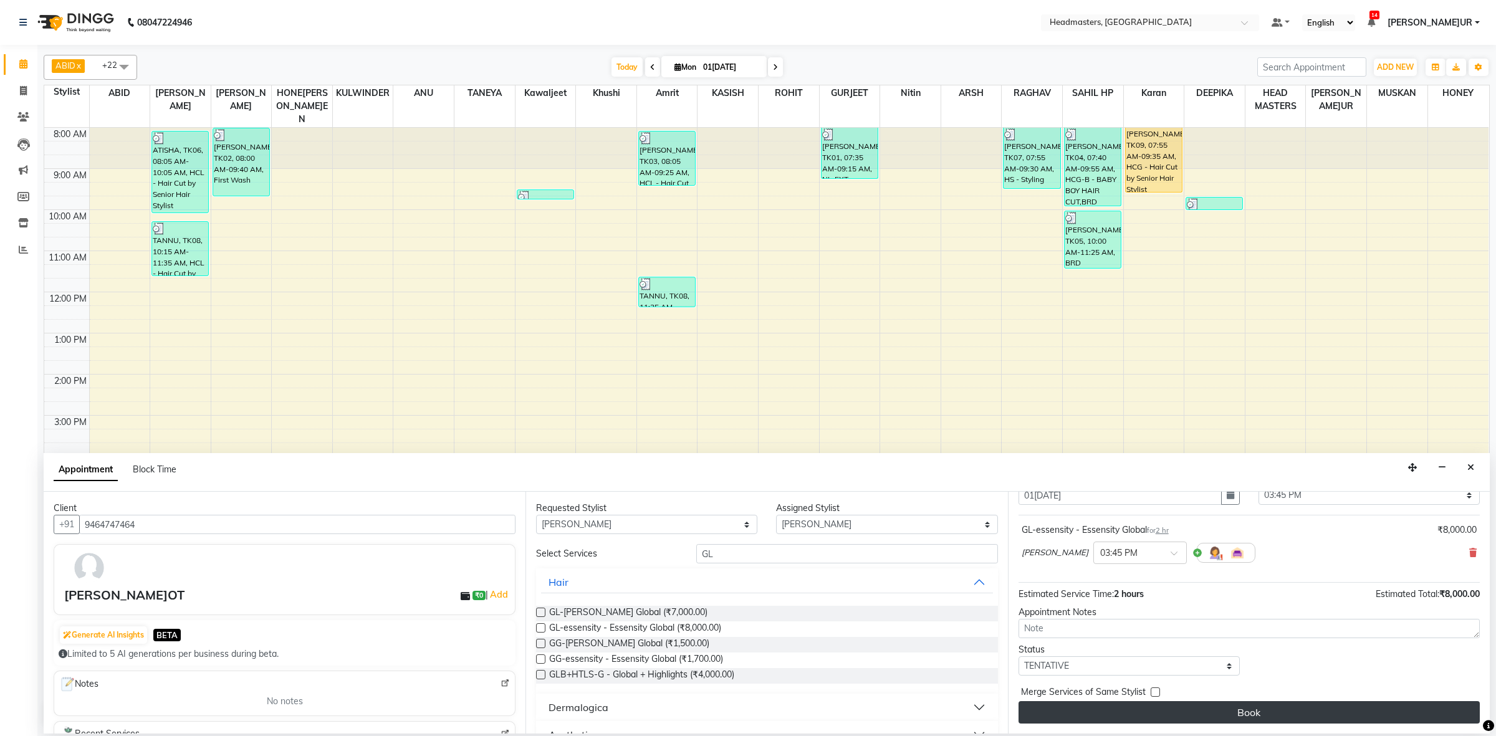
click at [1262, 708] on button "Book" at bounding box center [1248, 712] width 461 height 22
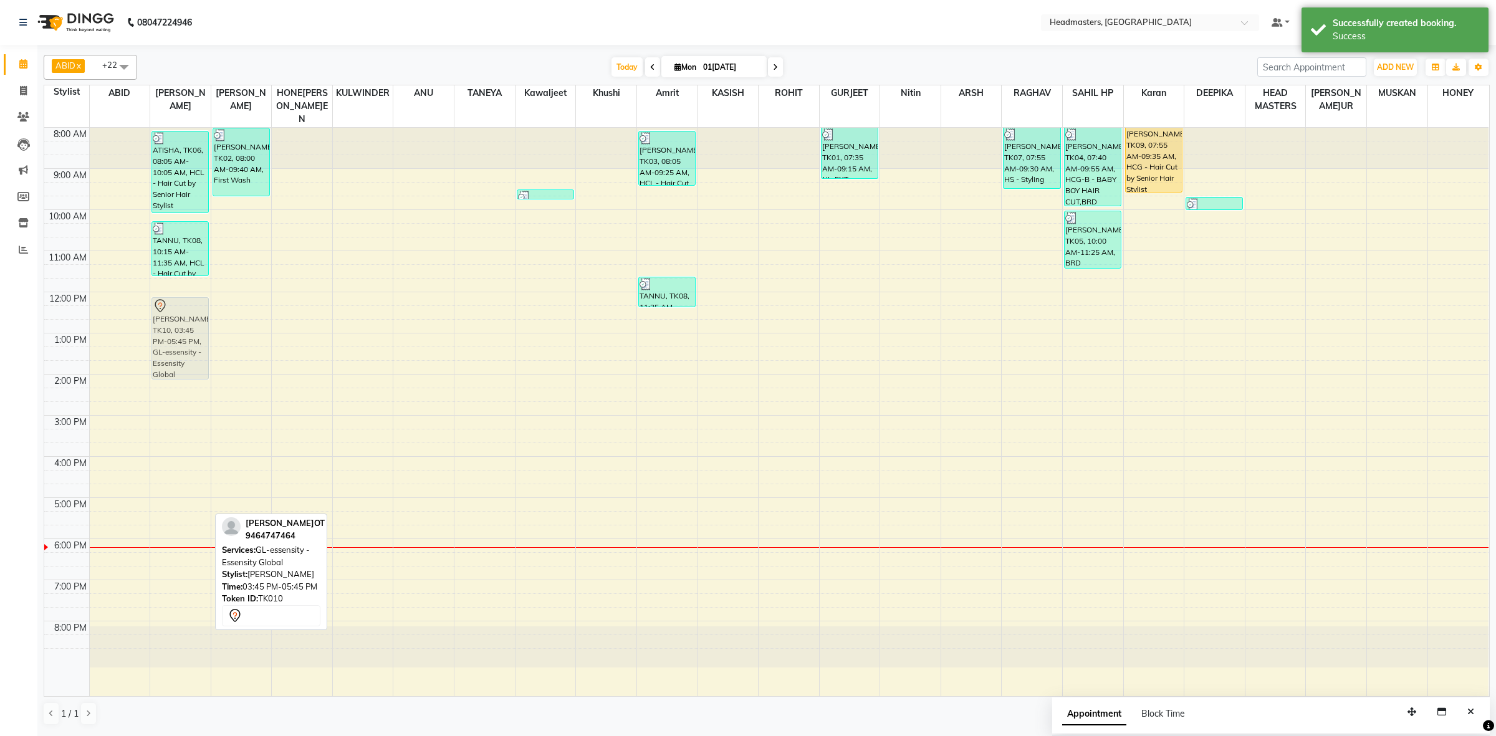
drag, startPoint x: 163, startPoint y: 467, endPoint x: 184, endPoint y: 319, distance: 149.8
click at [184, 319] on div "ATISHA, TK06, 08:05 AM-10:05 AM, HCL - Hair Cut by Senior Hair Stylist TANNU, T…" at bounding box center [180, 412] width 60 height 568
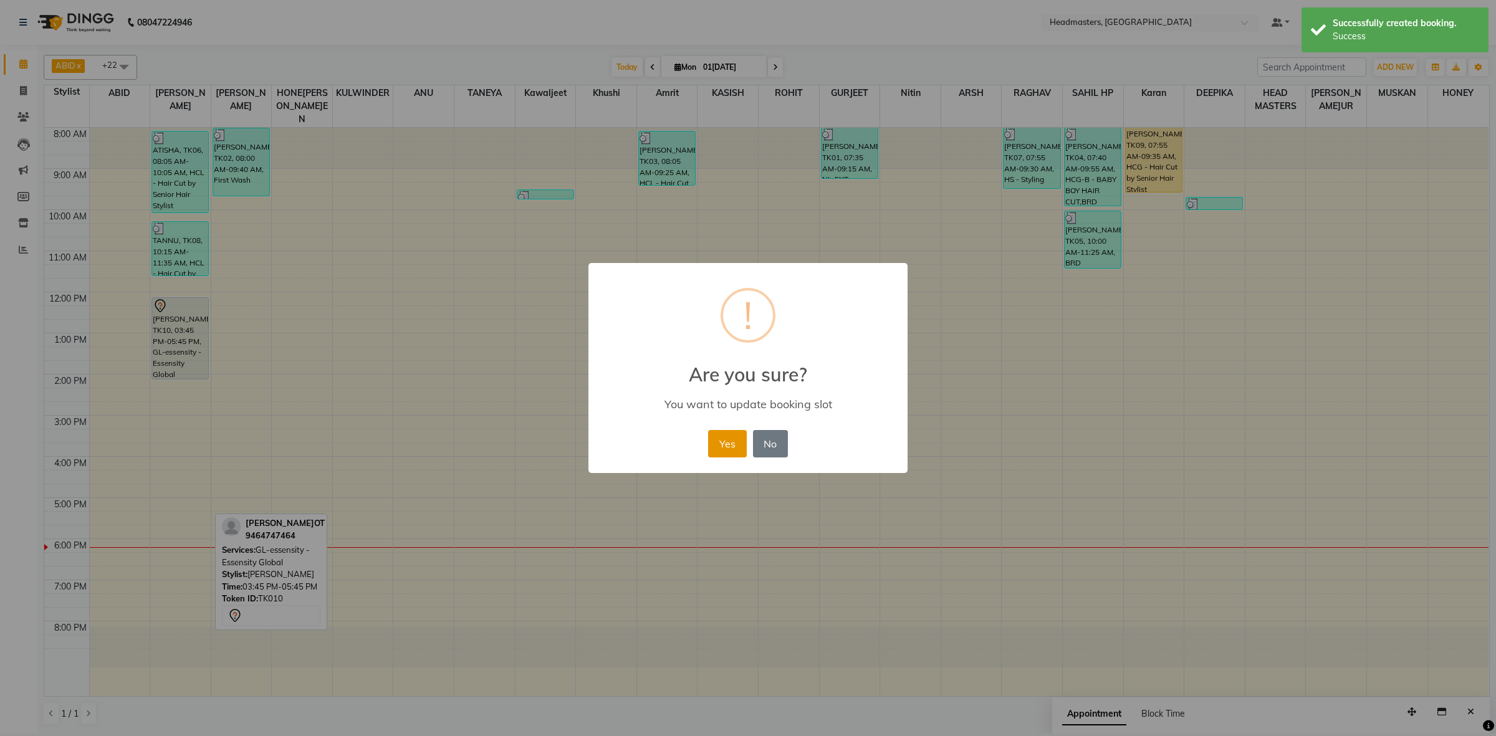
click at [728, 446] on button "Yes" at bounding box center [727, 443] width 38 height 27
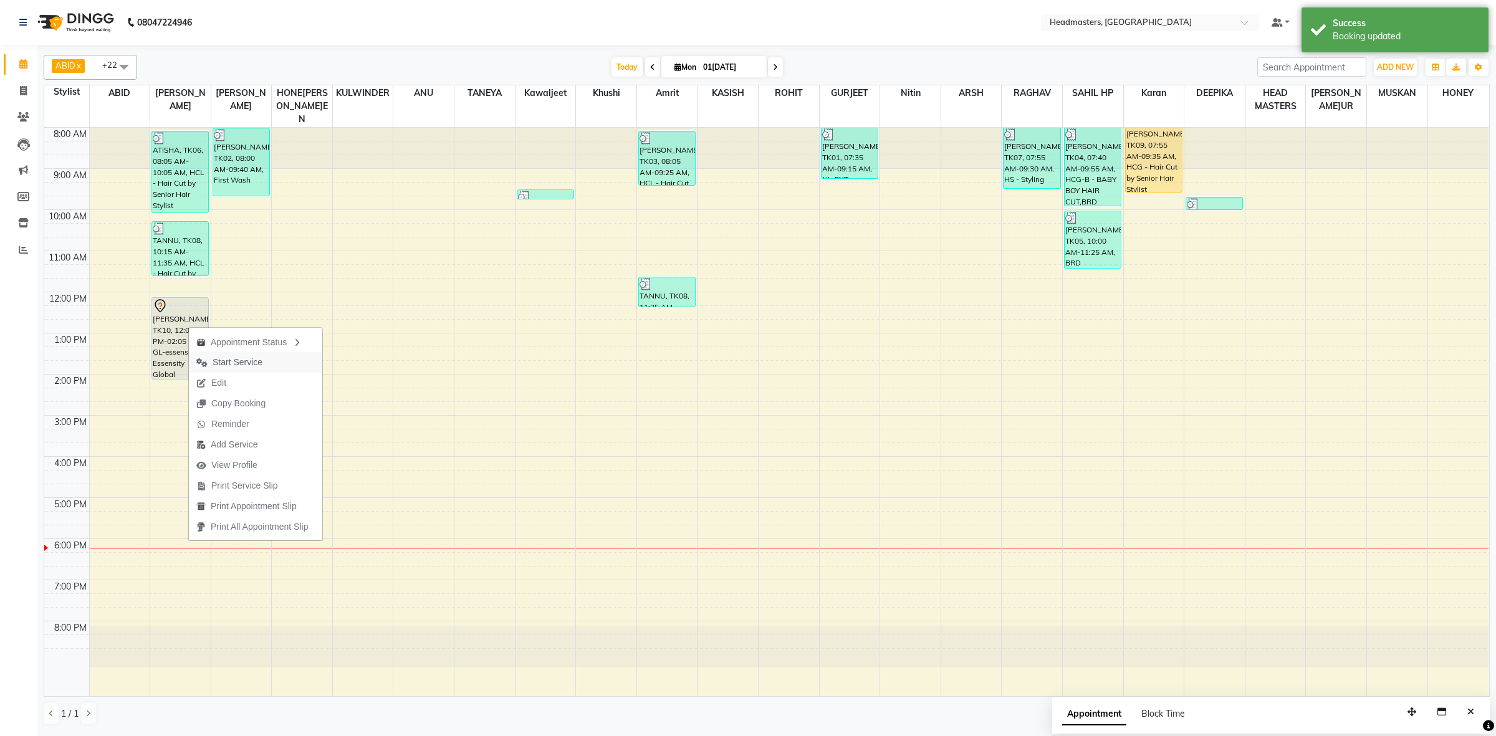
click at [219, 356] on span "Start Service" at bounding box center [237, 362] width 50 height 13
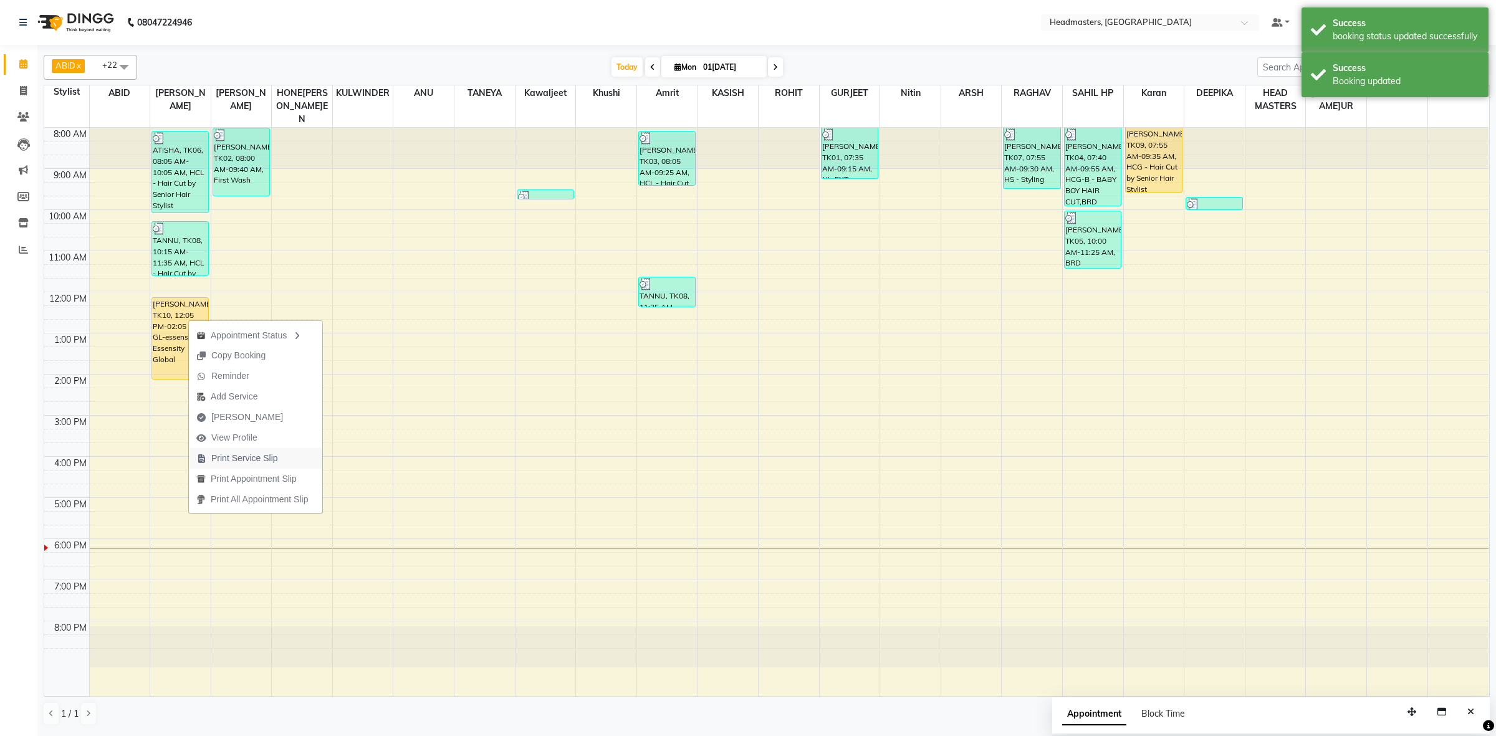
click at [217, 451] on span "Print Service Slip" at bounding box center [237, 458] width 97 height 21
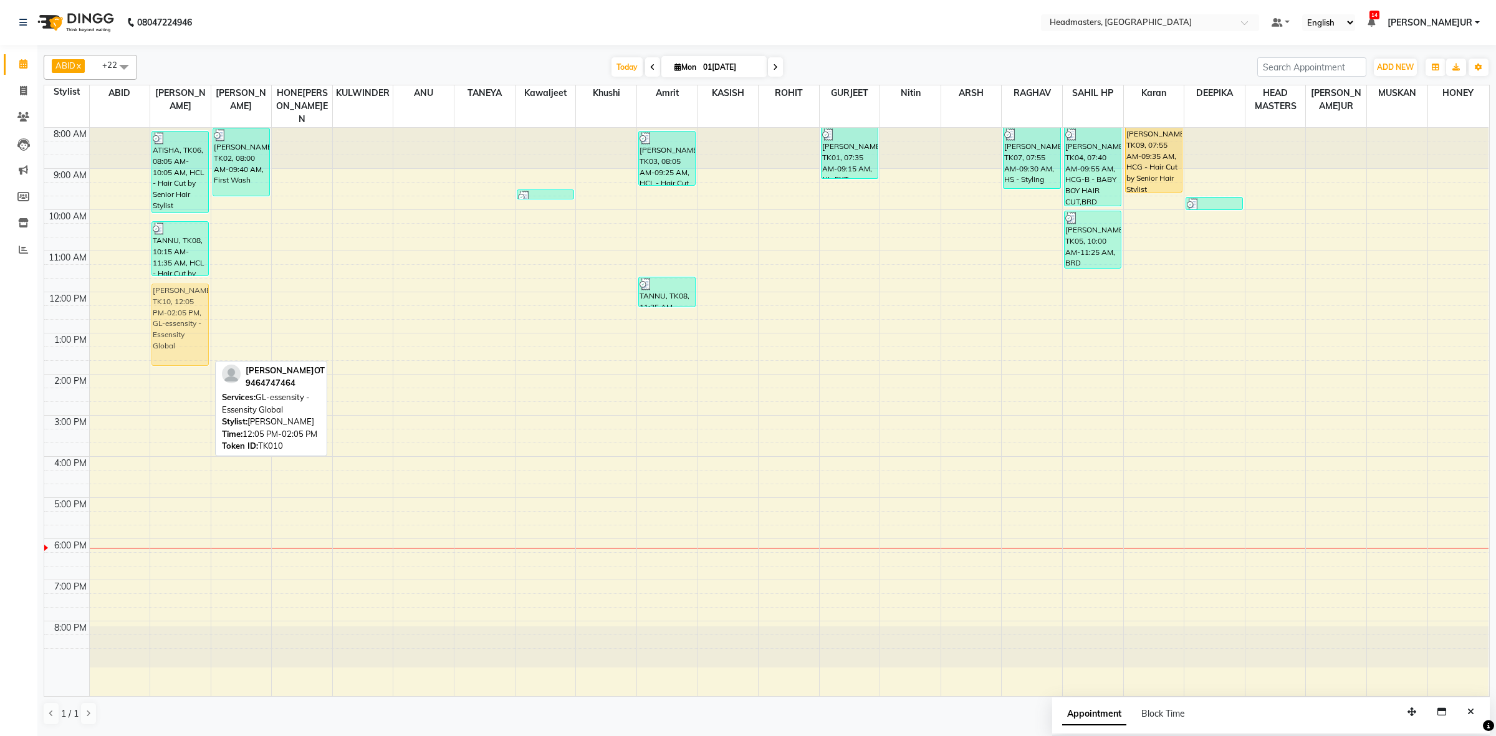
drag, startPoint x: 169, startPoint y: 341, endPoint x: 173, endPoint y: 329, distance: 12.6
click at [173, 329] on div "ATISHA, TK06, 08:05 AM-10:05 AM, HCL - Hair Cut by Senior Hair Stylist TANNU, T…" at bounding box center [180, 412] width 60 height 568
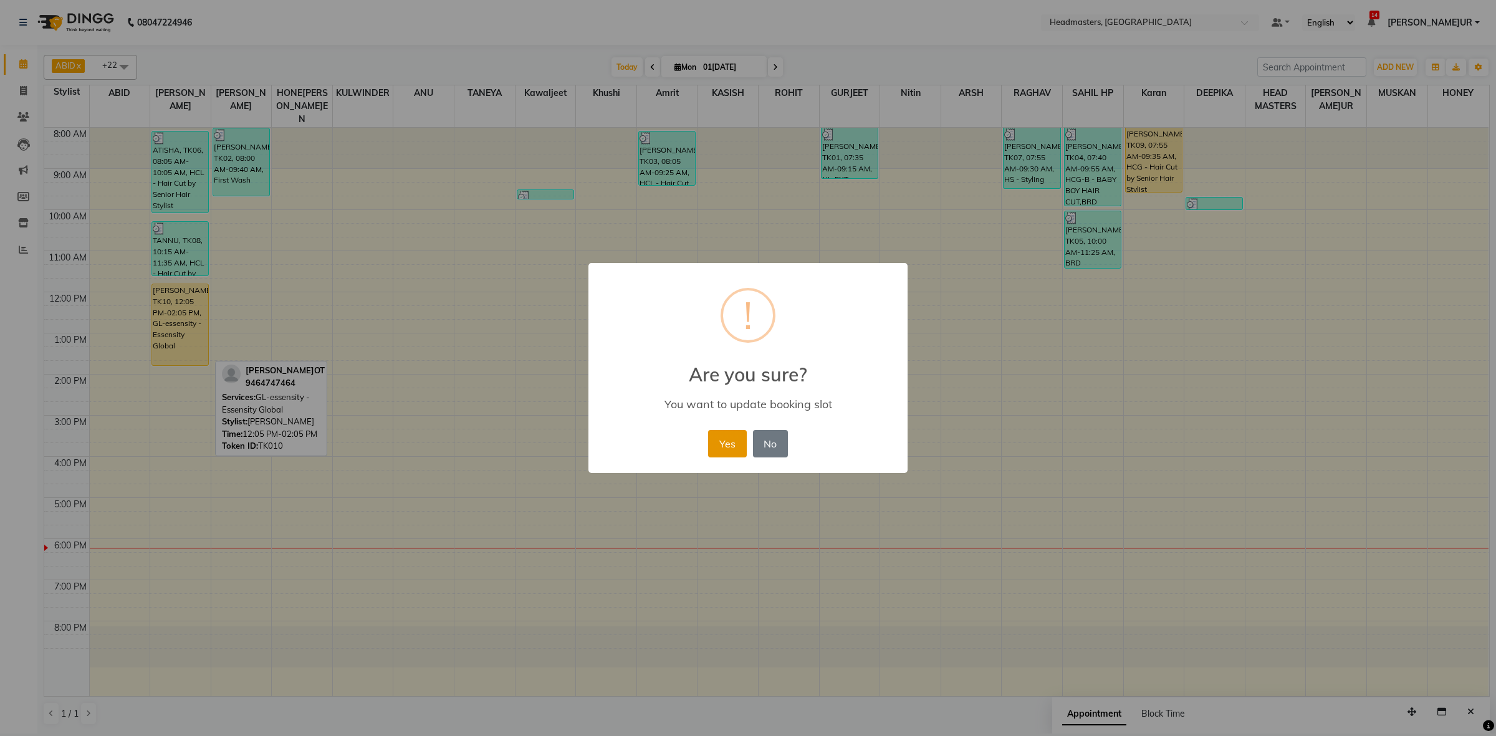
click at [734, 436] on button "Yes" at bounding box center [727, 443] width 38 height 27
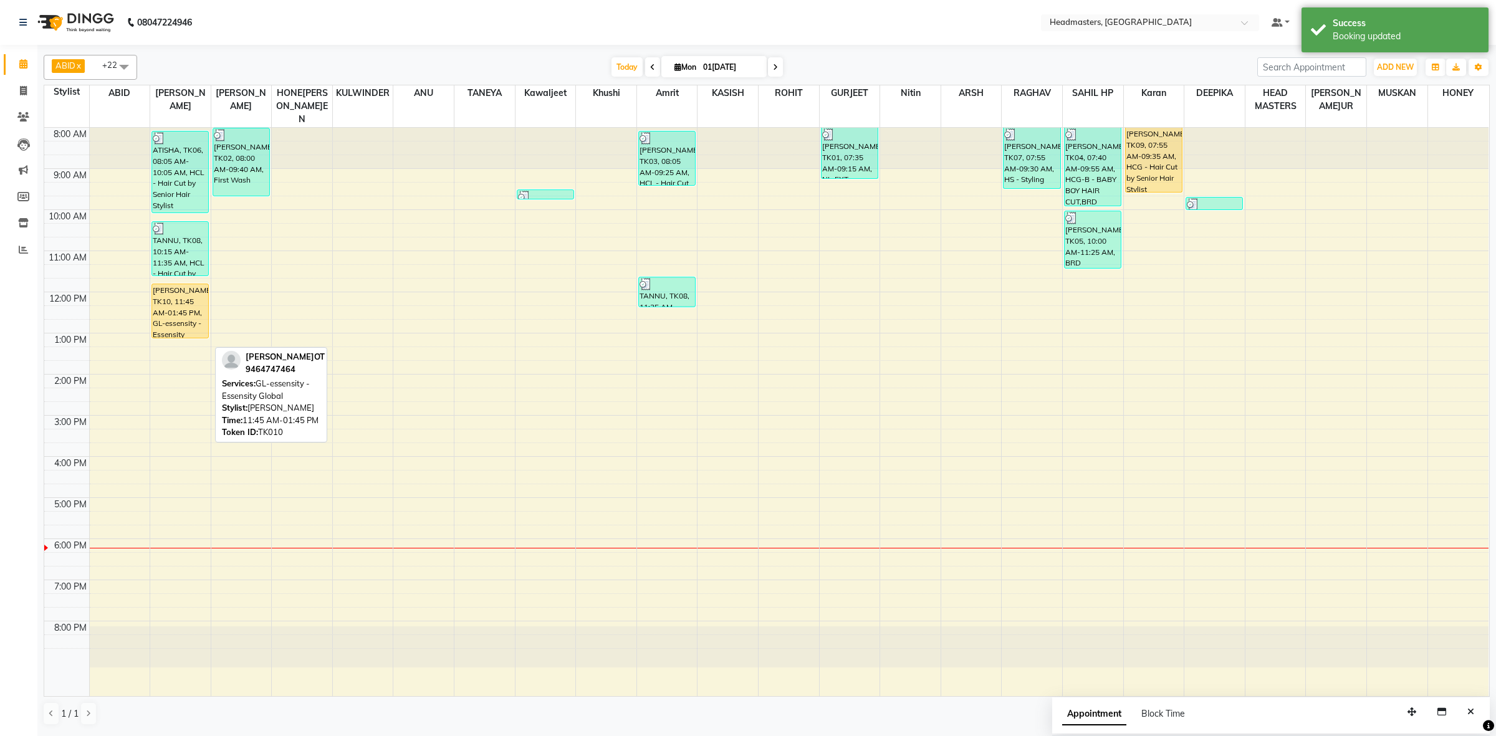
drag, startPoint x: 184, startPoint y: 350, endPoint x: 181, endPoint y: 322, distance: 28.2
click at [181, 322] on div "ATISHA, TK06, 08:05 AM-10:05 AM, HCL - Hair Cut by Senior Hair Stylist TANNU, T…" at bounding box center [180, 412] width 60 height 568
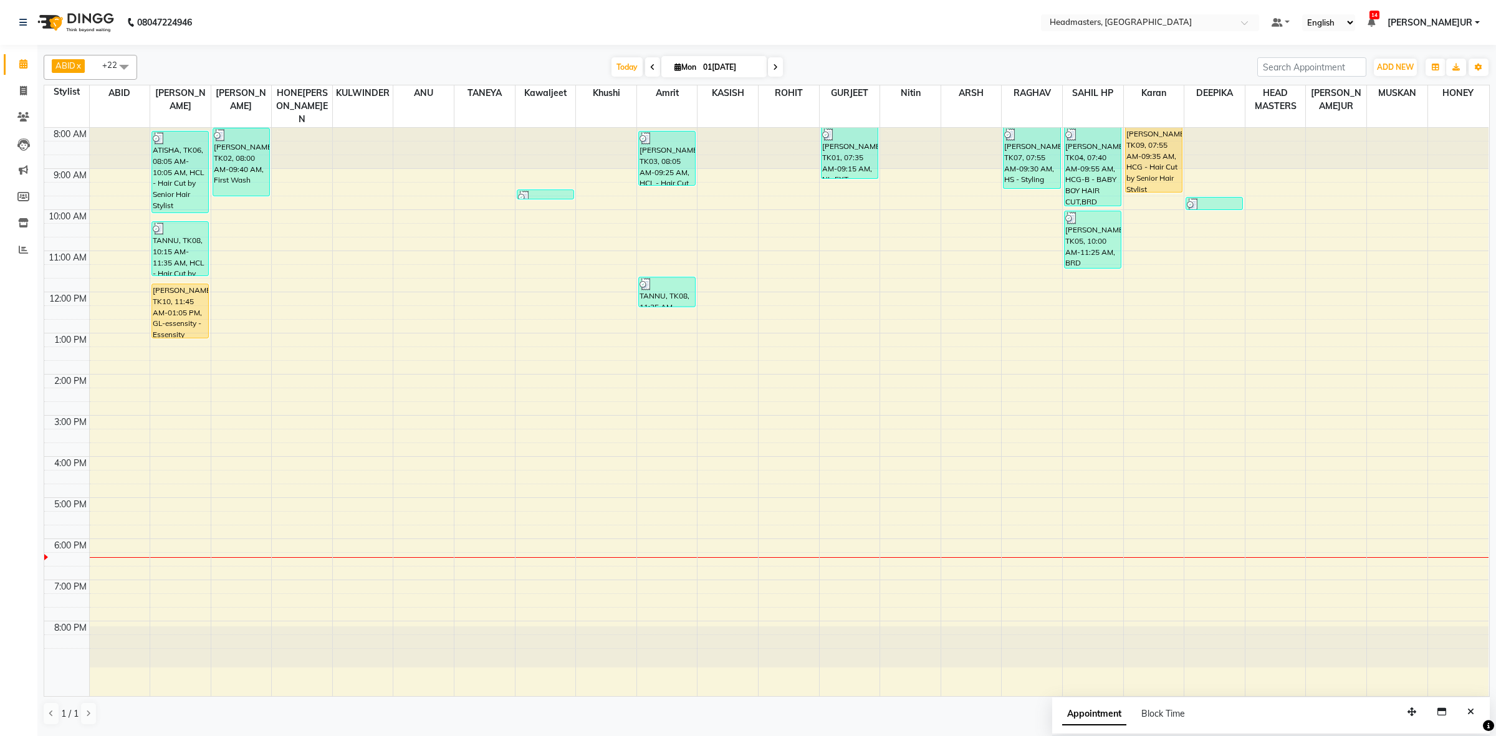
click at [494, 471] on div "8:00 AM 9:00 AM 10:00 AM 11:00 AM 12:00 PM 1:00 PM 2:00 PM 3:00 PM 4:00 PM 5:00…" at bounding box center [766, 412] width 1444 height 568
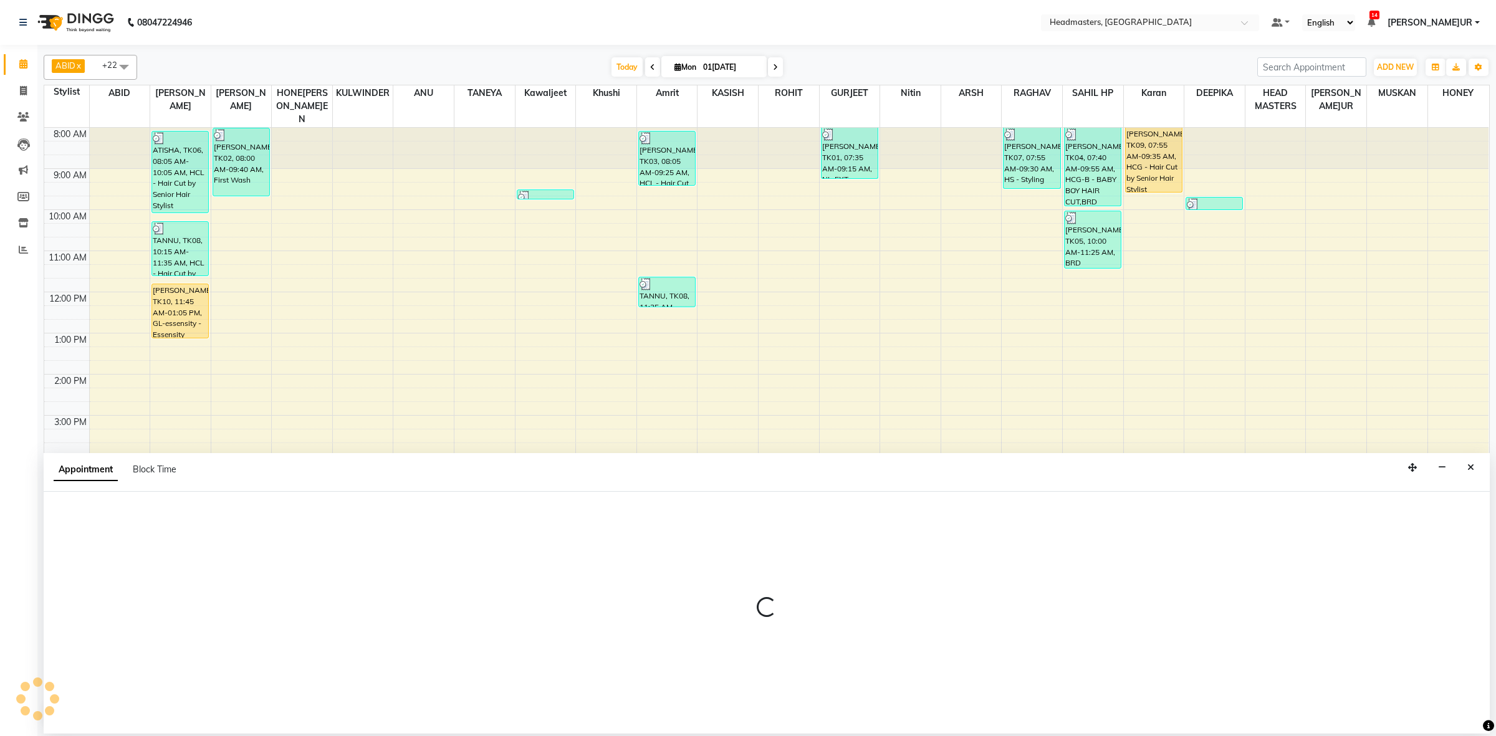
select select "60636"
select select "975"
select select "tentative"
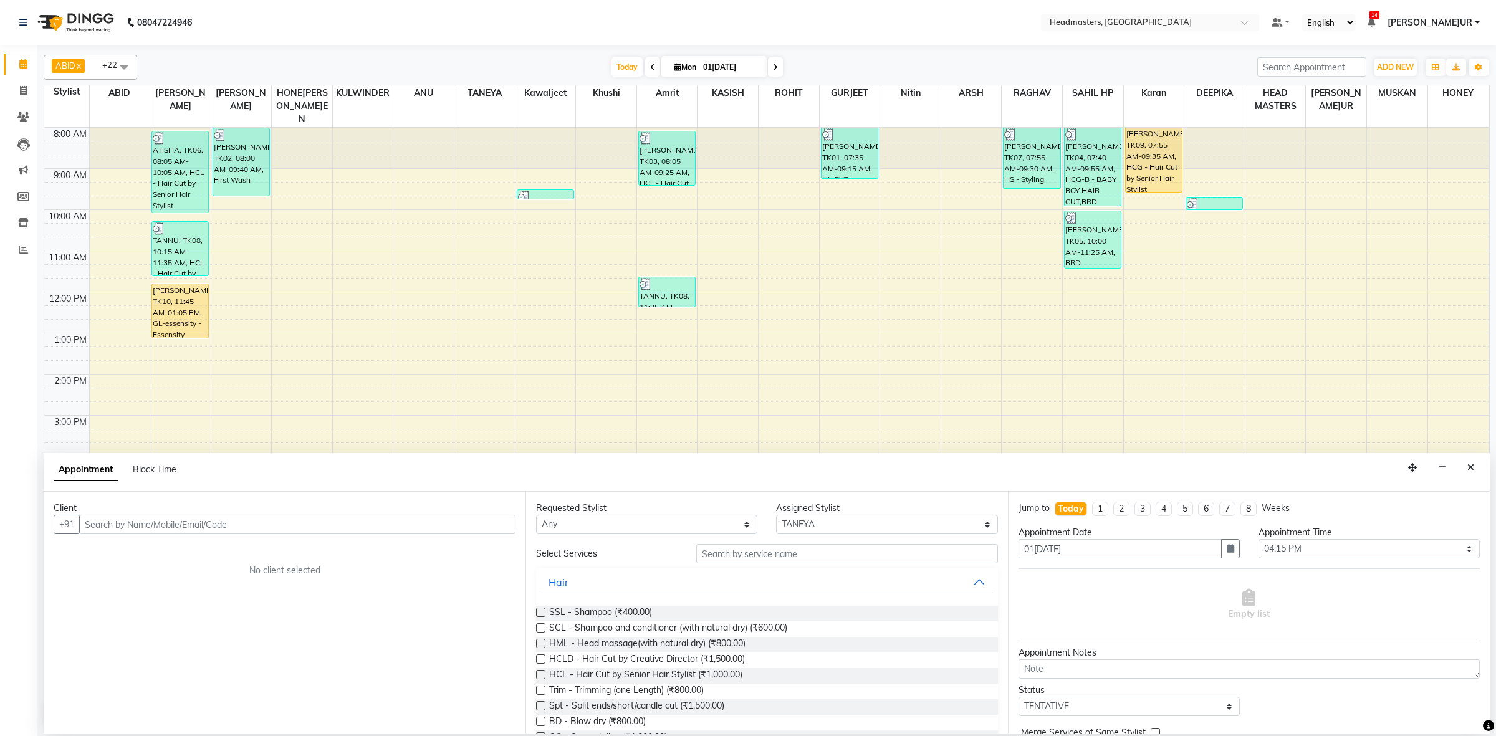
click at [611, 387] on div "8:00 AM 9:00 AM 10:00 AM 11:00 AM 12:00 PM 1:00 PM 2:00 PM 3:00 PM 4:00 PM 5:00…" at bounding box center [766, 412] width 1444 height 568
click at [1467, 471] on icon "Close" at bounding box center [1470, 467] width 7 height 9
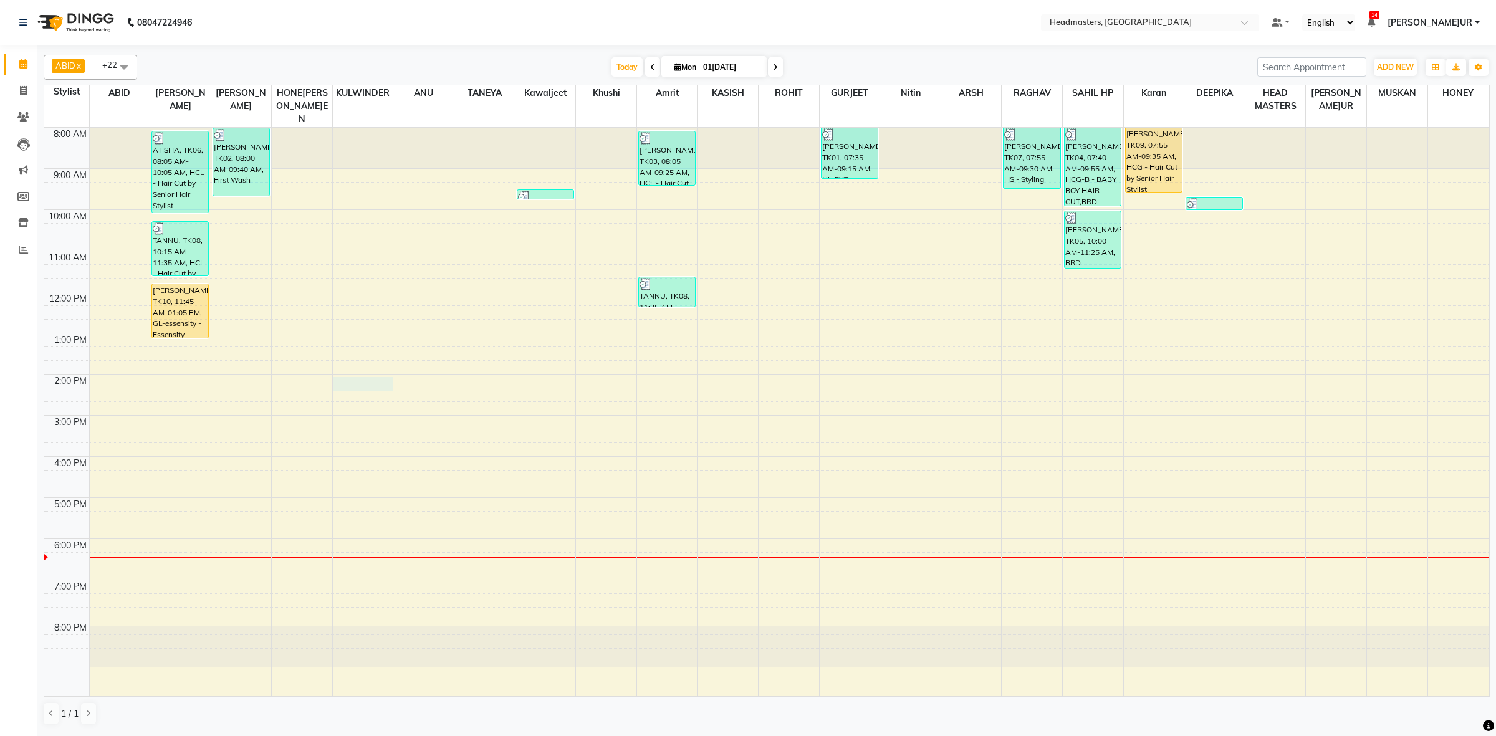
click at [370, 375] on div "8:00 AM 9:00 AM 10:00 AM 11:00 AM 12:00 PM 1:00 PM 2:00 PM 3:00 PM 4:00 PM 5:00…" at bounding box center [766, 412] width 1444 height 568
select select "60634"
select select "tentative"
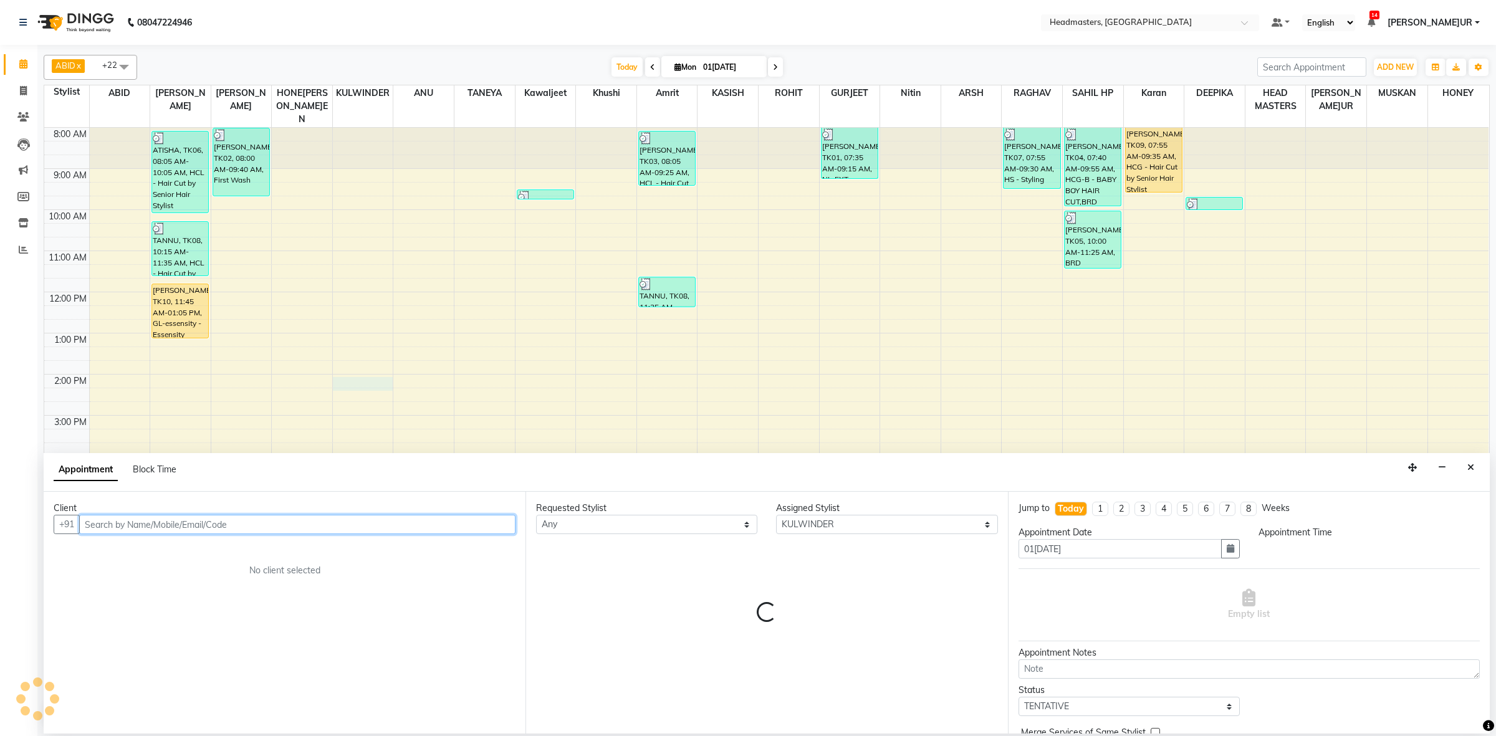
select select "840"
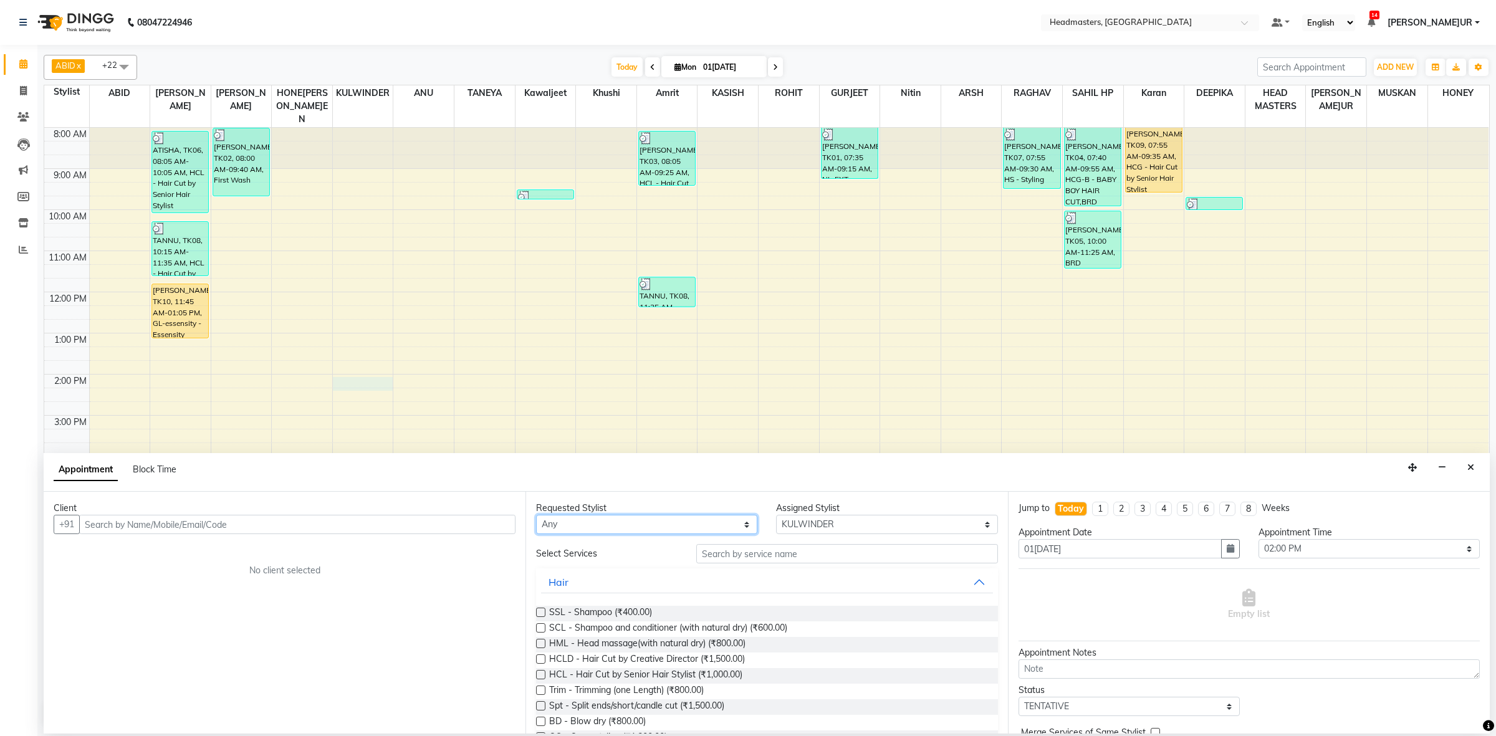
click at [657, 531] on select "Any ABID Amrit ANU ARSH [PERSON_NAME] HEAD MASTERS HONEY [PERSON_NAME] HONEY [P…" at bounding box center [646, 524] width 221 height 19
drag, startPoint x: 859, startPoint y: 561, endPoint x: 866, endPoint y: 551, distance: 12.0
click at [859, 560] on input "text" at bounding box center [847, 553] width 302 height 19
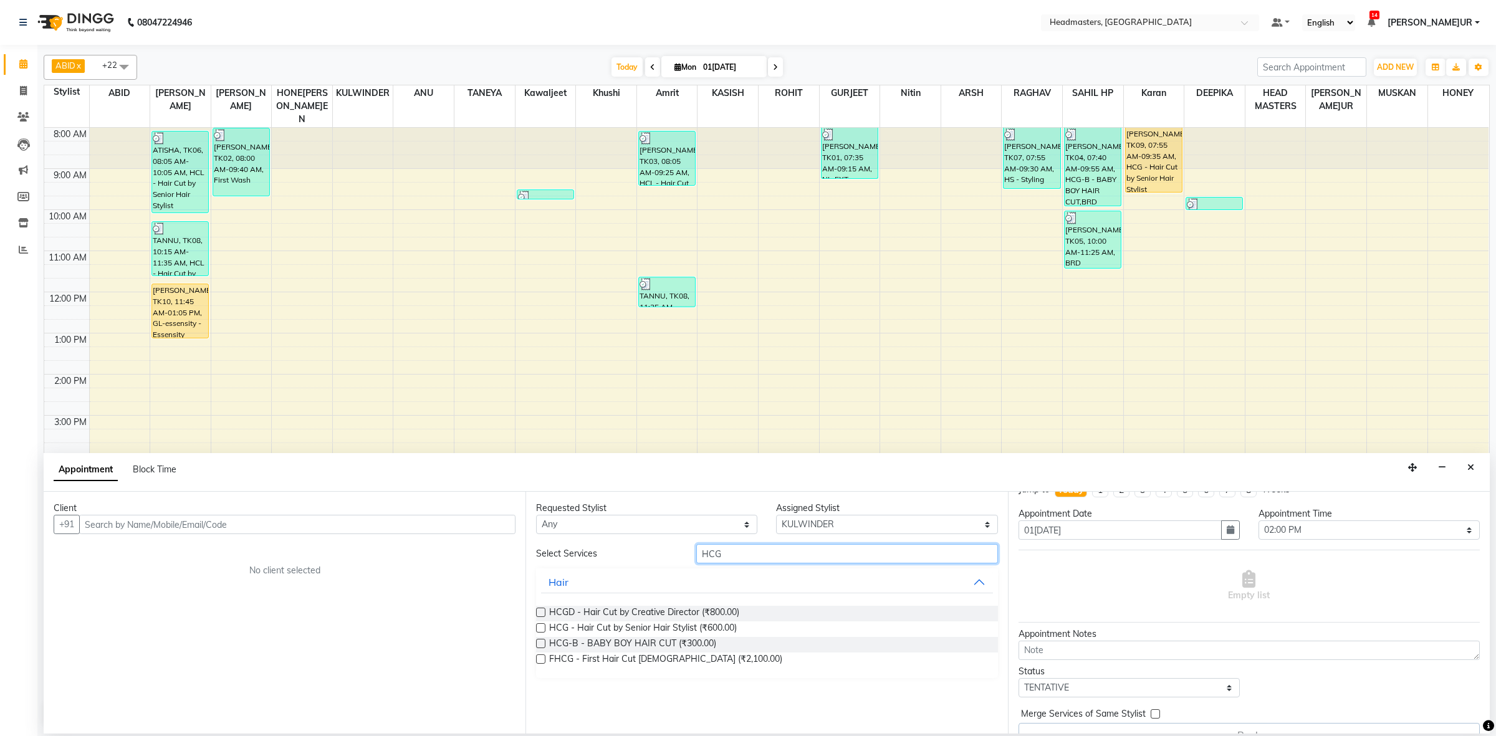
scroll to position [44, 0]
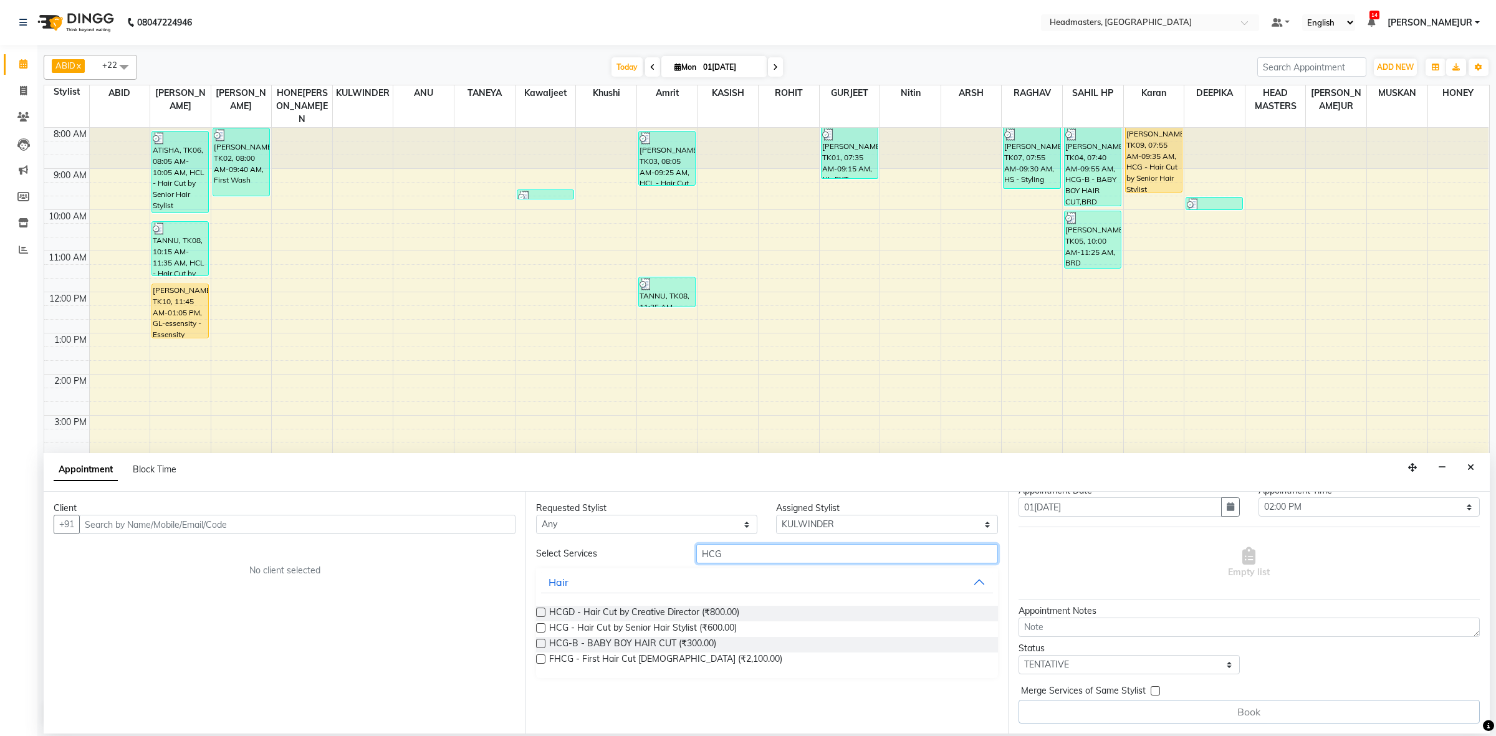
click at [733, 417] on div "8:00 AM 9:00 AM 10:00 AM 11:00 AM 12:00 PM 1:00 PM 2:00 PM 3:00 PM 4:00 PM 5:00…" at bounding box center [766, 412] width 1444 height 568
type input "HCG"
click at [1472, 471] on icon "Close" at bounding box center [1470, 467] width 7 height 9
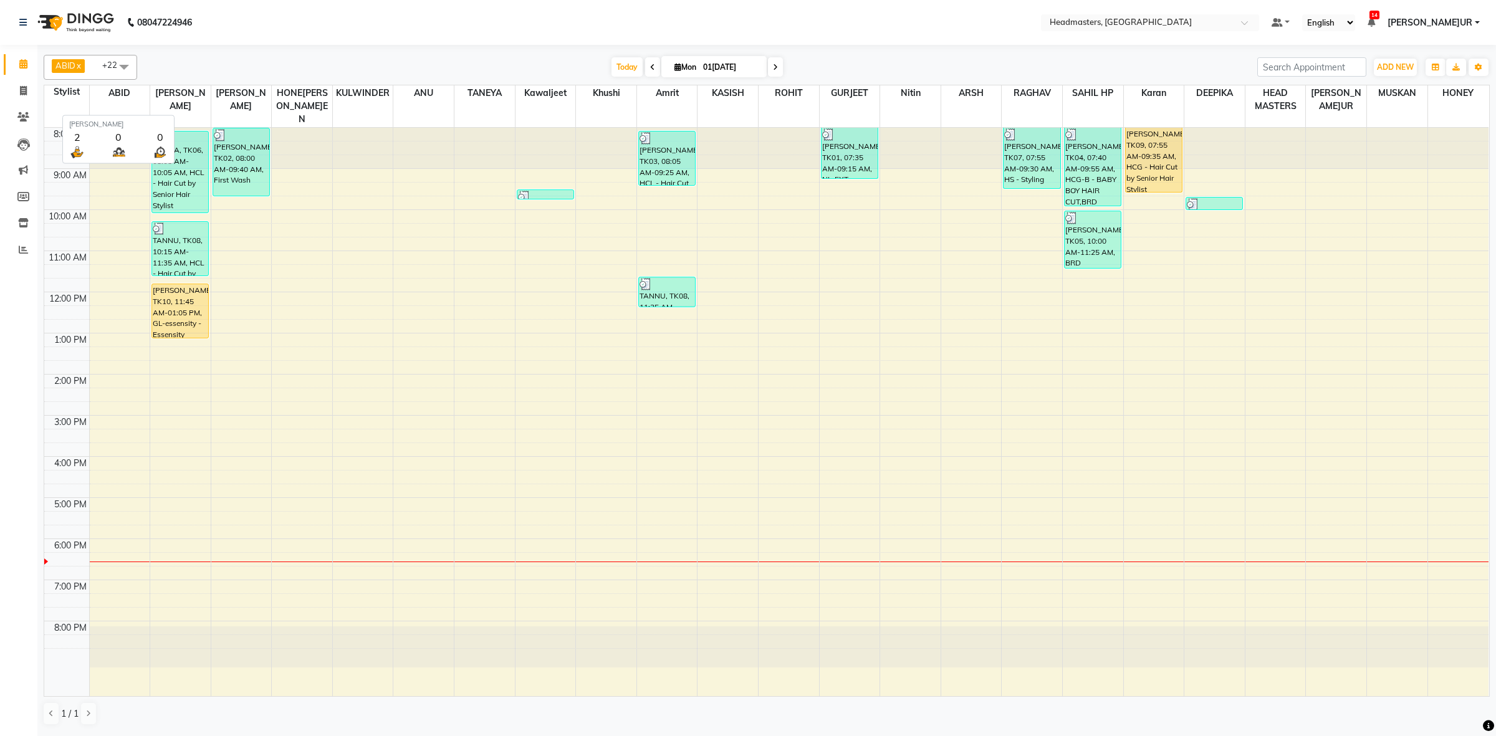
click at [196, 101] on span "[PERSON_NAME]" at bounding box center [180, 99] width 60 height 29
drag, startPoint x: 194, startPoint y: 97, endPoint x: 169, endPoint y: 101, distance: 24.7
click at [169, 101] on span "[PERSON_NAME]" at bounding box center [180, 99] width 60 height 29
click at [201, 104] on span "[PERSON_NAME]" at bounding box center [180, 99] width 60 height 29
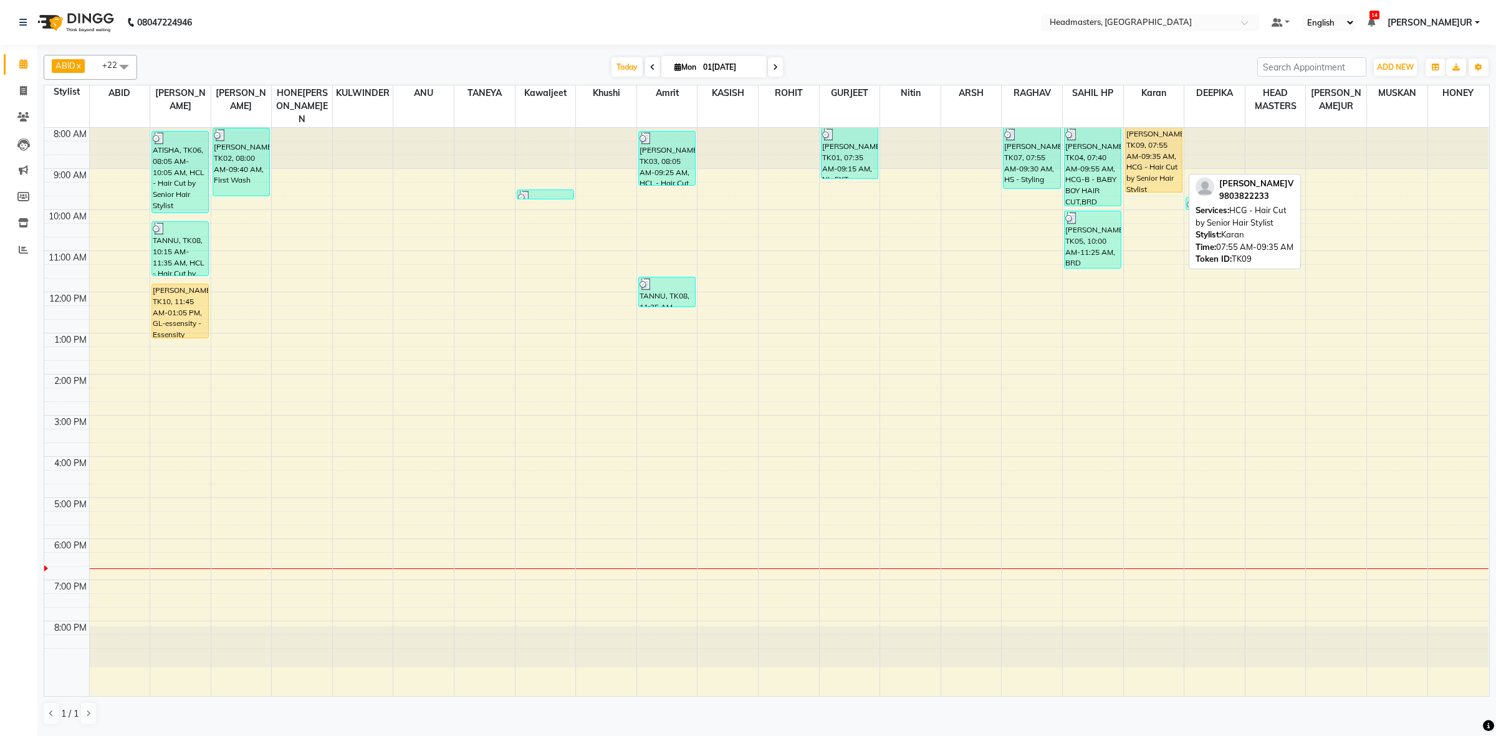
click at [1160, 142] on div "[PERSON_NAME]AV, TK09, 07:55 AM-09:35 AM, HCG - Hair Cut by Senior Hair Stylist" at bounding box center [1153, 160] width 56 height 64
select select "1"
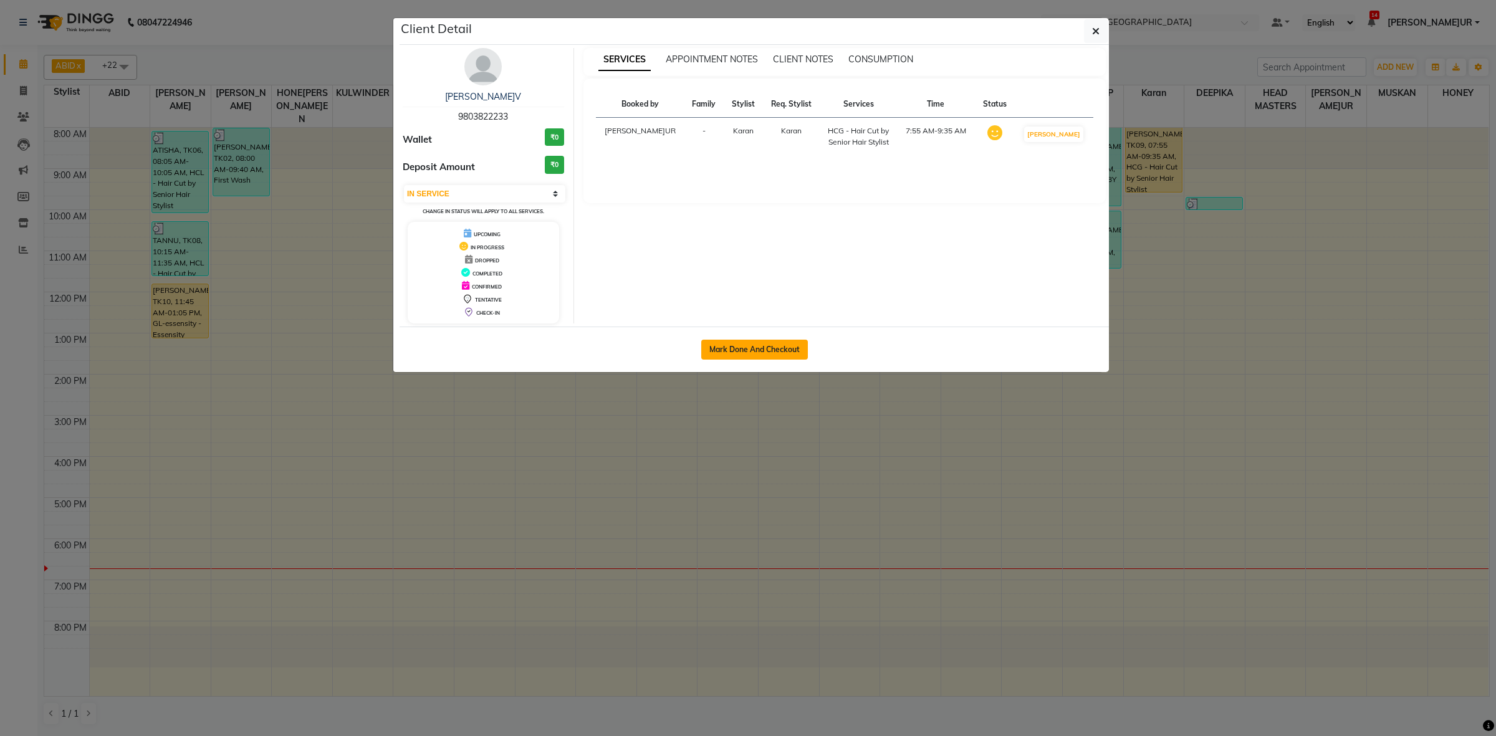
click at [785, 348] on button "Mark Done And Checkout" at bounding box center [754, 350] width 107 height 20
select select "service"
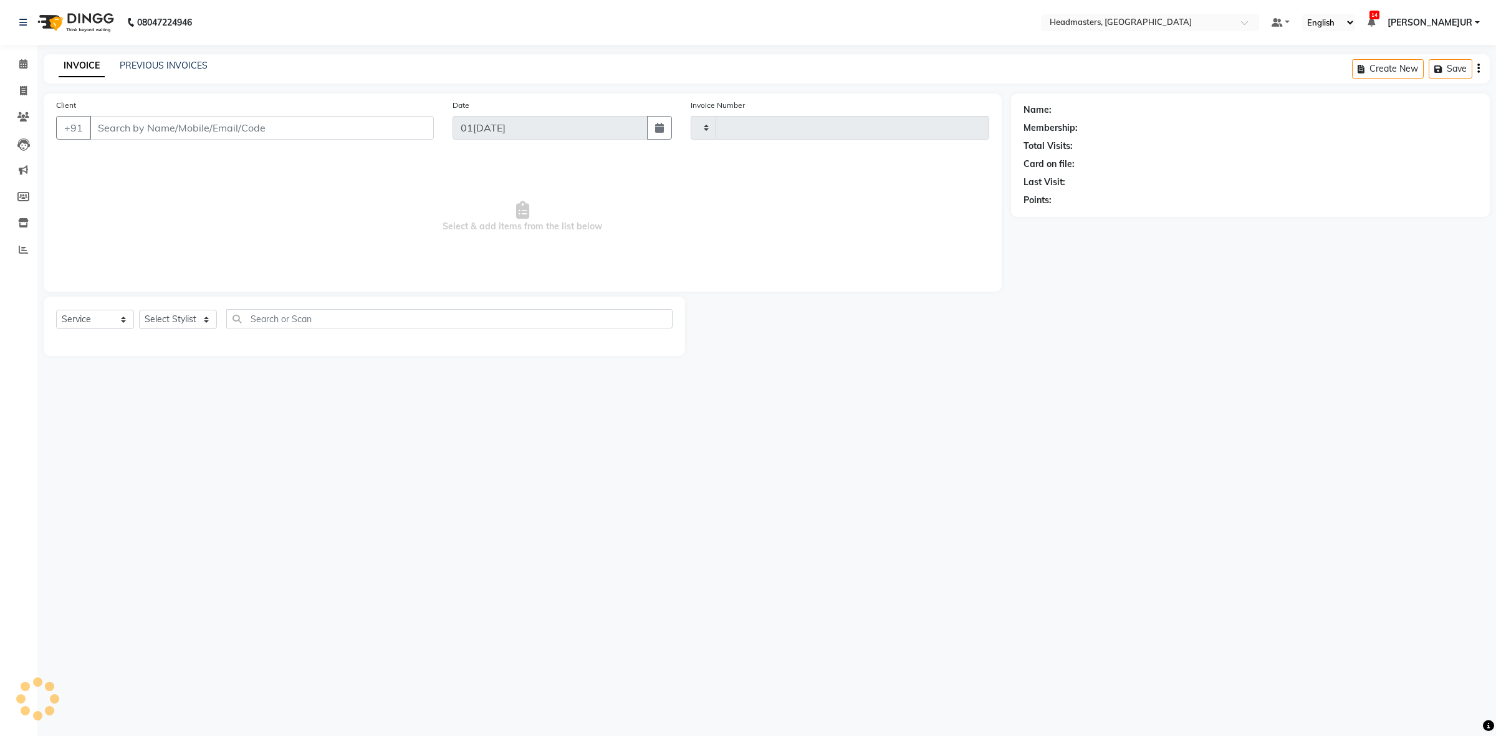
type input "3375"
select select "7132"
type input "9803822233"
select select "68421"
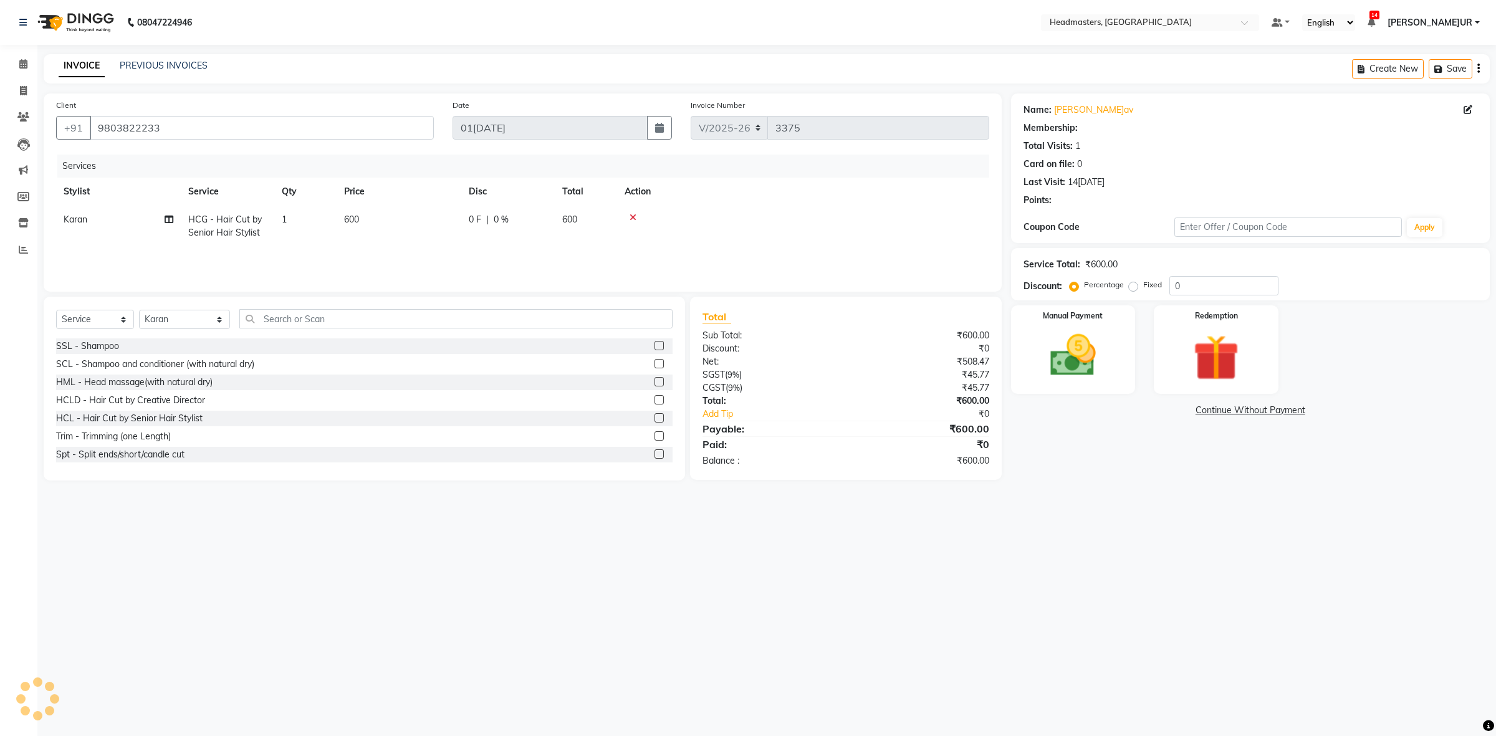
click at [486, 222] on span "|" at bounding box center [487, 219] width 2 height 13
select select "68421"
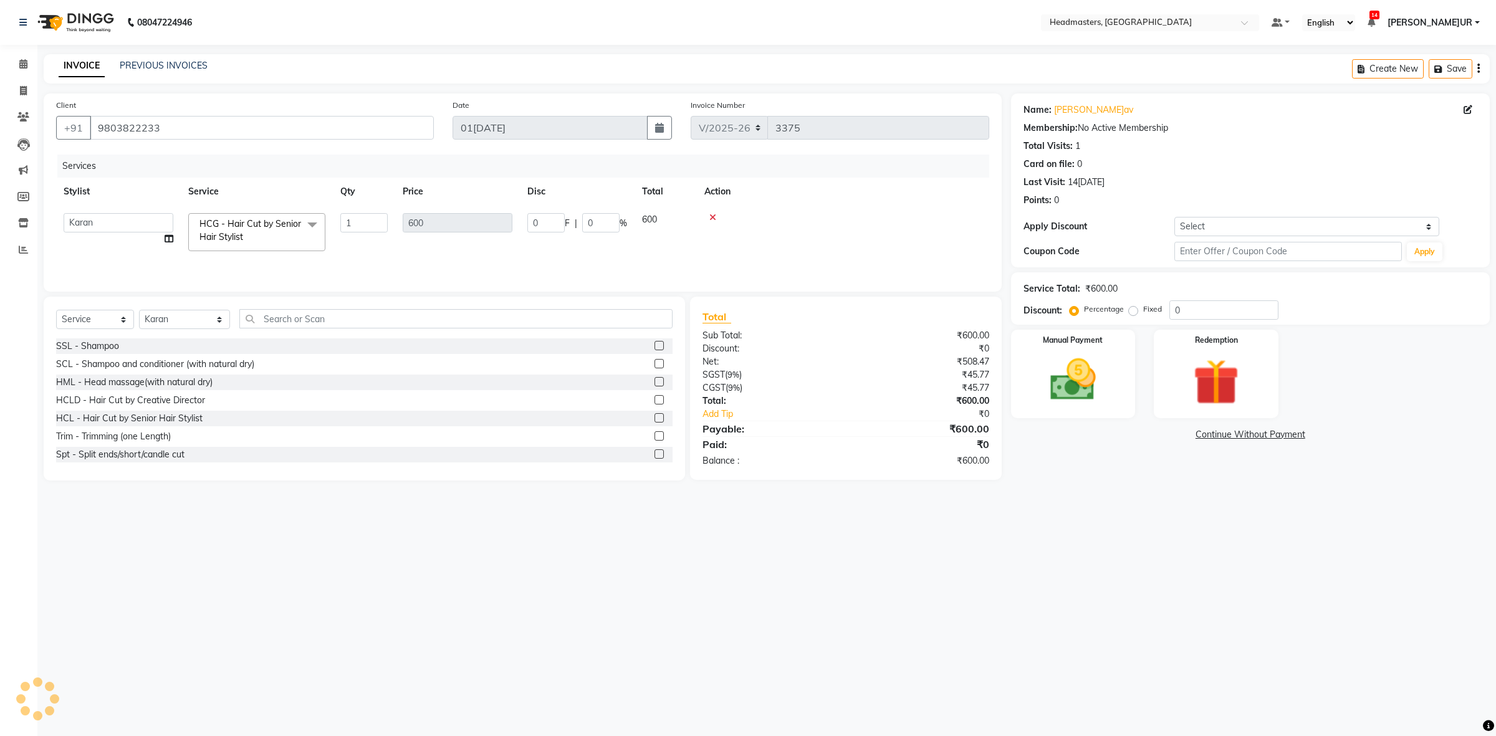
click at [524, 218] on td "0 F | 0 %" at bounding box center [577, 232] width 115 height 53
click at [531, 224] on input "0" at bounding box center [545, 222] width 37 height 19
click at [536, 219] on input "0" at bounding box center [545, 222] width 37 height 19
type input "0"
type input "200"
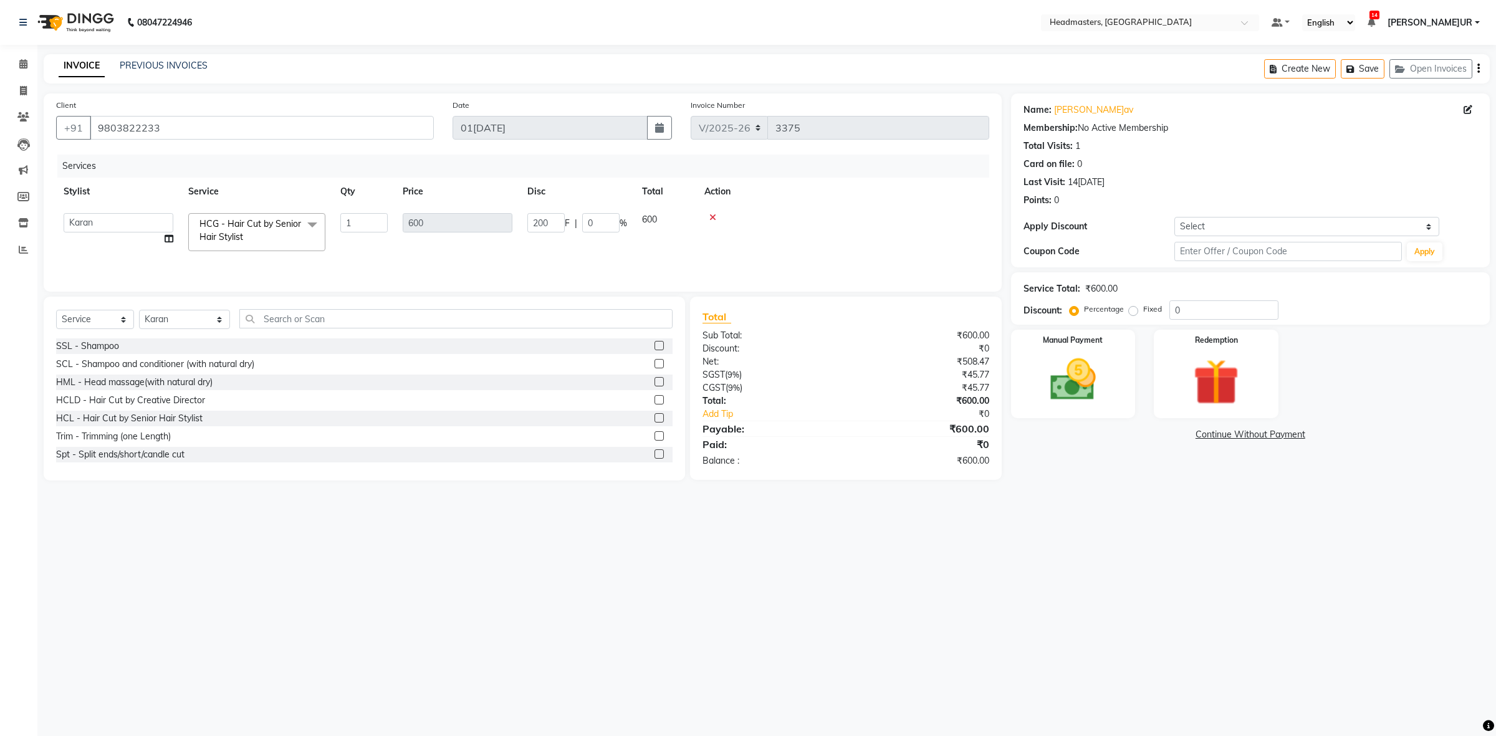
click at [537, 158] on div "Services" at bounding box center [527, 166] width 941 height 23
click at [1094, 360] on img at bounding box center [1072, 380] width 77 height 55
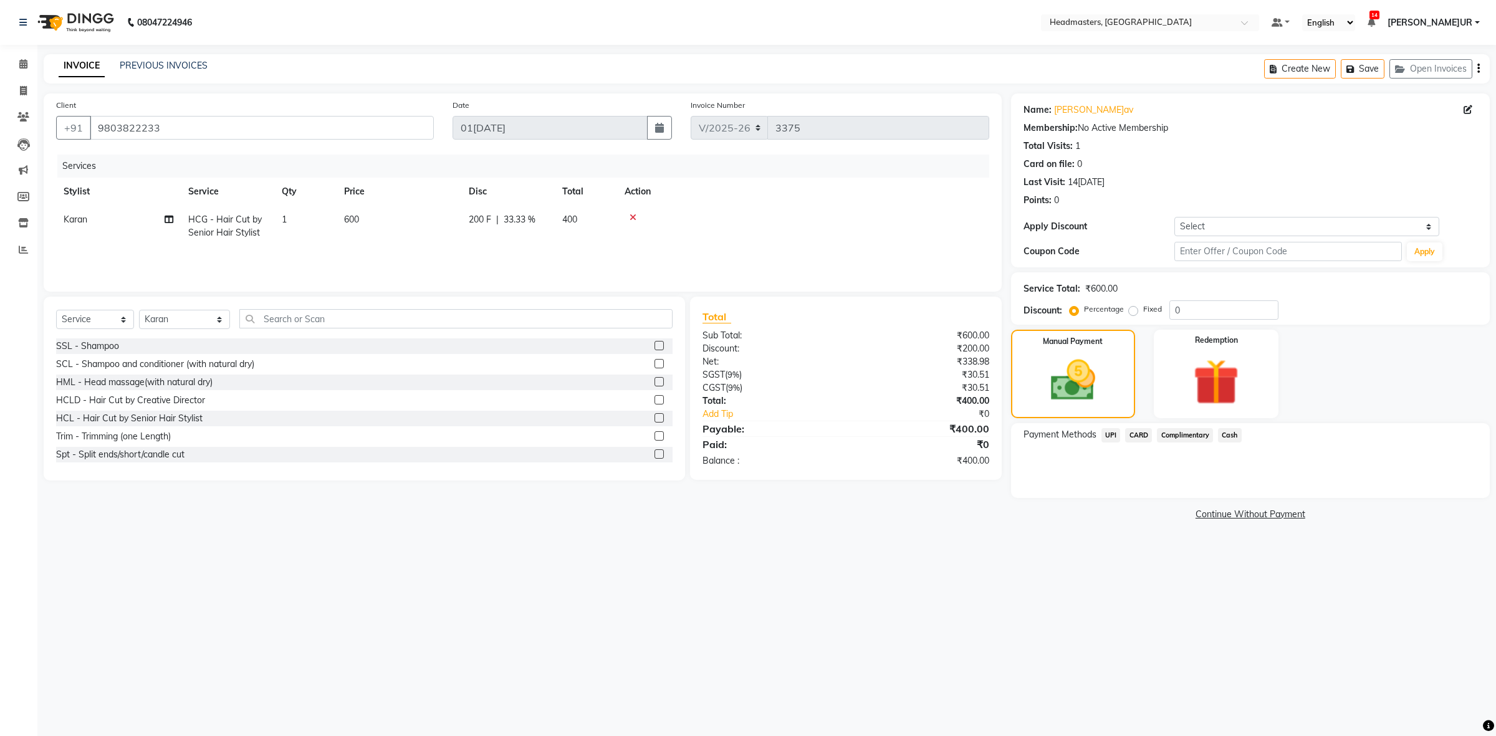
click at [1116, 436] on span "UPI" at bounding box center [1110, 435] width 19 height 14
click at [1212, 503] on button "Add Payment" at bounding box center [1328, 501] width 297 height 19
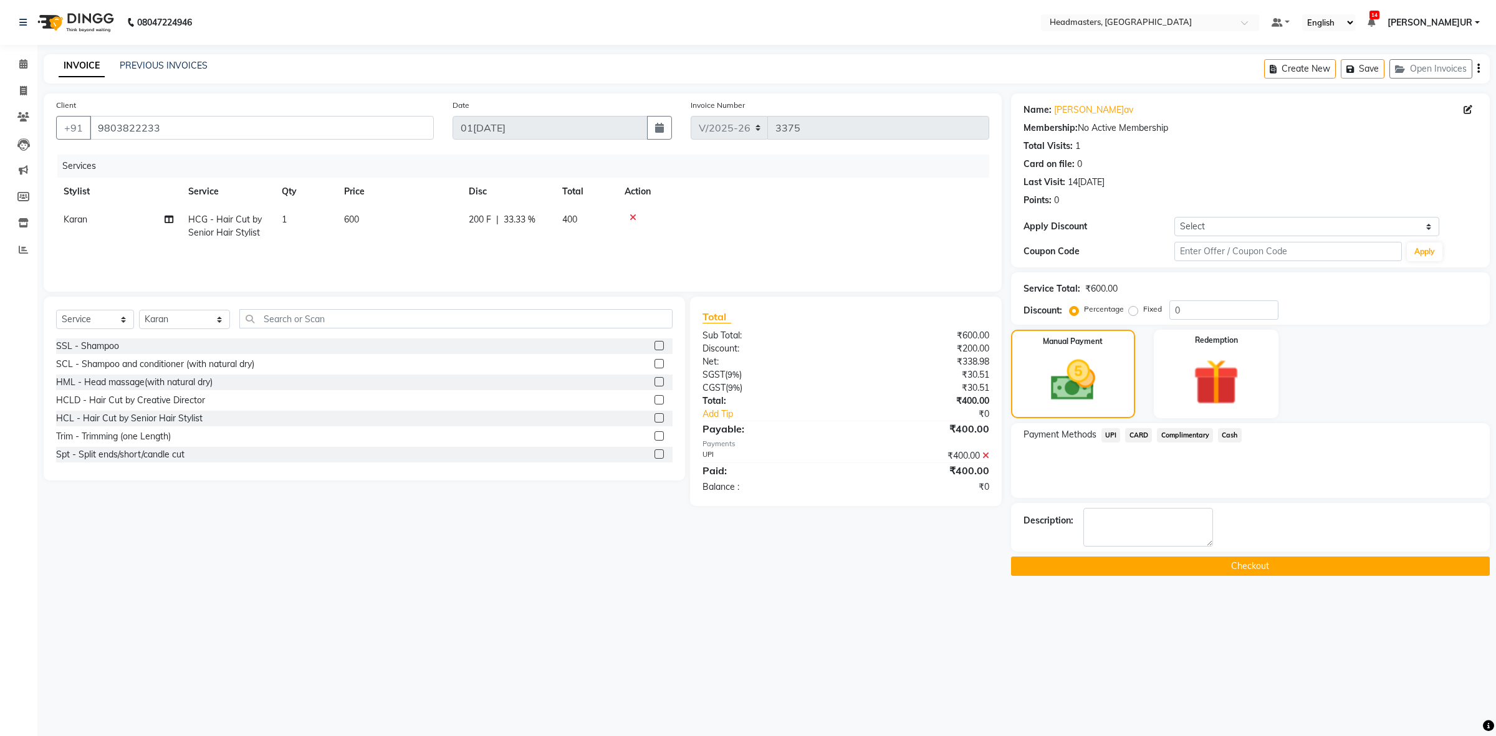
click at [1209, 571] on button "Checkout" at bounding box center [1250, 565] width 479 height 19
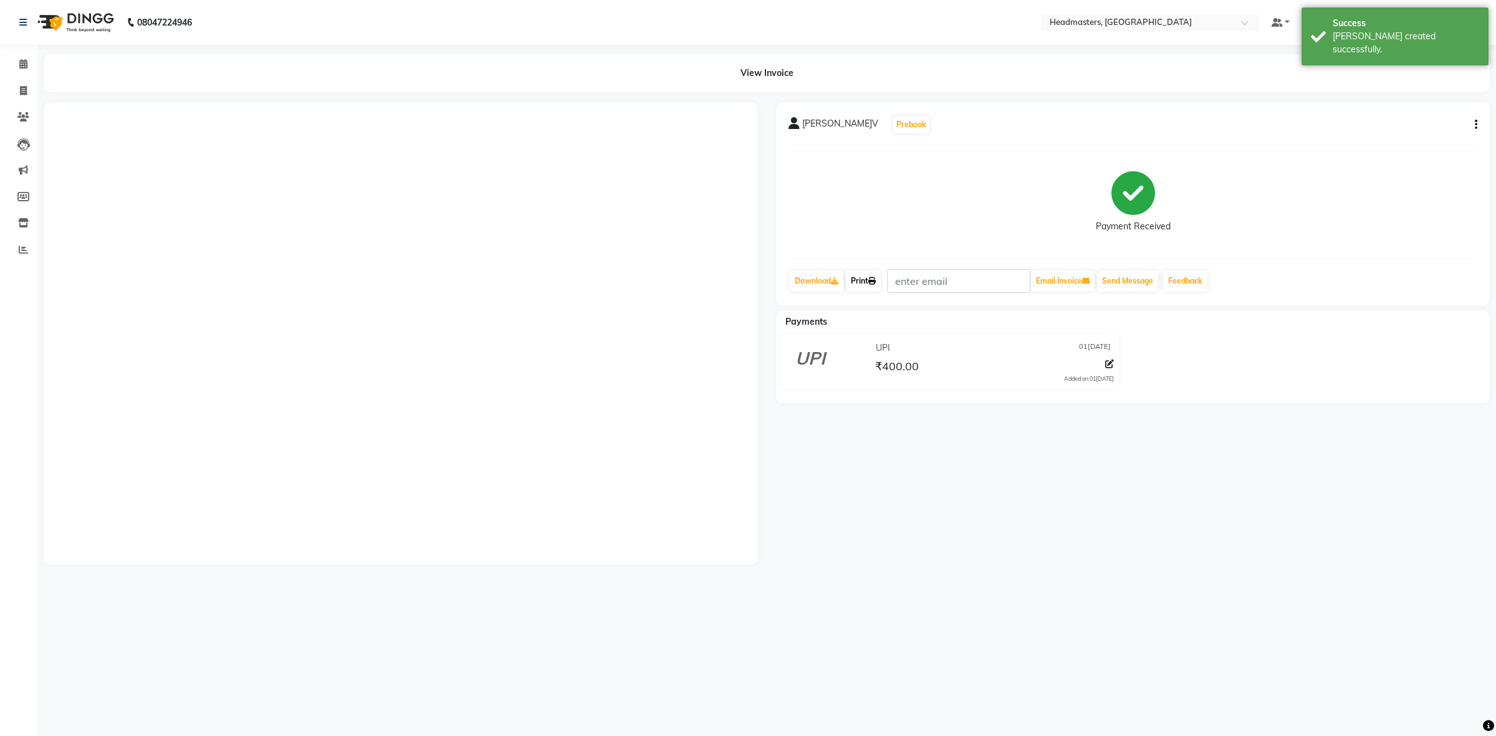
click at [860, 279] on link "Print" at bounding box center [863, 280] width 35 height 21
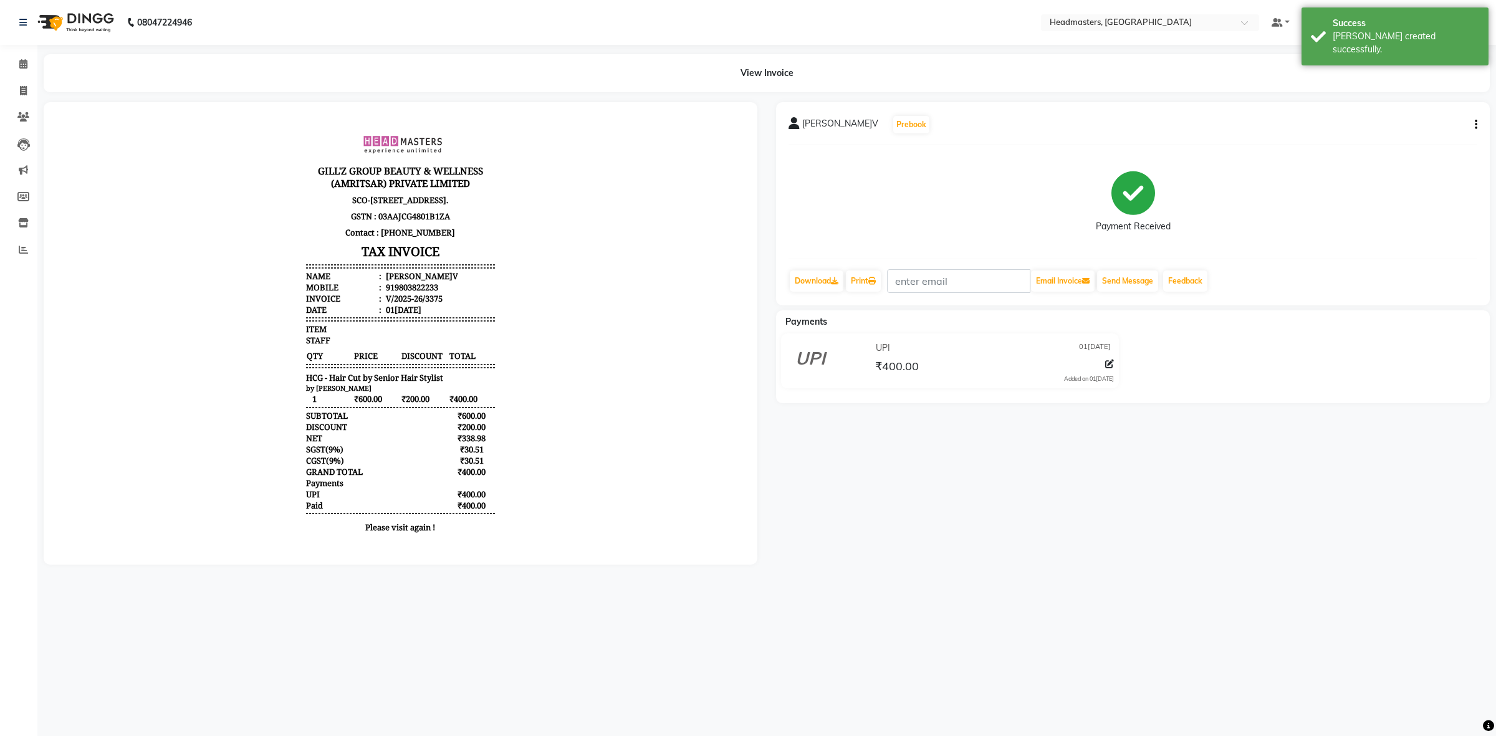
click at [44, 70] on div "View Invoice" at bounding box center [767, 73] width 1446 height 38
click at [29, 69] on span at bounding box center [23, 64] width 22 height 14
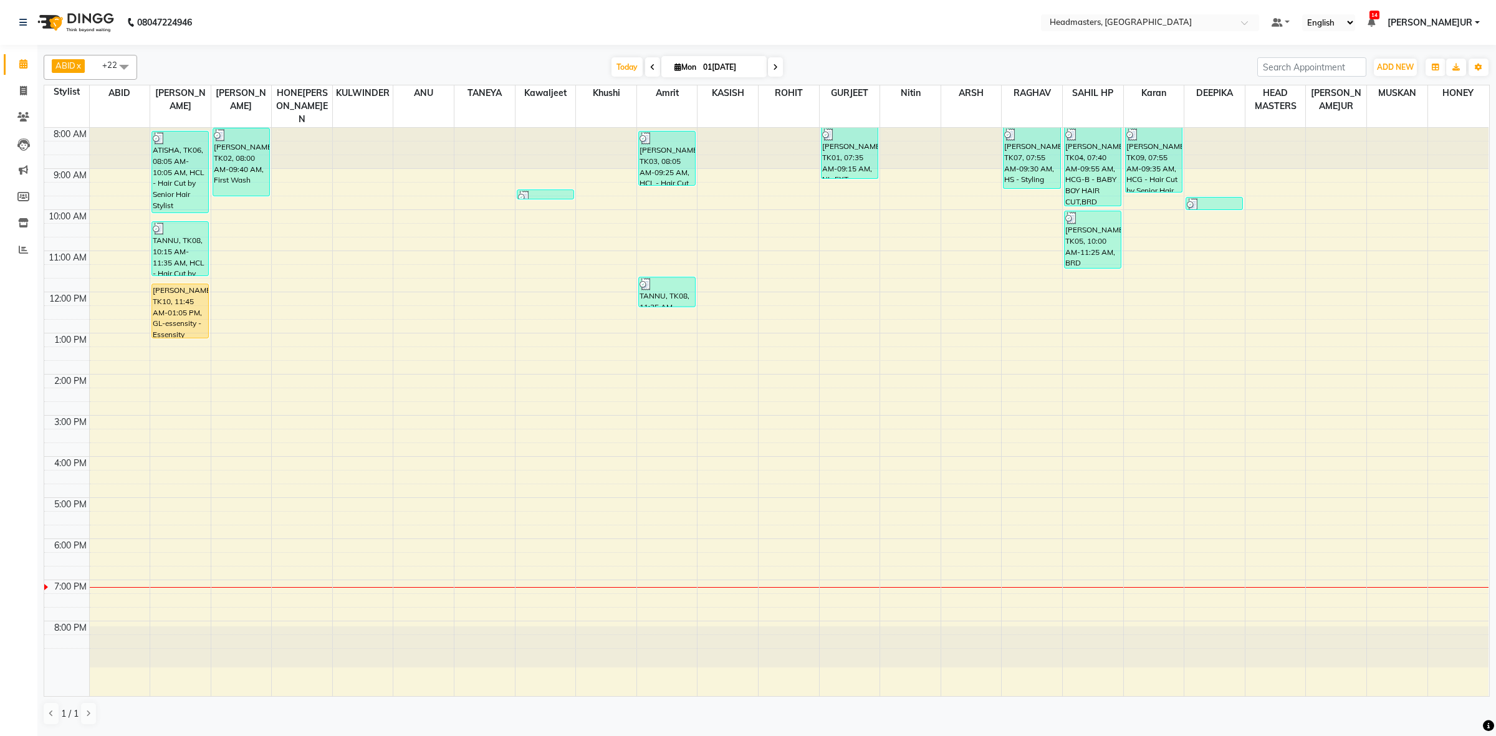
click at [204, 346] on div "8:00 AM 9:00 AM 10:00 AM 11:00 AM 12:00 PM 1:00 PM 2:00 PM 3:00 PM 4:00 PM 5:00…" at bounding box center [766, 412] width 1444 height 568
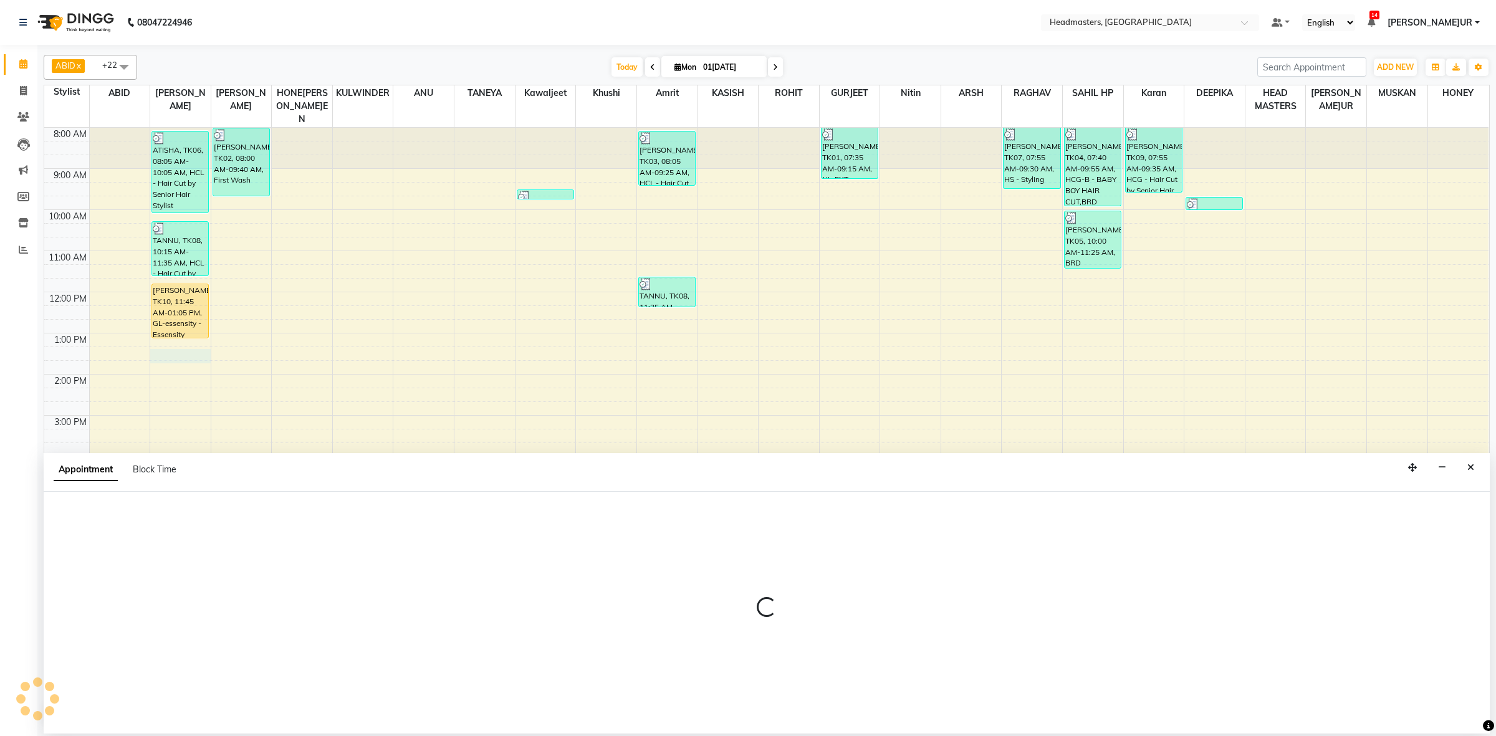
select select "60609"
select select "tentative"
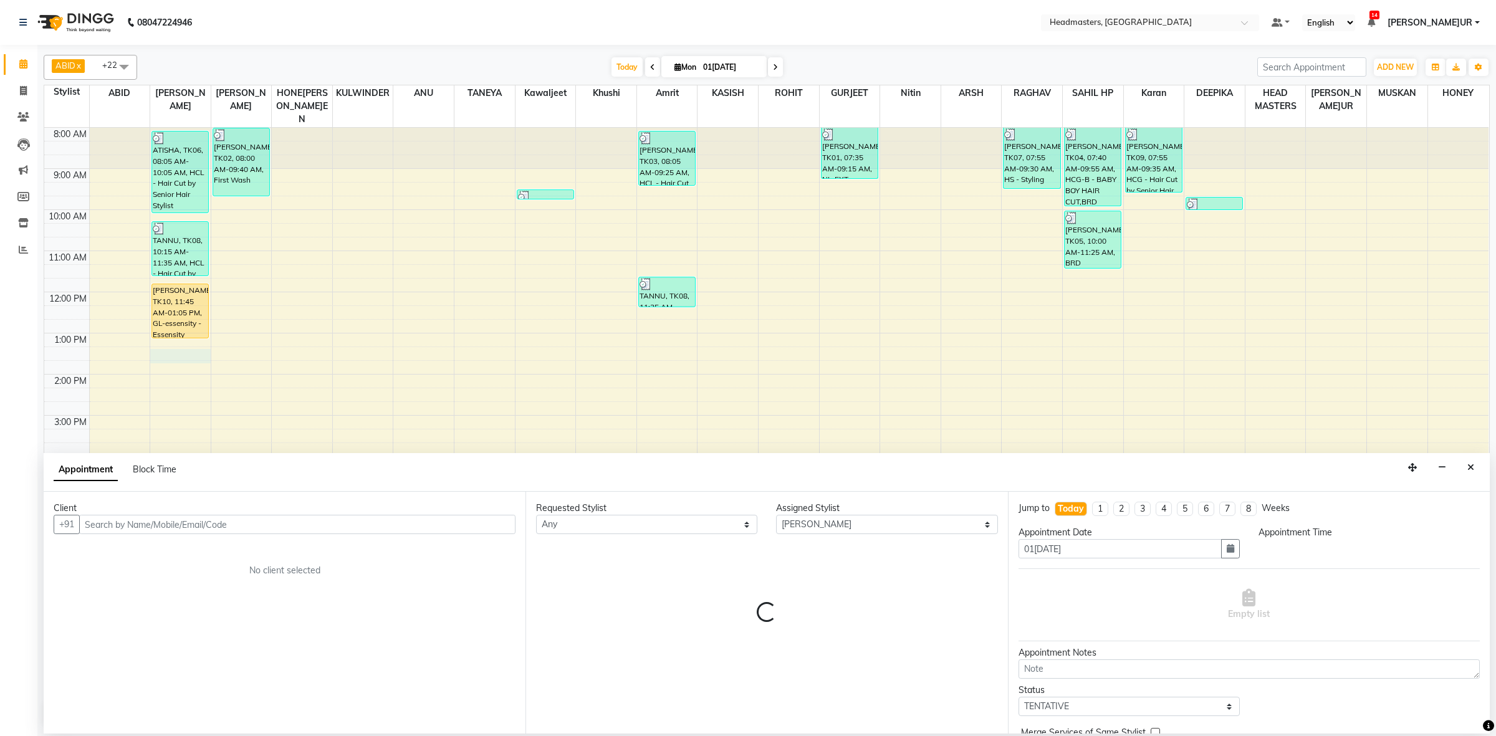
drag, startPoint x: 204, startPoint y: 346, endPoint x: 250, endPoint y: 530, distance: 189.4
click at [250, 530] on input "text" at bounding box center [297, 524] width 436 height 19
select select "795"
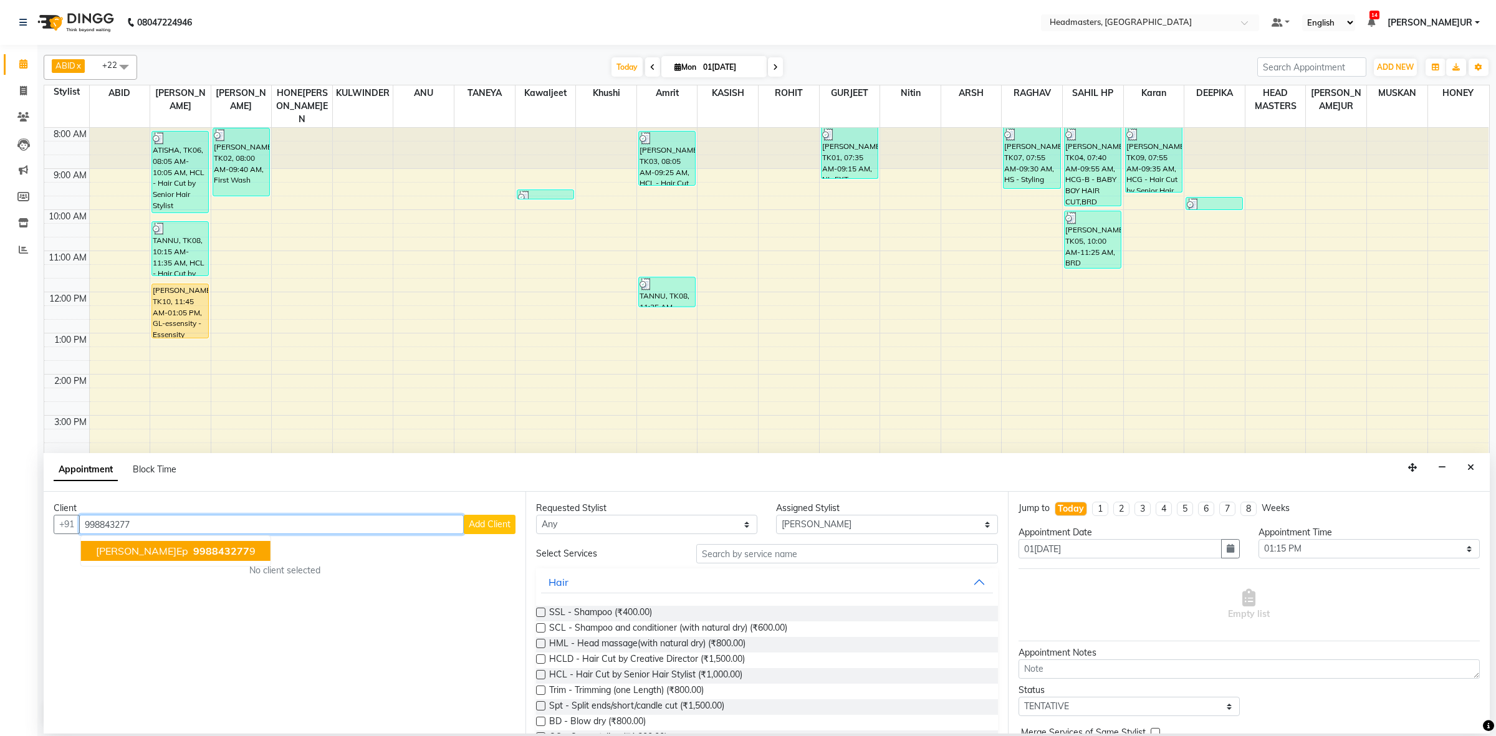
click at [164, 561] on button "[PERSON_NAME]ep 998843277 9" at bounding box center [175, 551] width 189 height 20
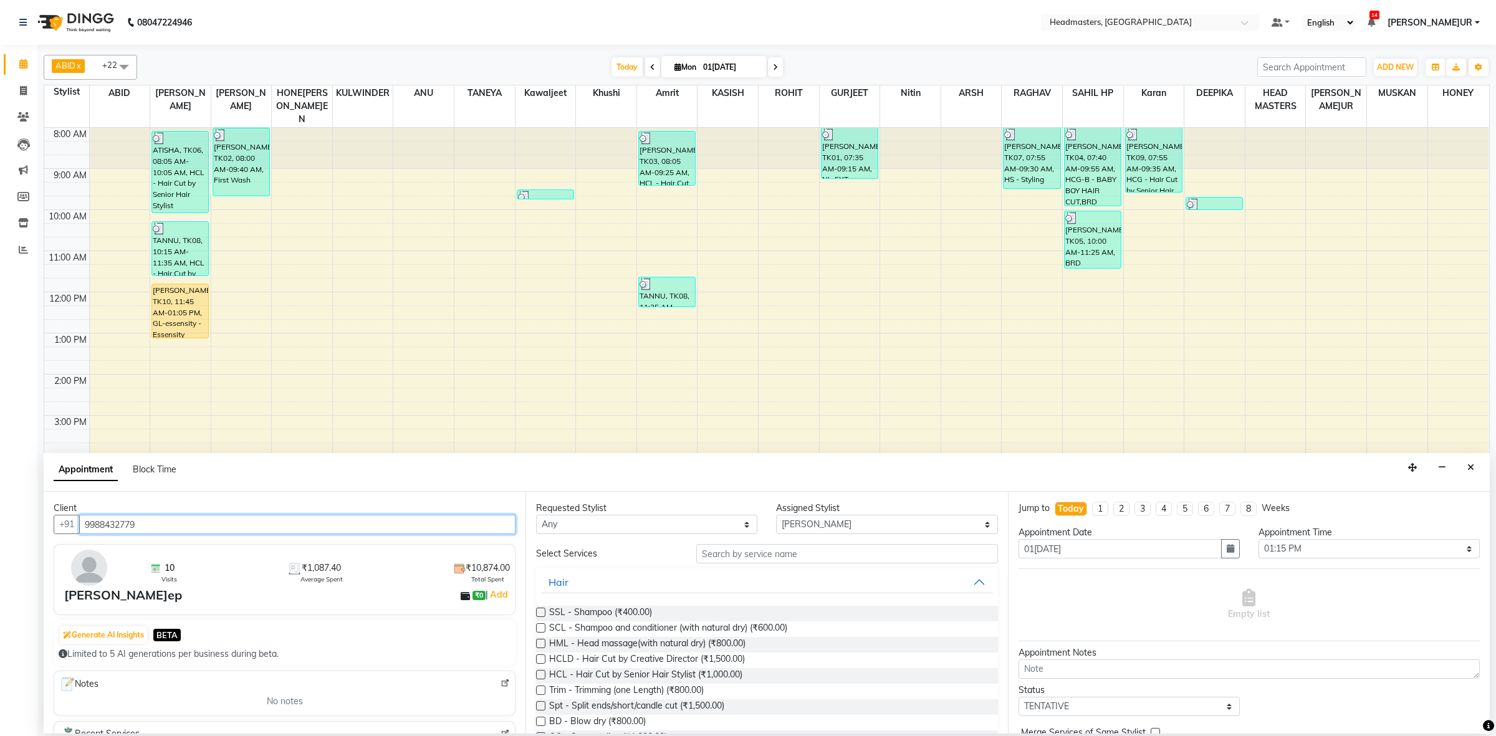
type input "9988432779"
click at [592, 522] on select "Any ABID Amrit ANU ARSH [PERSON_NAME] HEAD MASTERS HONEY [PERSON_NAME] HONEY [P…" at bounding box center [646, 524] width 221 height 19
select select "60609"
click at [536, 515] on select "Any ABID Amrit ANU ARSH [PERSON_NAME] HEAD MASTERS HONEY [PERSON_NAME] HONEY [P…" at bounding box center [646, 524] width 221 height 19
click at [768, 556] on input "text" at bounding box center [847, 553] width 302 height 19
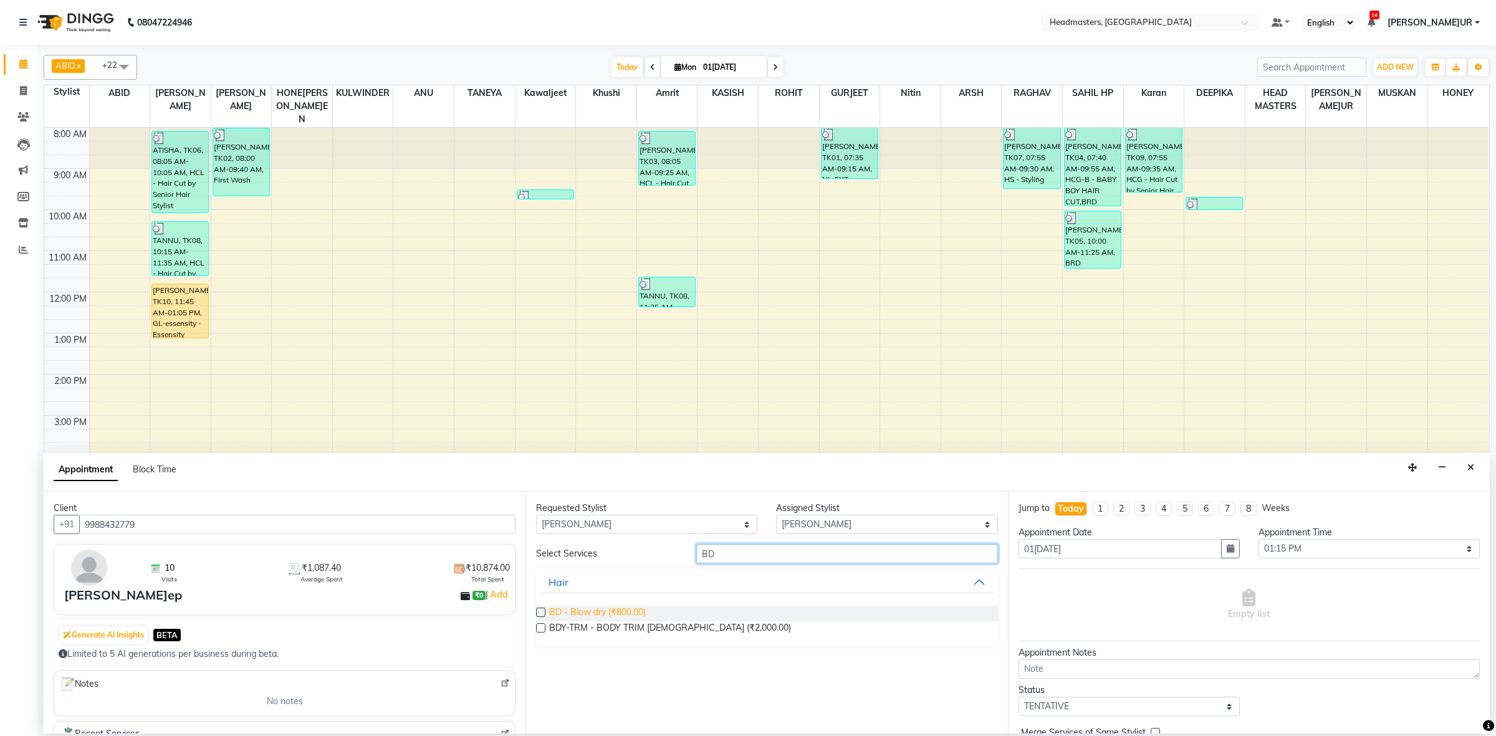
type input "BD"
click at [592, 608] on span "BD - Blow dry (₹800.00)" at bounding box center [597, 614] width 97 height 16
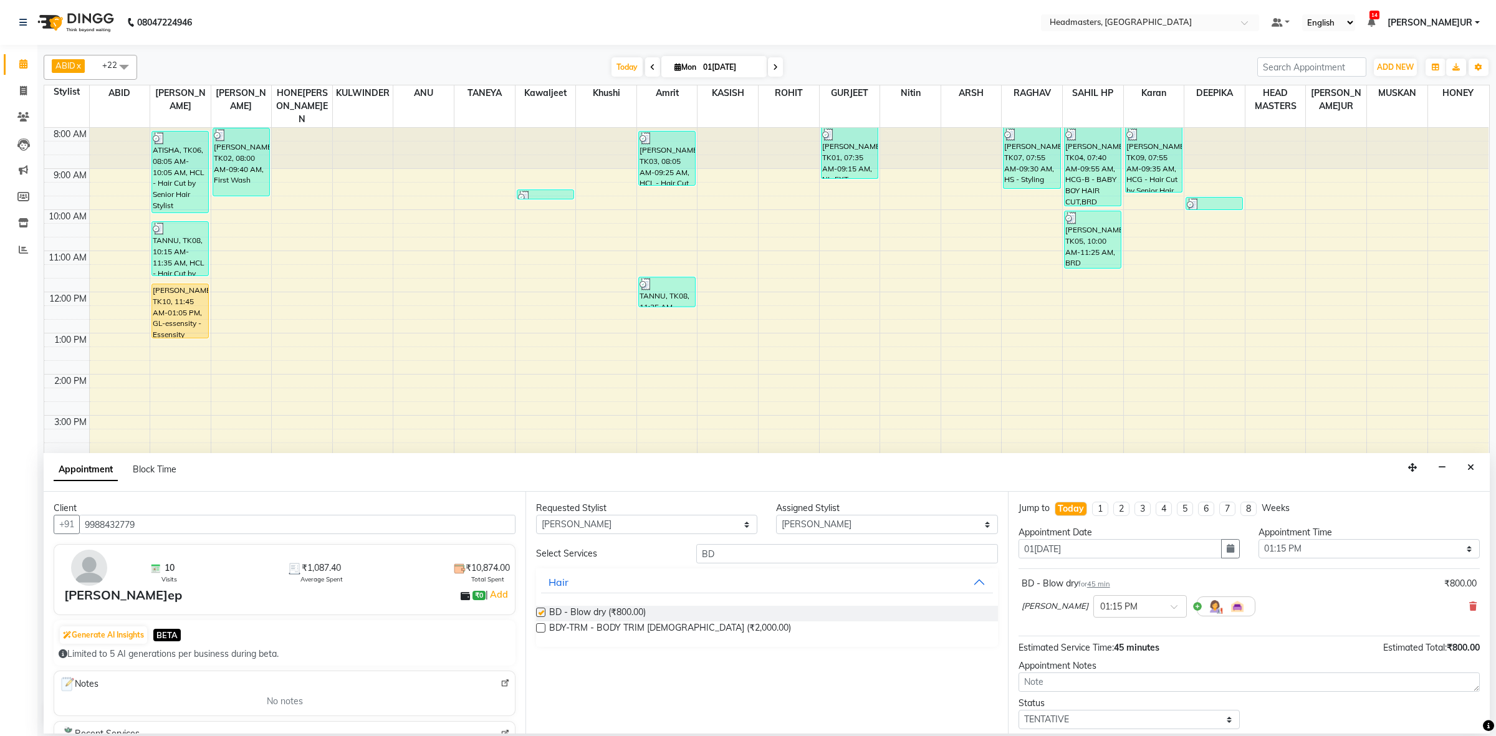
checkbox input "false"
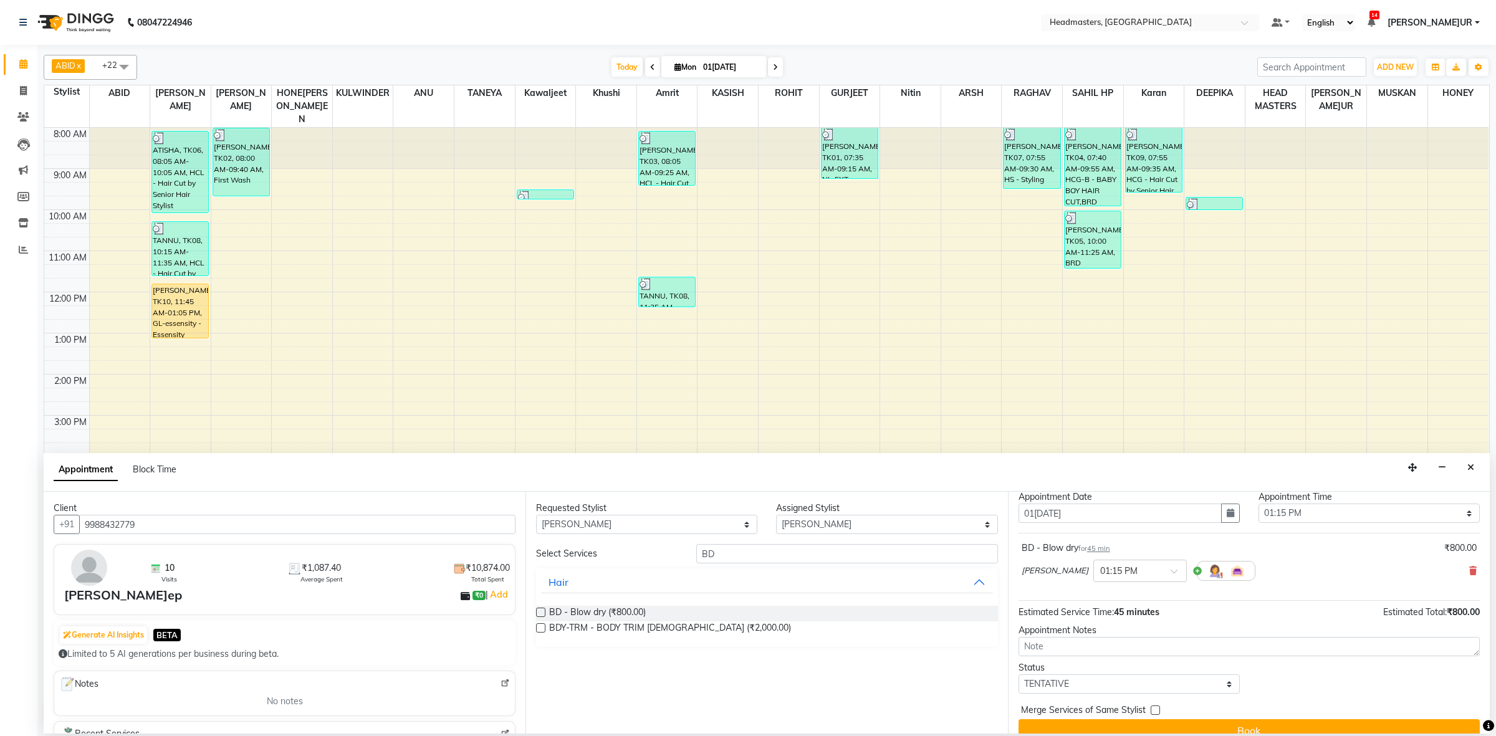
scroll to position [55, 0]
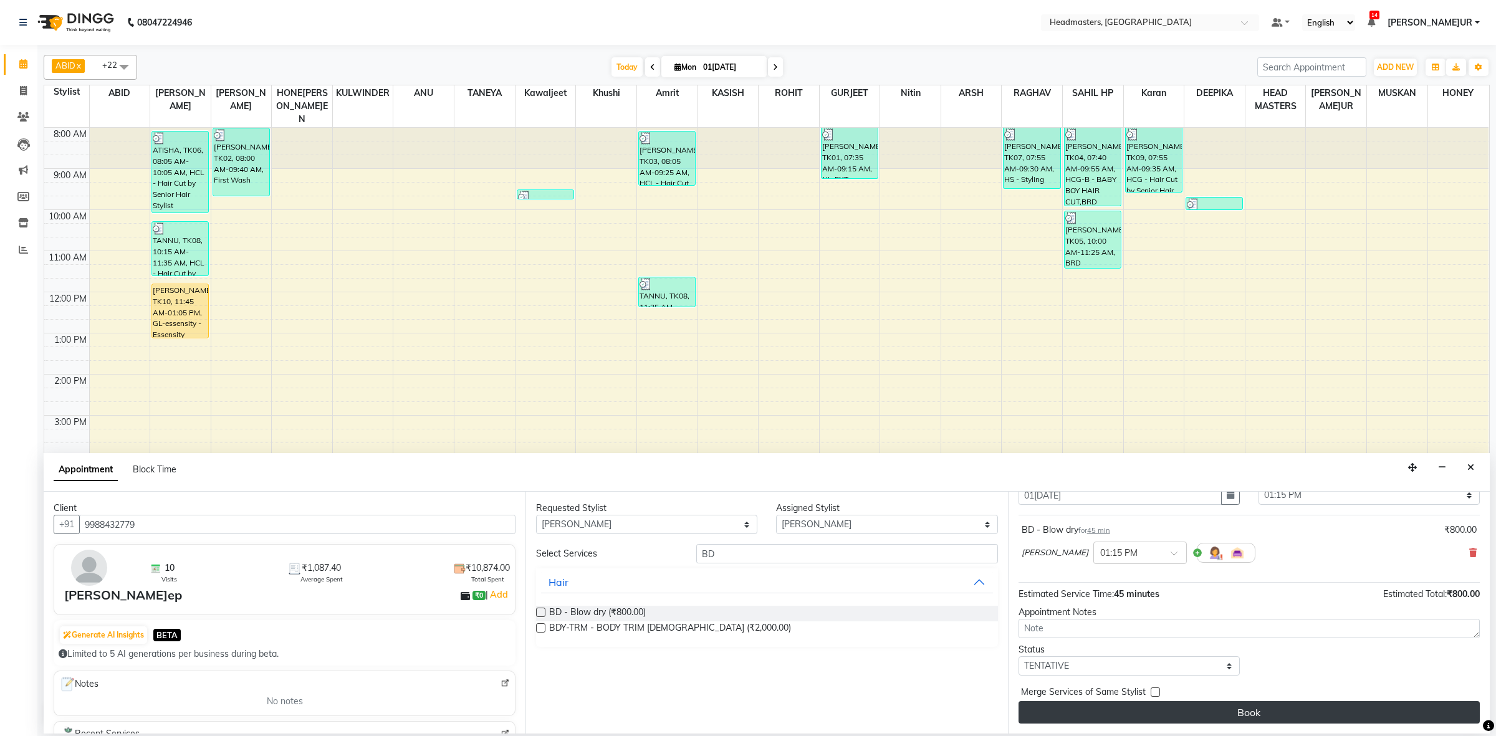
click at [1251, 707] on button "Book" at bounding box center [1248, 712] width 461 height 22
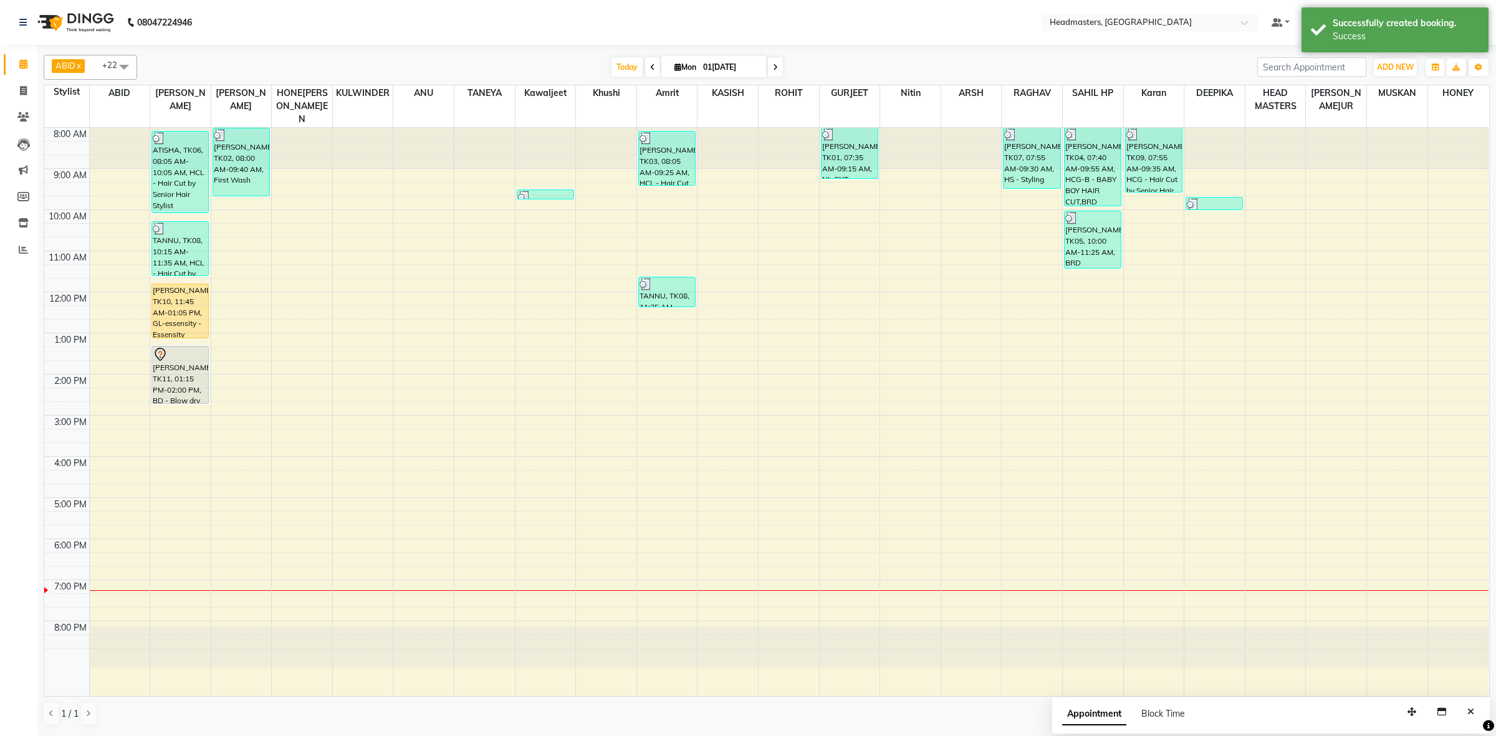
drag, startPoint x: 183, startPoint y: 360, endPoint x: 181, endPoint y: 386, distance: 26.2
click at [181, 386] on div "ATISHA, TK06, 08:05 AM-10:05 AM, HCL - Hair Cut by Senior Hair Stylist TANNU, T…" at bounding box center [180, 412] width 60 height 568
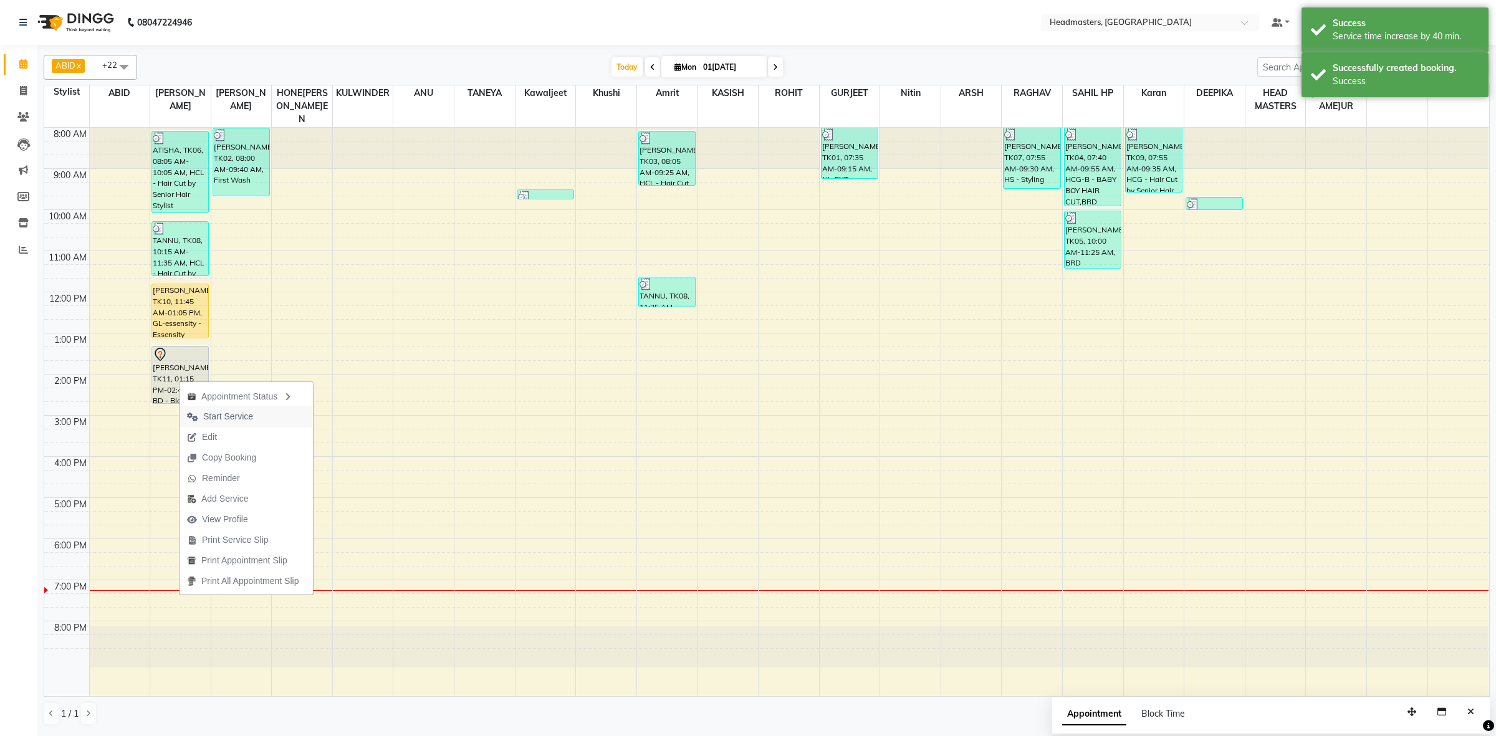
click at [229, 416] on span "Start Service" at bounding box center [228, 416] width 50 height 13
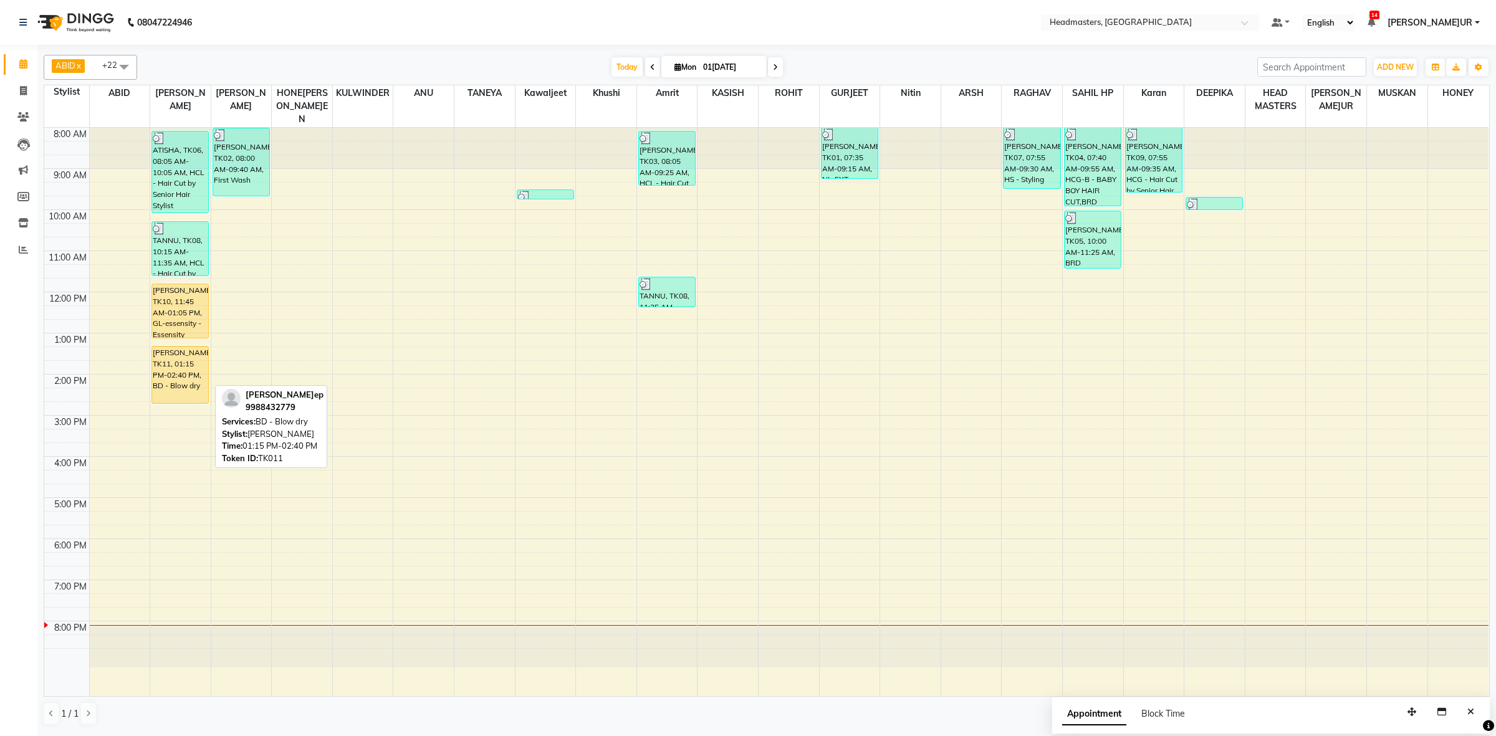
click at [181, 378] on div "[PERSON_NAME]ep, TK11, 01:15 PM-02:40 PM, BD - Blow dry" at bounding box center [180, 374] width 56 height 57
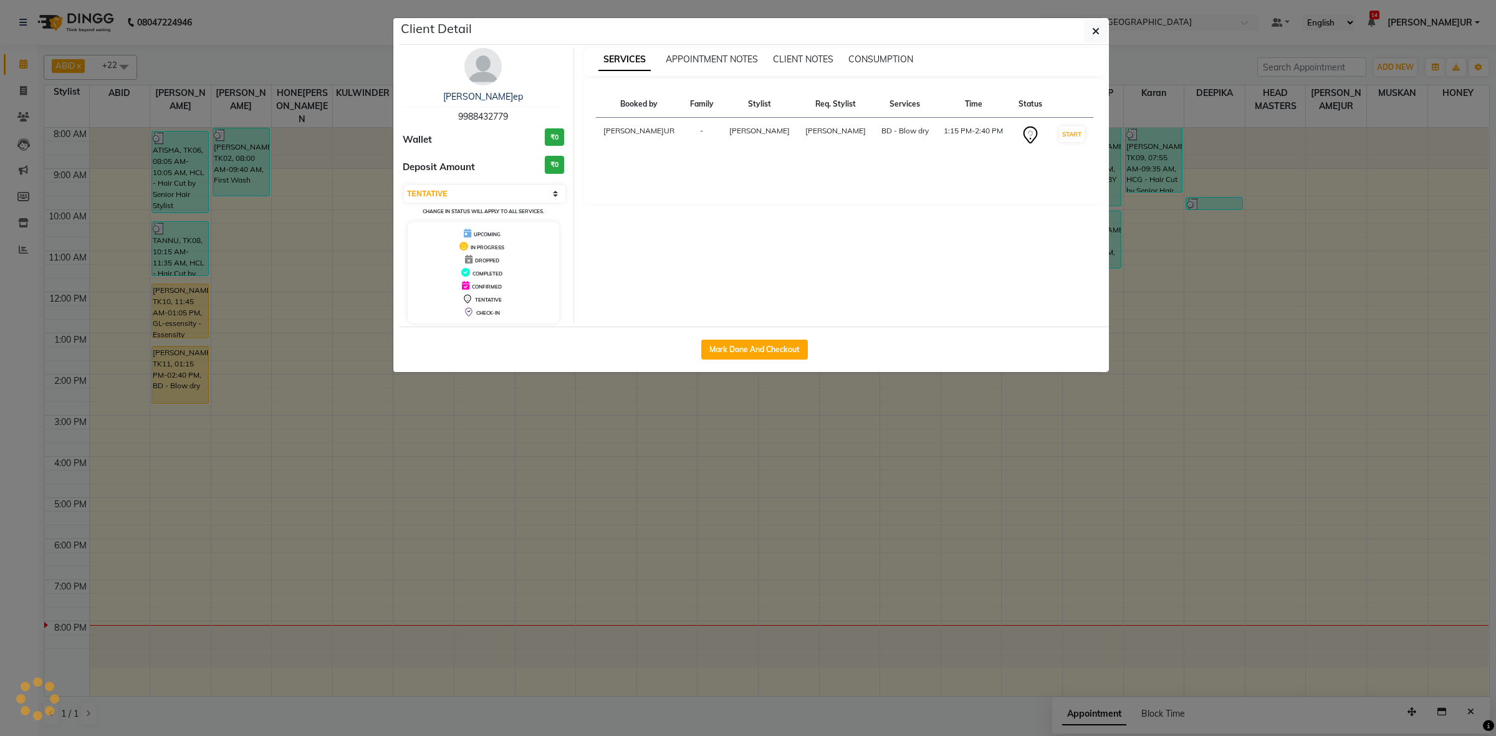
select select "1"
click at [799, 345] on button "Mark Done And Checkout" at bounding box center [754, 350] width 107 height 20
select select "service"
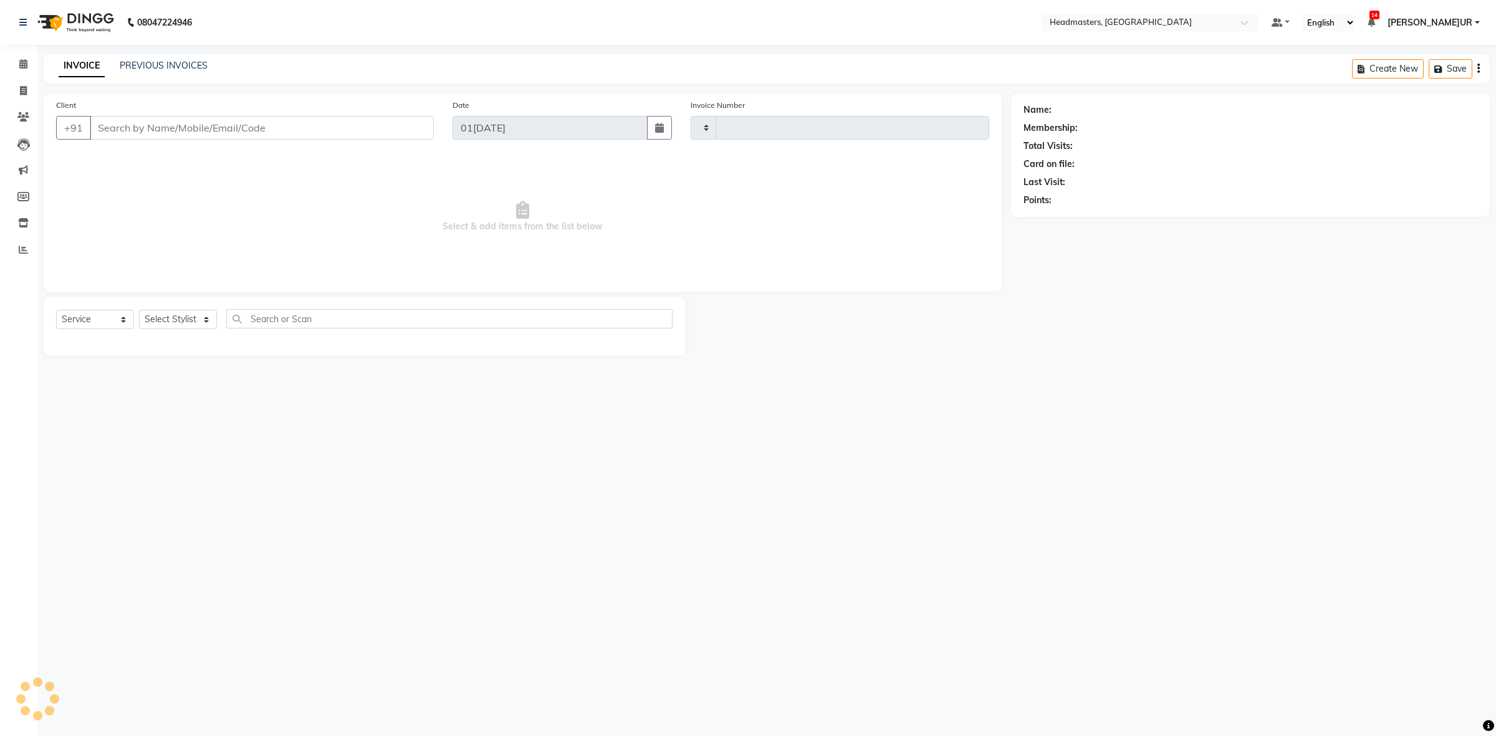
type input "3376"
select select "7132"
type input "9988432779"
select select "60609"
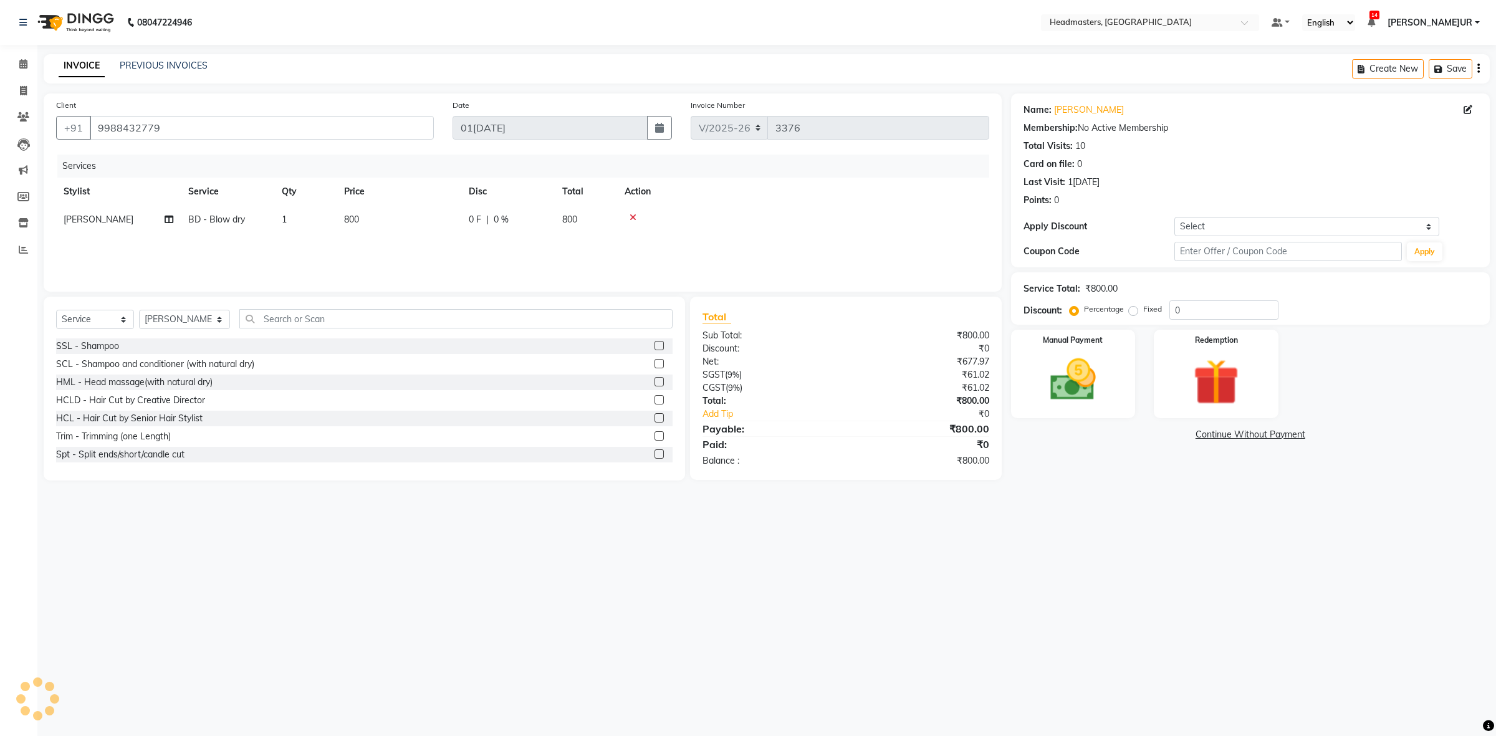
click at [472, 218] on span "0 F" at bounding box center [475, 219] width 12 height 13
select select "60609"
click at [528, 225] on input "0" at bounding box center [545, 222] width 37 height 19
type input "300"
click at [792, 141] on div "Invoice Number V/[PHONE_NUMBER]" at bounding box center [839, 123] width 317 height 51
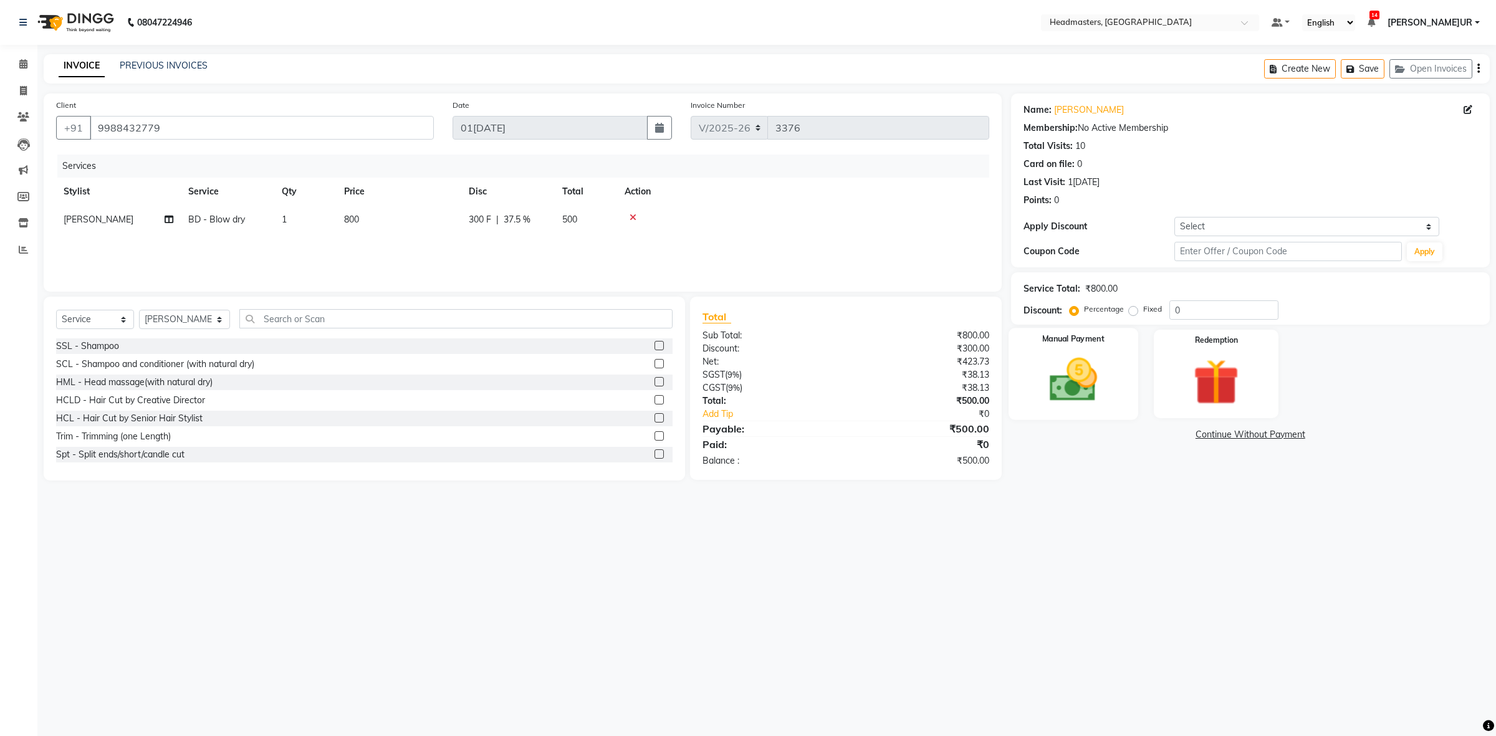
click at [1047, 393] on img at bounding box center [1072, 380] width 77 height 55
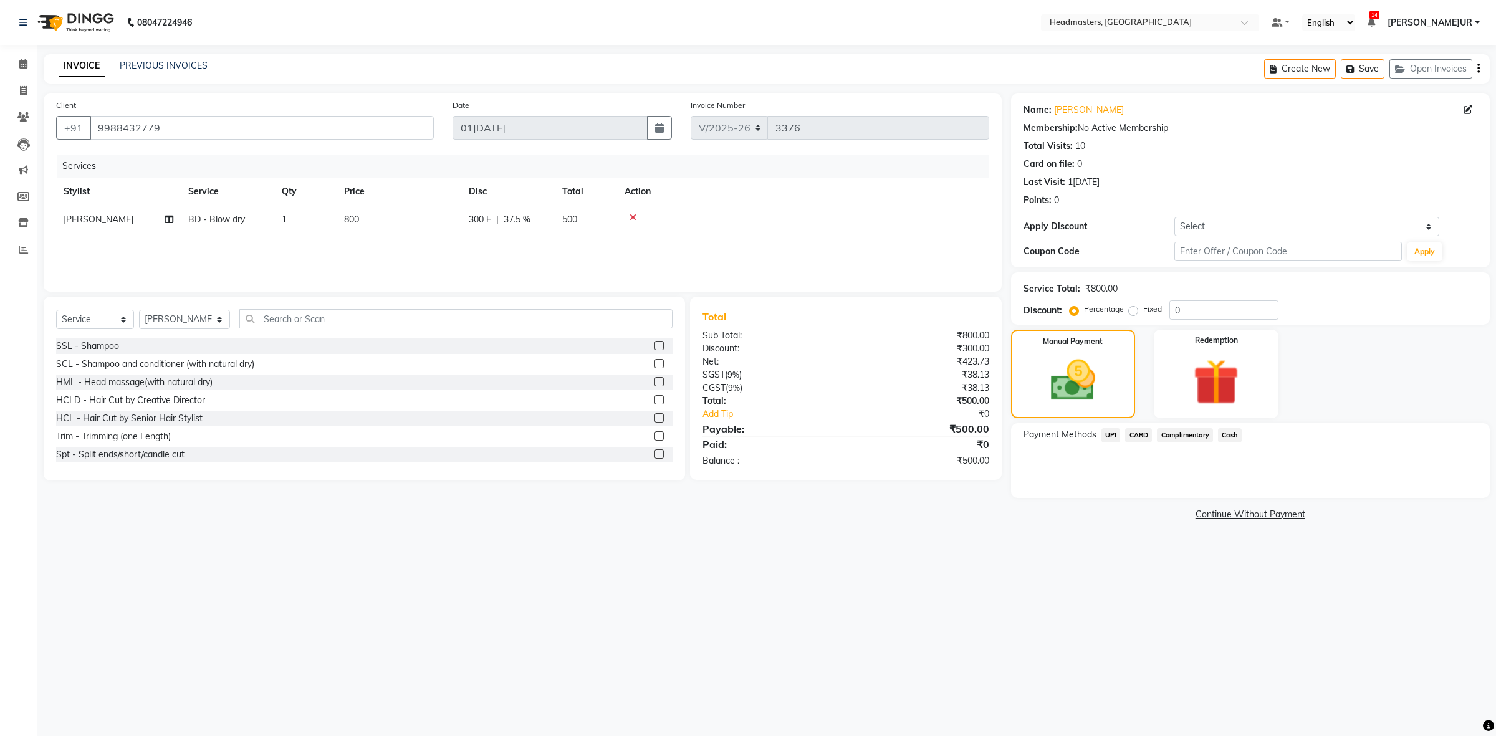
click at [1103, 437] on span "UPI" at bounding box center [1110, 435] width 19 height 14
click at [1261, 500] on button "Add Payment" at bounding box center [1328, 501] width 297 height 19
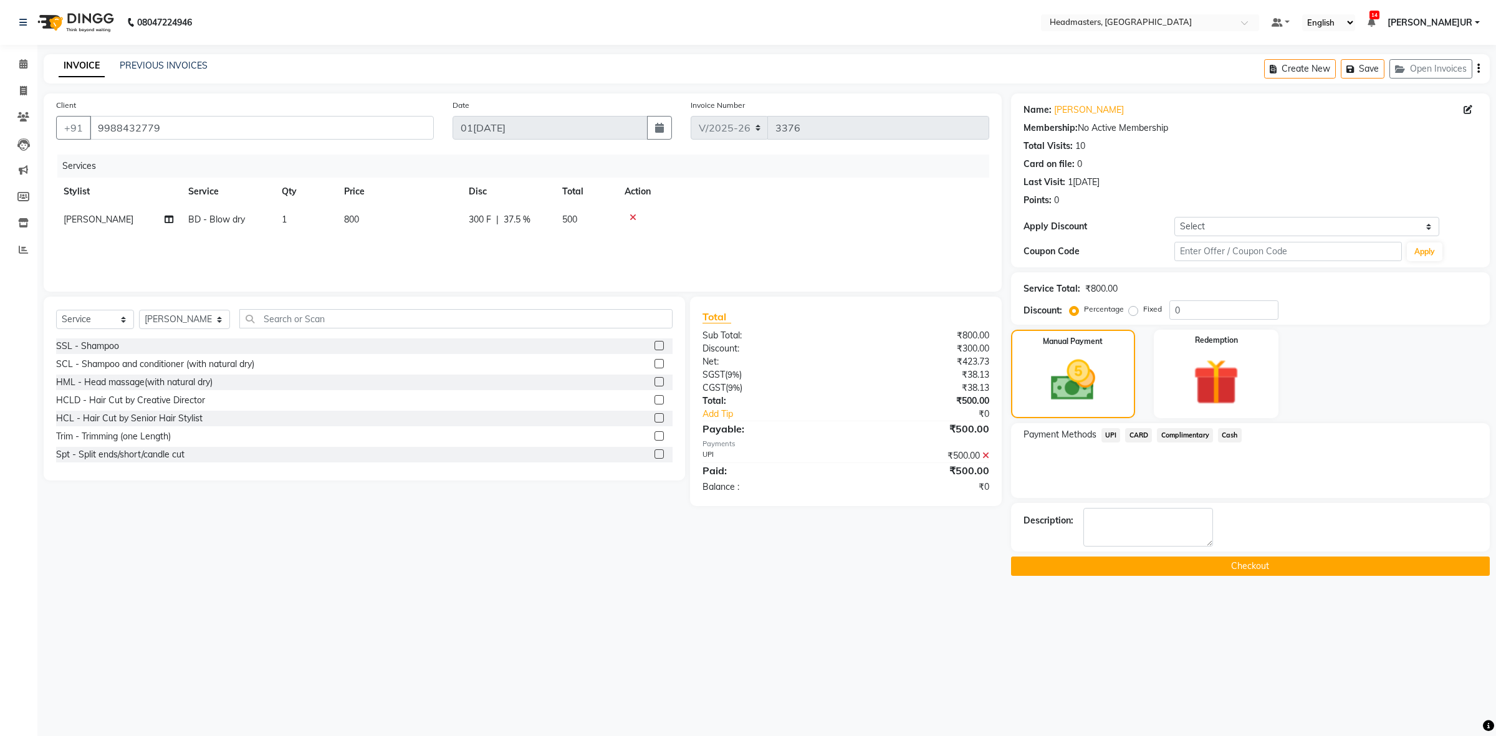
click at [1274, 565] on button "Checkout" at bounding box center [1250, 565] width 479 height 19
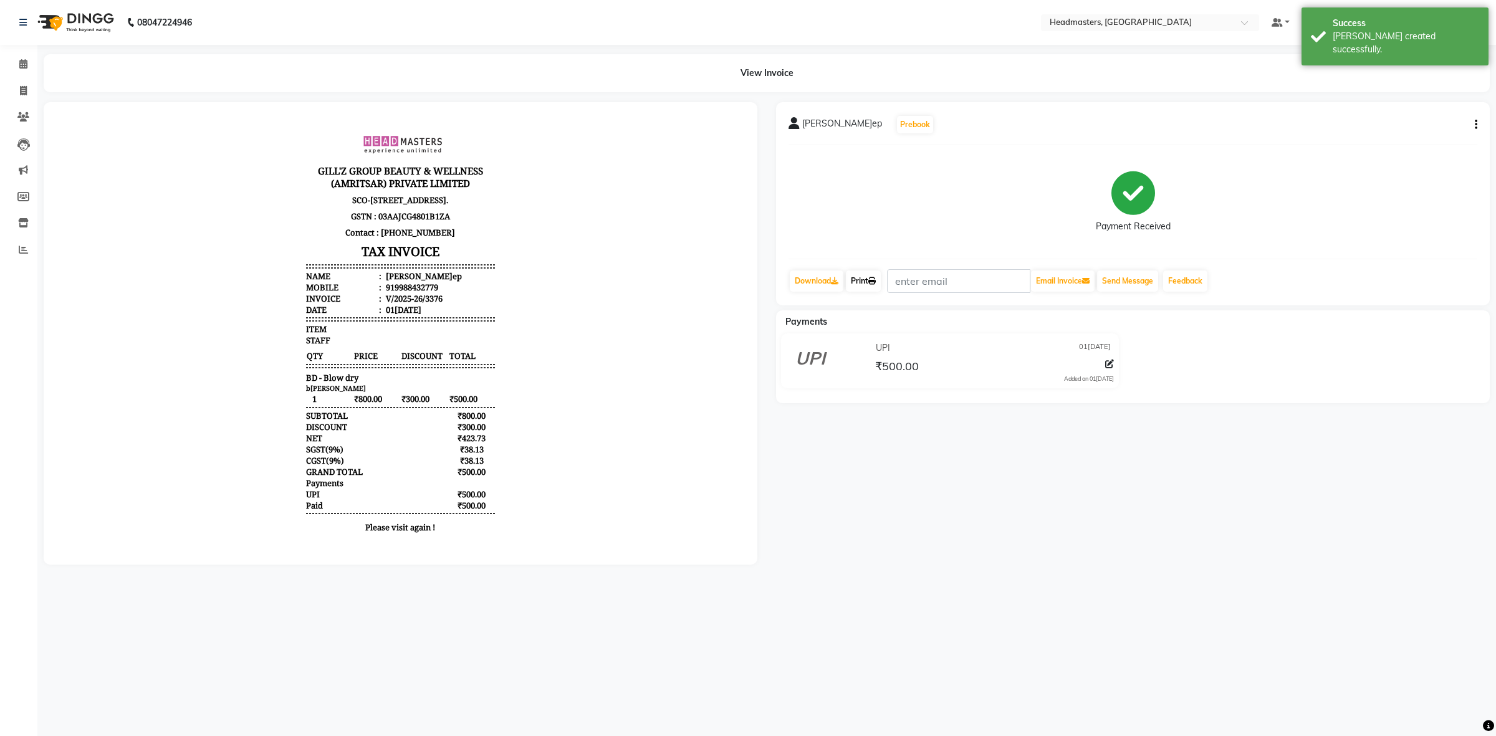
click at [871, 282] on link "Print" at bounding box center [863, 280] width 35 height 21
click at [19, 65] on icon at bounding box center [23, 63] width 8 height 9
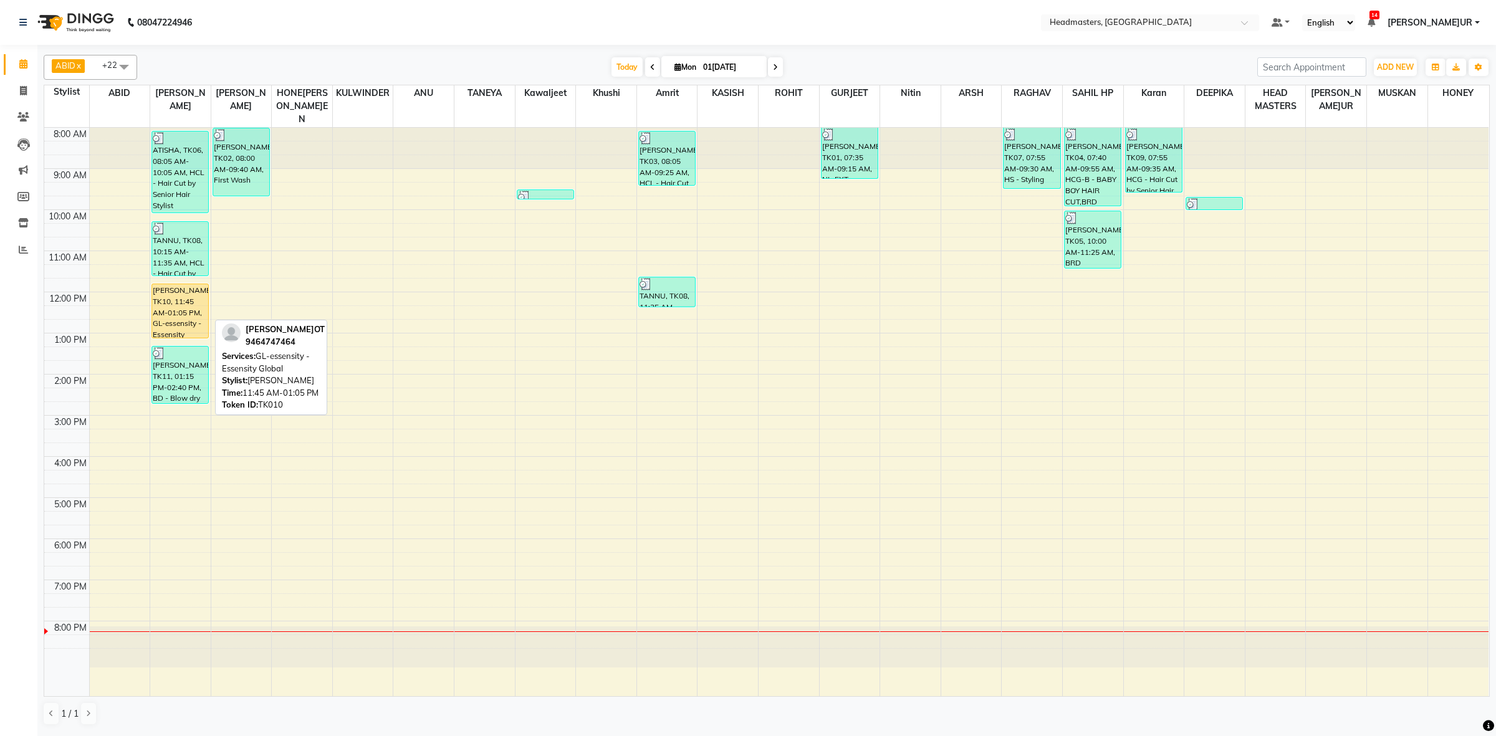
click at [169, 306] on div "[PERSON_NAME], TK10, 11:45 AM-01:05 PM, GL-essensity - Essensity Global" at bounding box center [180, 311] width 56 height 54
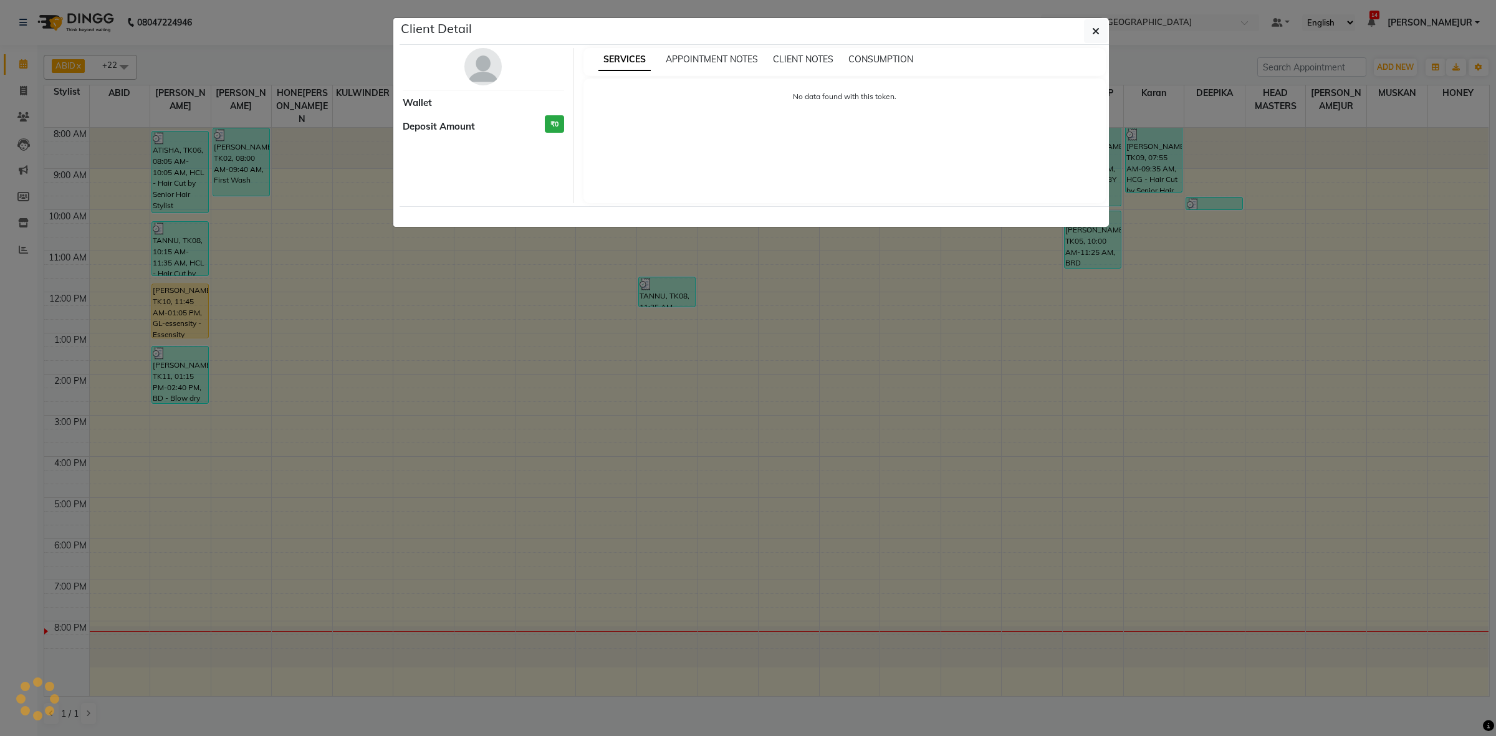
select select "1"
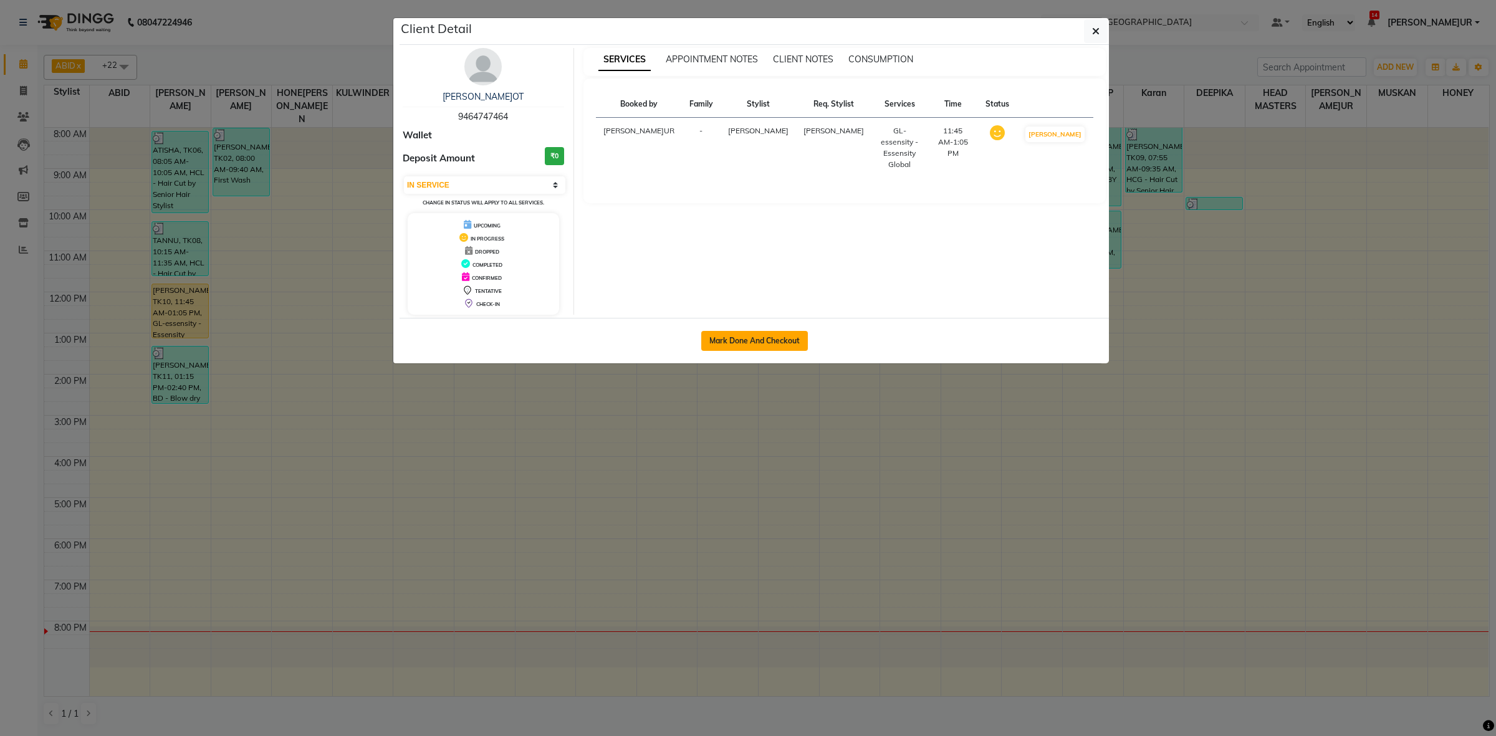
click at [780, 340] on button "Mark Done And Checkout" at bounding box center [754, 341] width 107 height 20
select select "service"
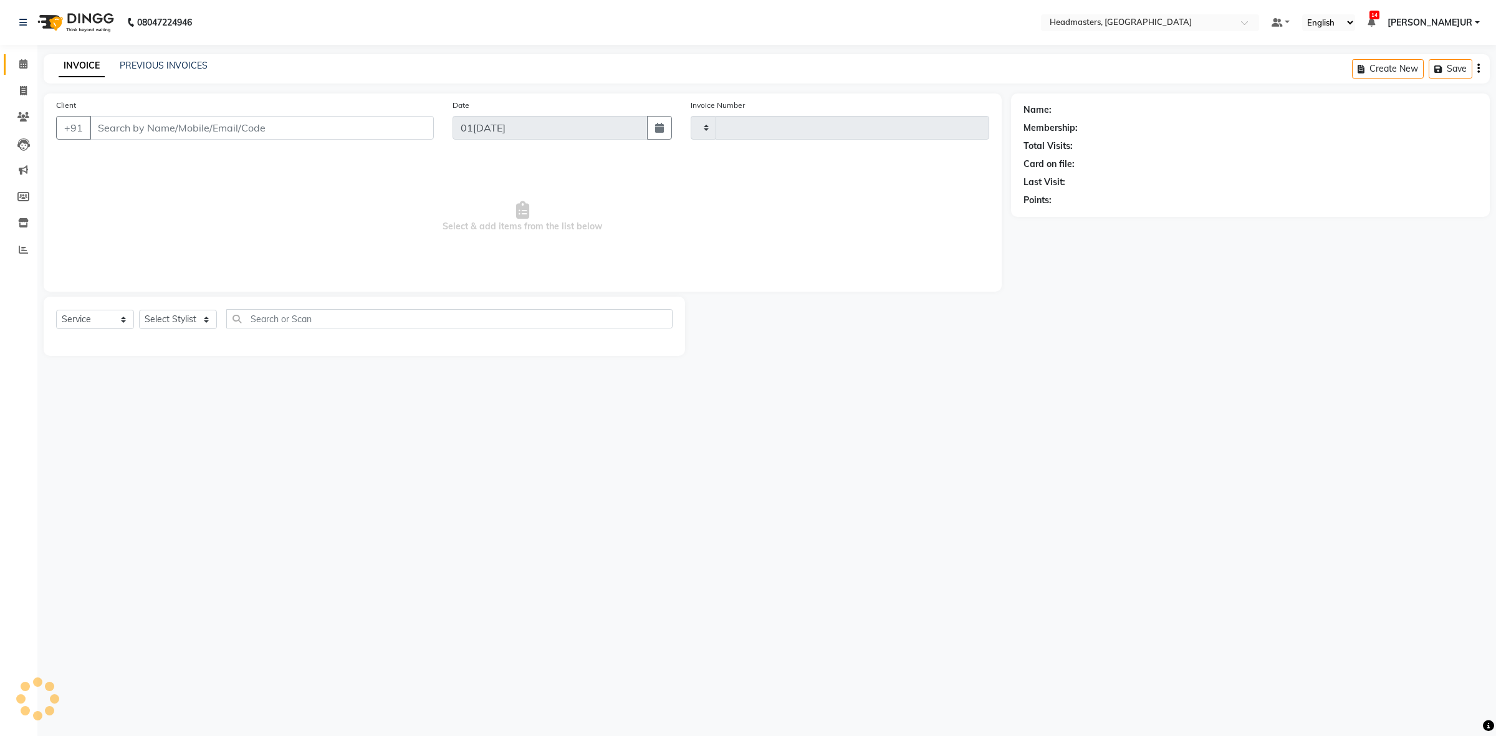
type input "3377"
select select "7132"
type input "9464747464"
select select "60609"
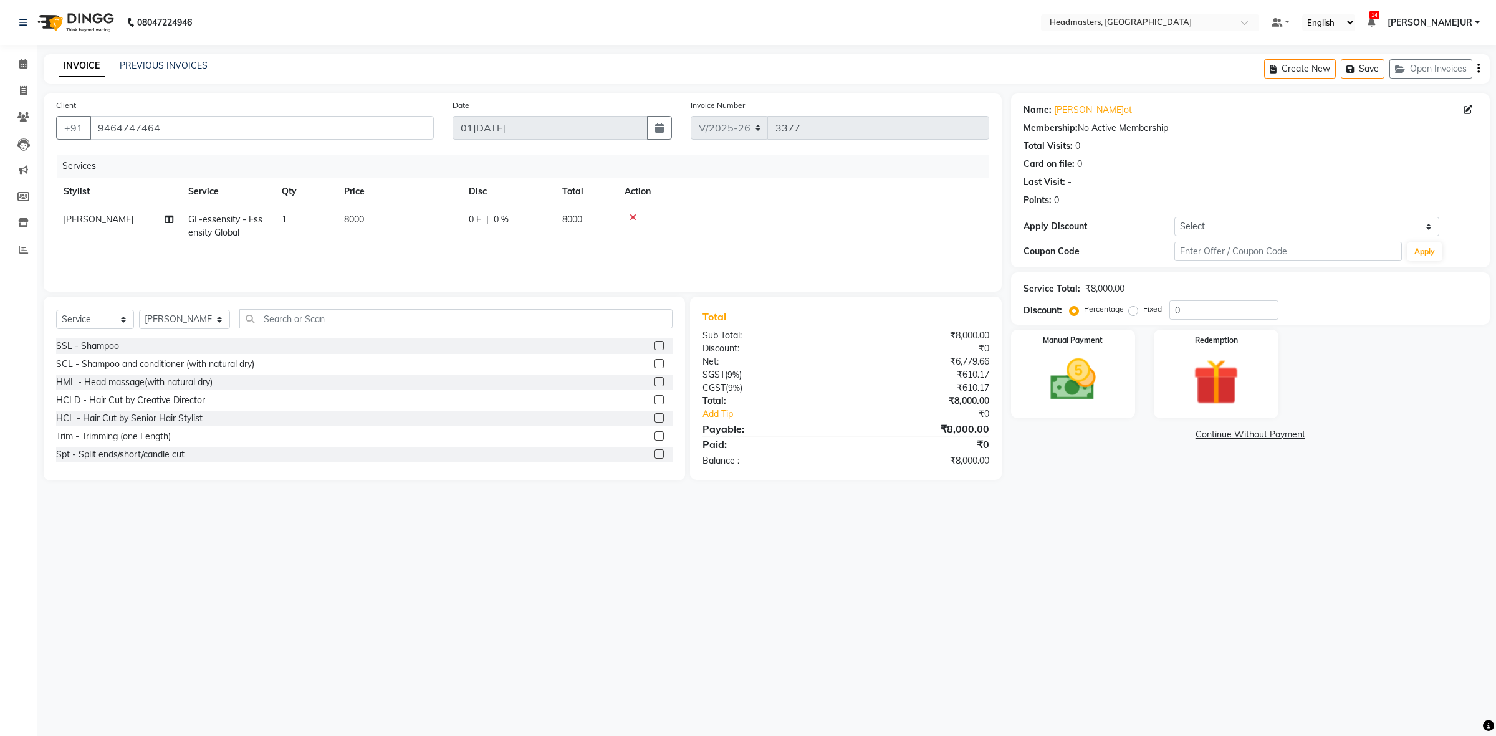
click at [472, 215] on span "0 F" at bounding box center [475, 219] width 12 height 13
select select "60609"
click at [530, 222] on input "0" at bounding box center [545, 222] width 37 height 19
type input "2000"
click at [657, 148] on div "Date 01[DATE]" at bounding box center [562, 123] width 238 height 51
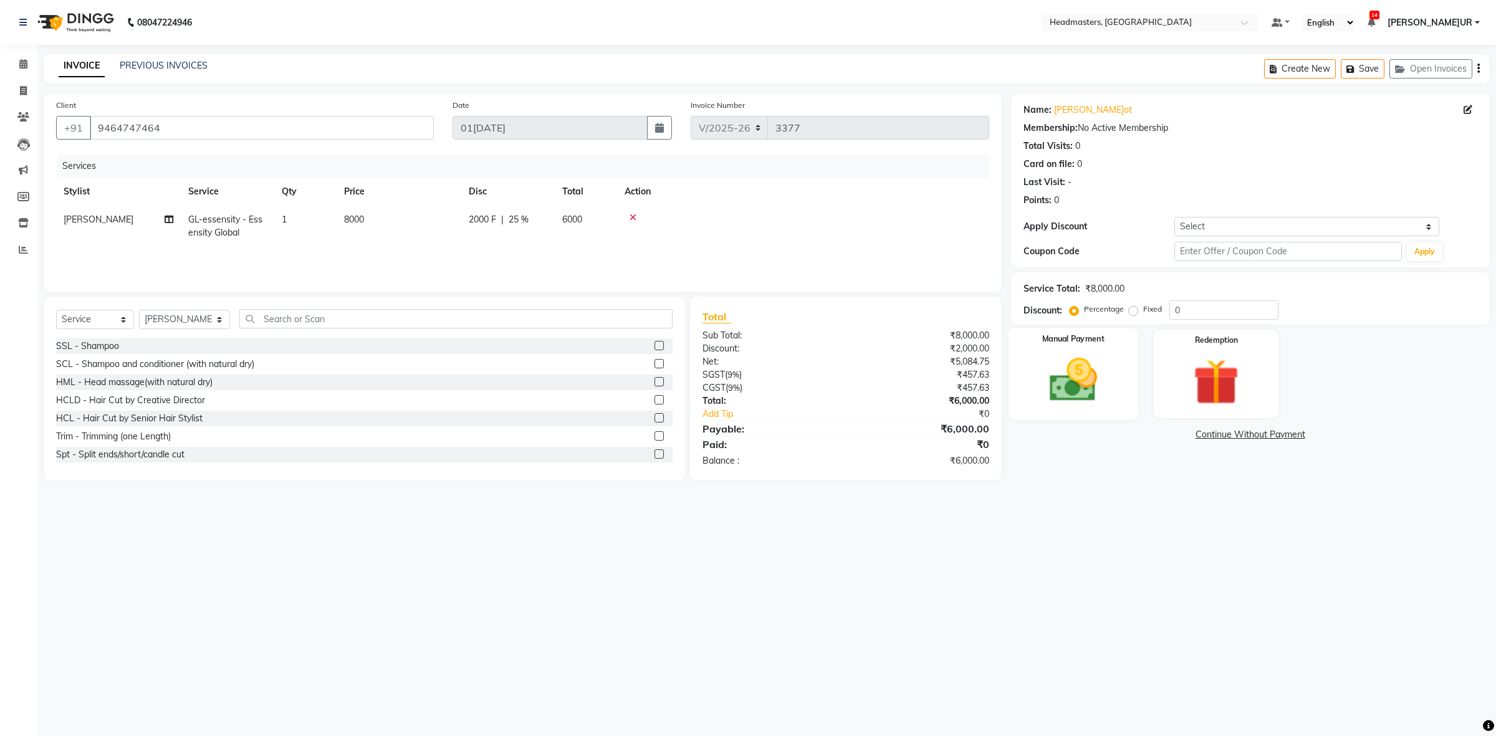
click at [1113, 356] on div "Manual Payment" at bounding box center [1073, 374] width 130 height 92
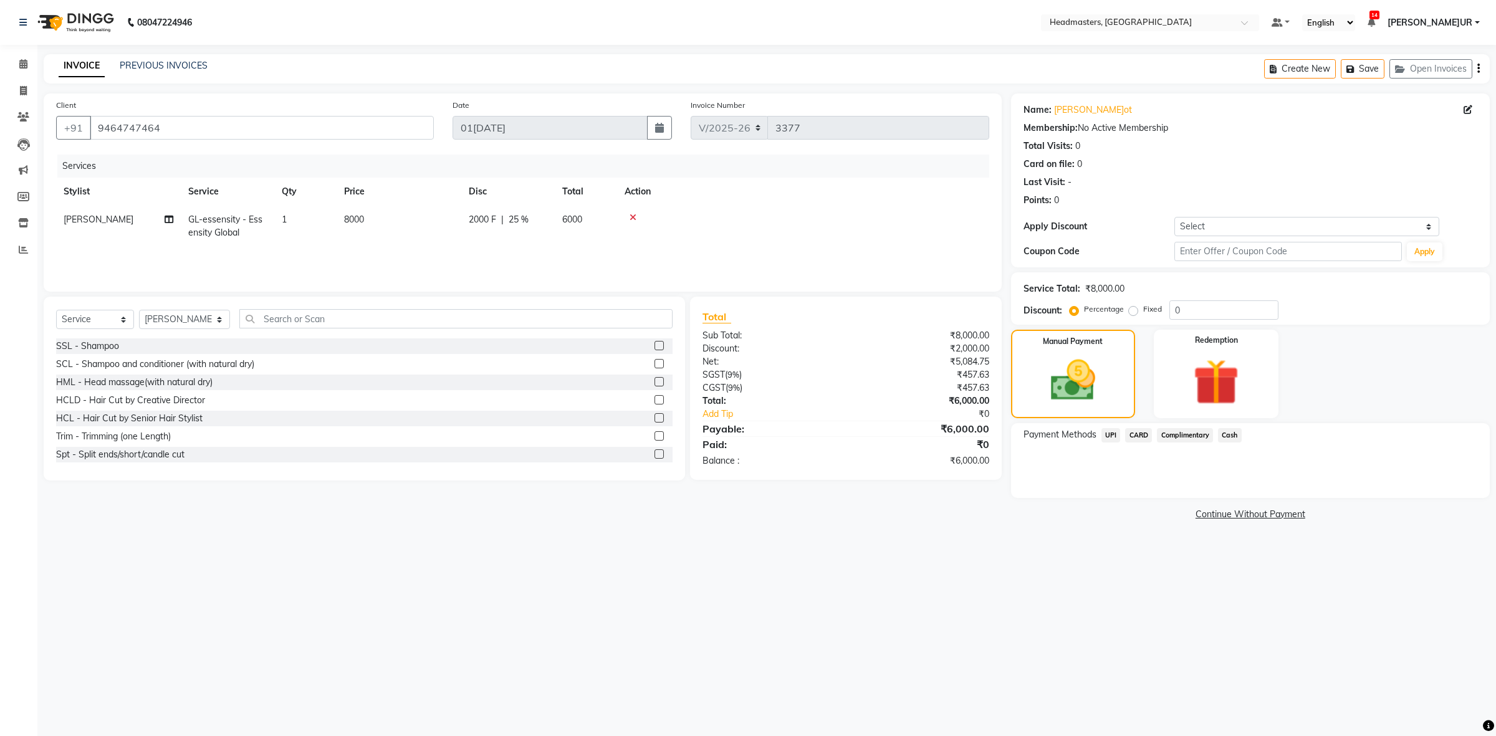
click at [1225, 431] on span "Cash" at bounding box center [1230, 435] width 24 height 14
click at [1246, 499] on button "Add Payment" at bounding box center [1328, 501] width 297 height 19
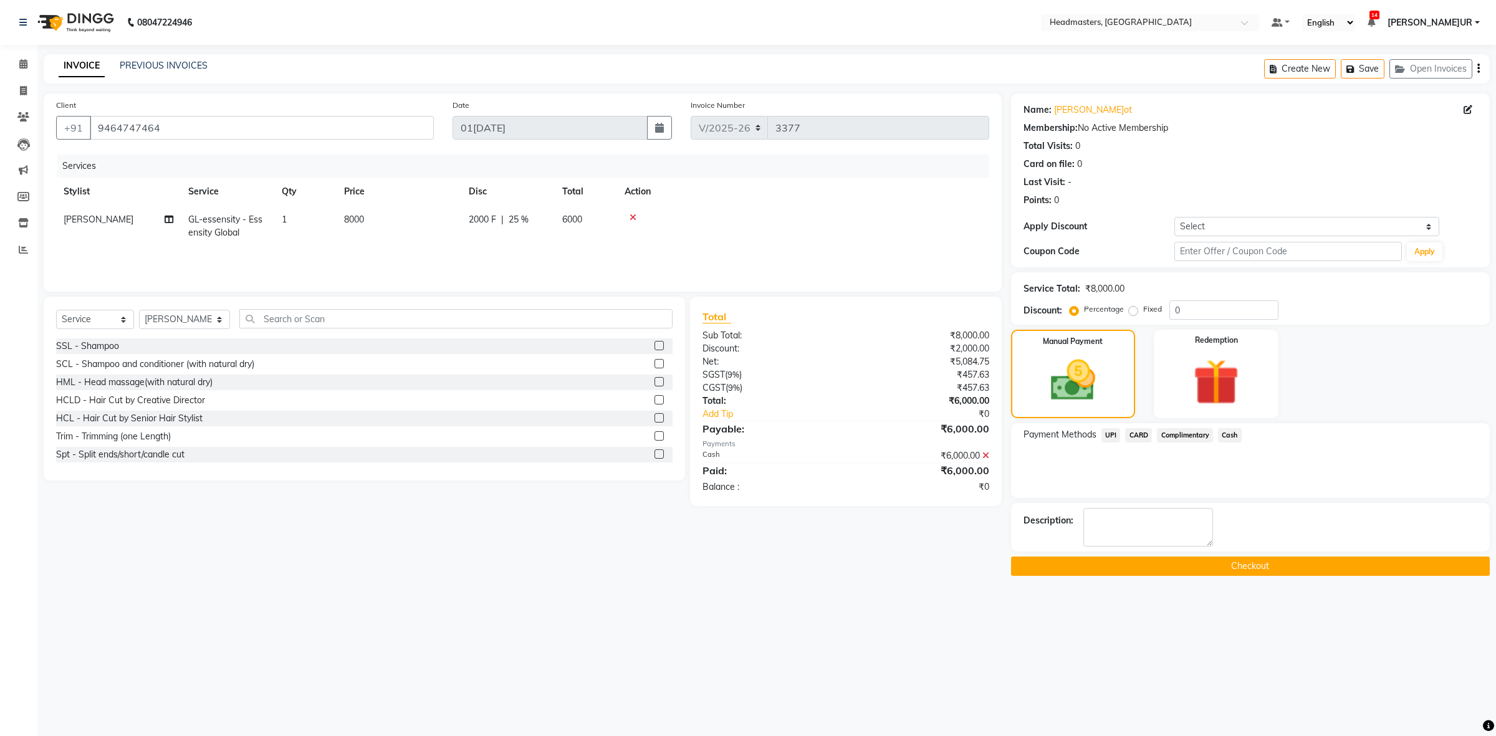
click at [1229, 568] on button "Checkout" at bounding box center [1250, 565] width 479 height 19
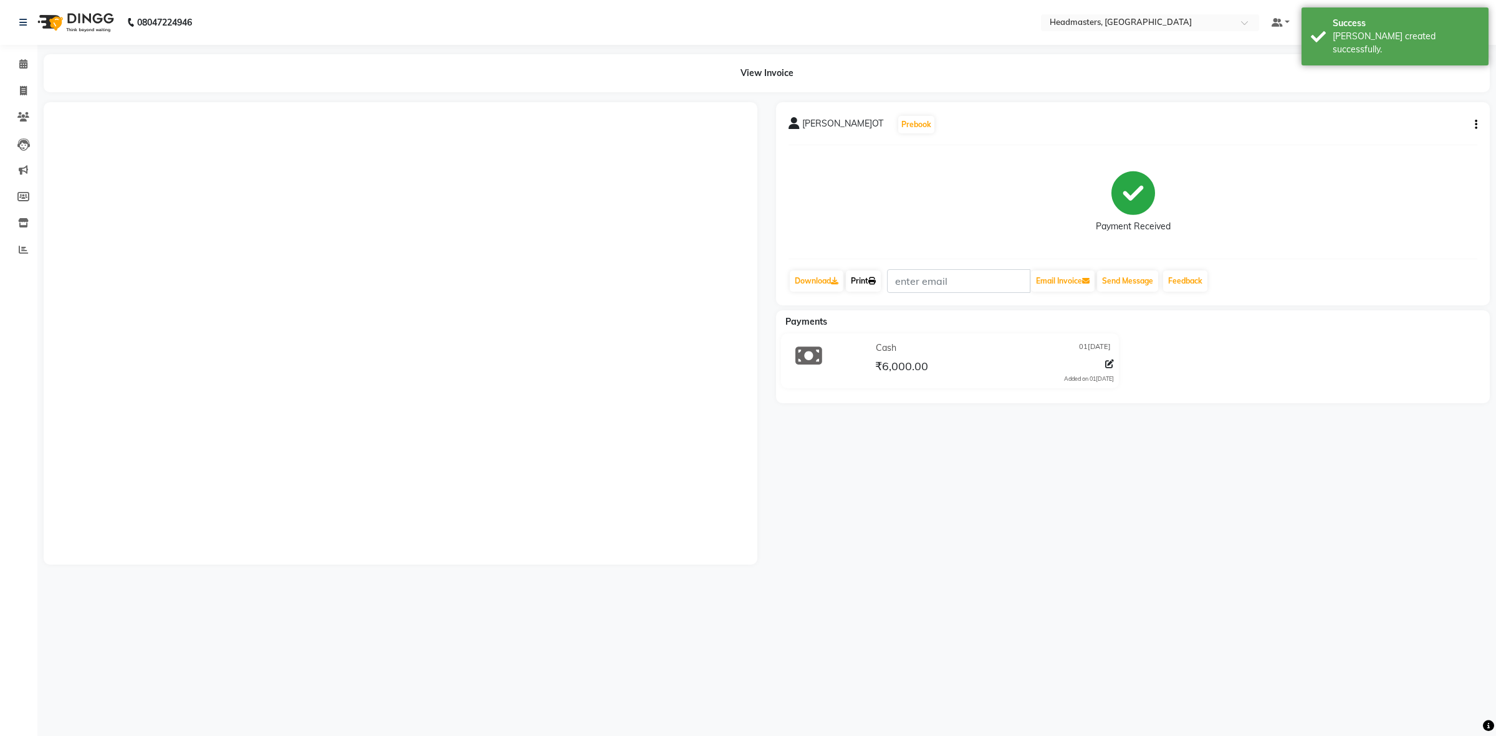
click at [864, 282] on link "Print" at bounding box center [863, 280] width 35 height 21
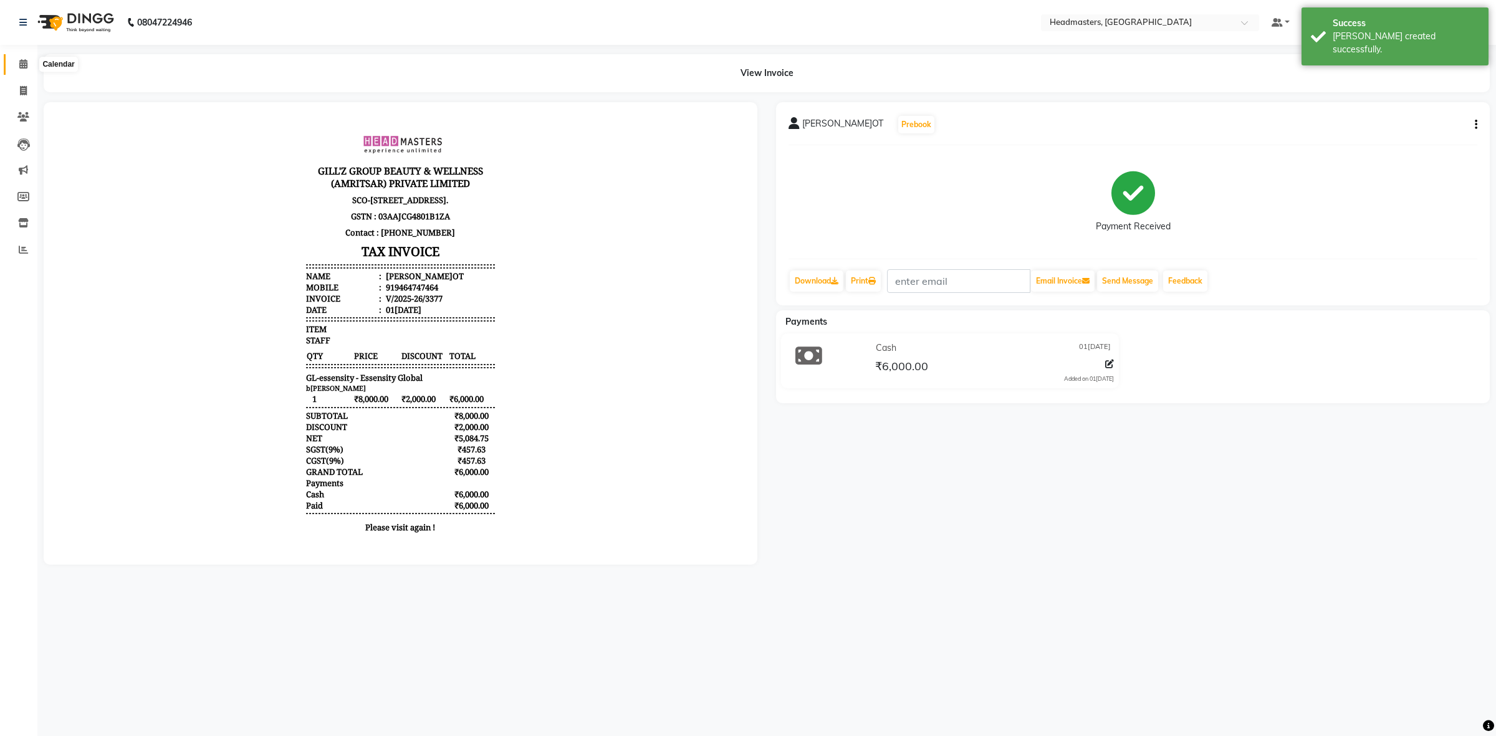
click at [12, 67] on span at bounding box center [23, 64] width 22 height 14
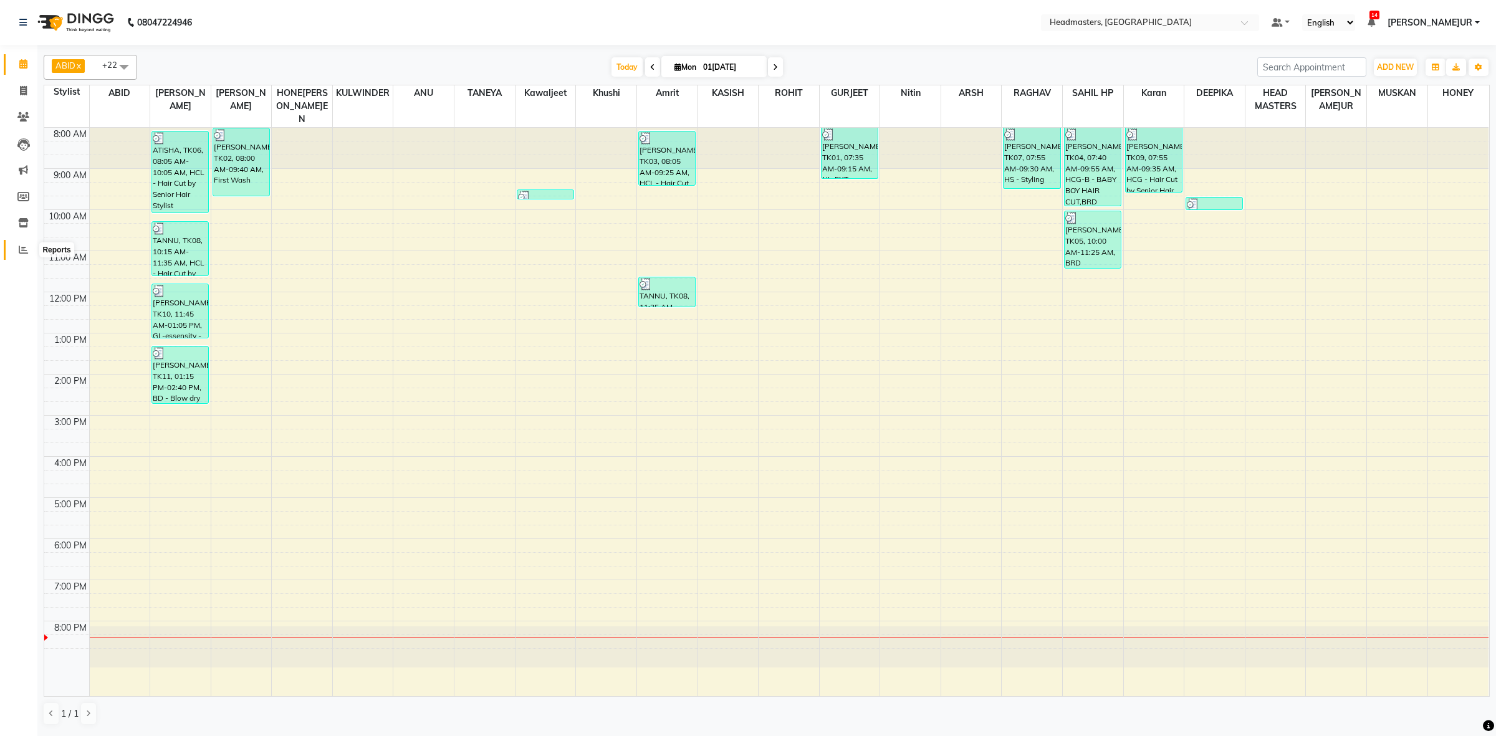
click at [27, 245] on icon at bounding box center [23, 249] width 9 height 9
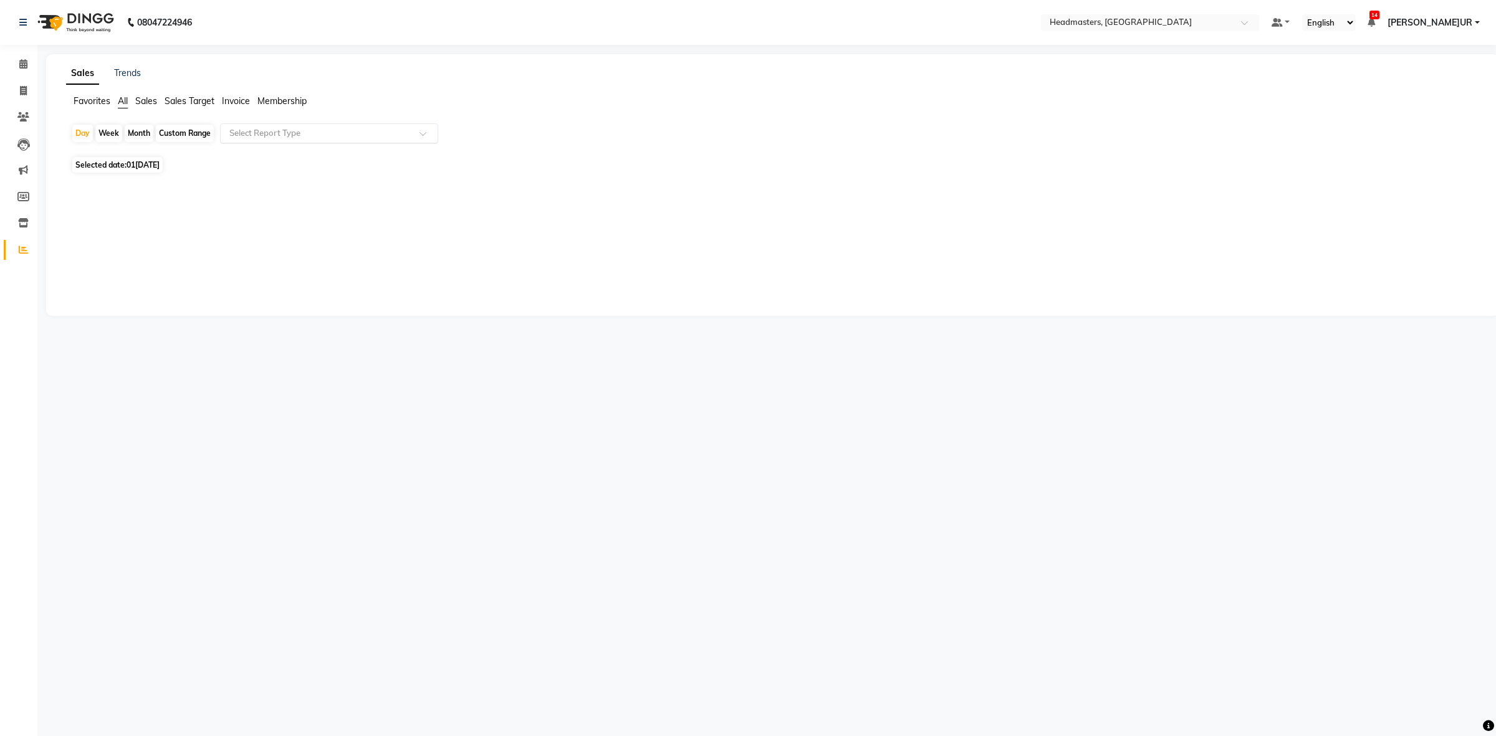
click at [386, 130] on input "text" at bounding box center [316, 133] width 179 height 12
click at [380, 156] on div "Product sales" at bounding box center [329, 155] width 217 height 25
select select "csv"
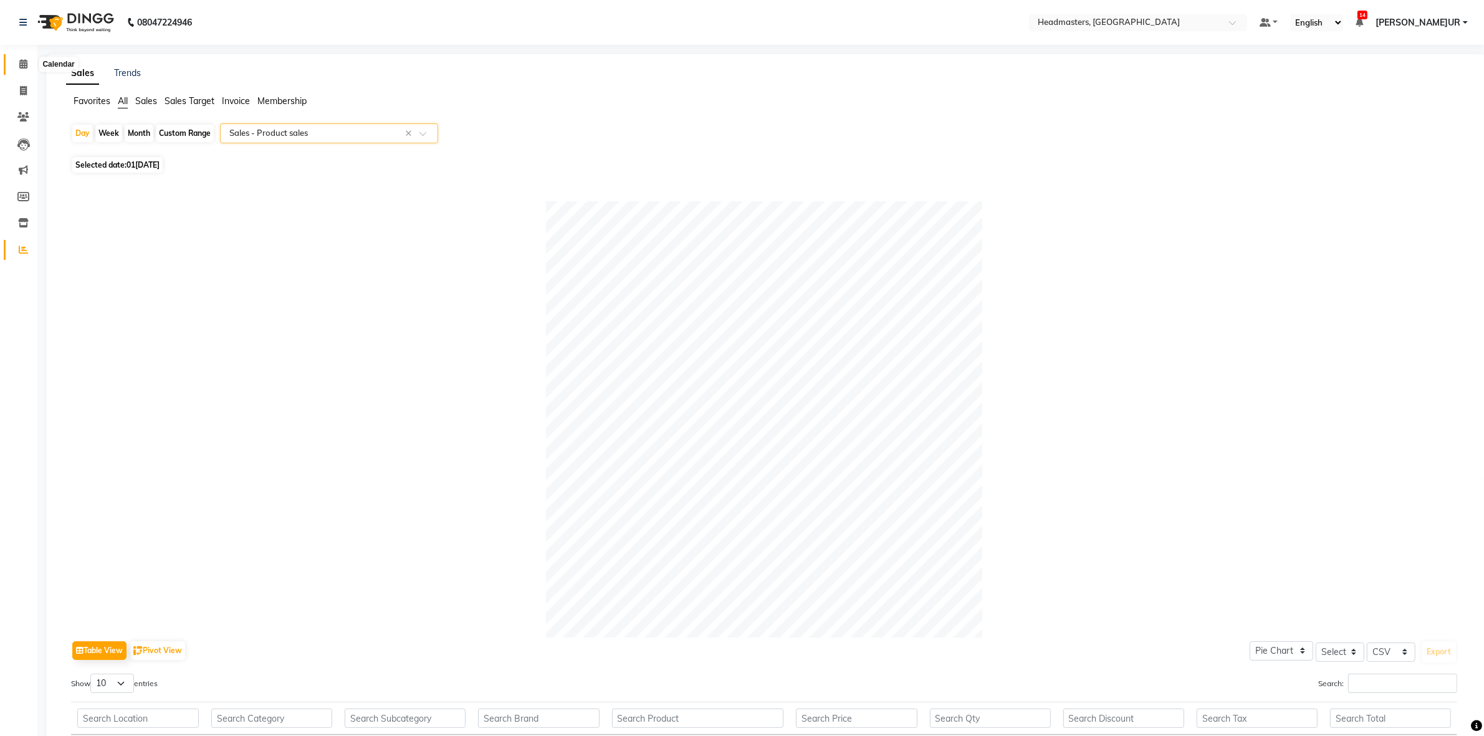
drag, startPoint x: 33, startPoint y: 70, endPoint x: 27, endPoint y: 67, distance: 7.0
click at [33, 70] on span at bounding box center [23, 64] width 22 height 14
